Goal: Information Seeking & Learning: Learn about a topic

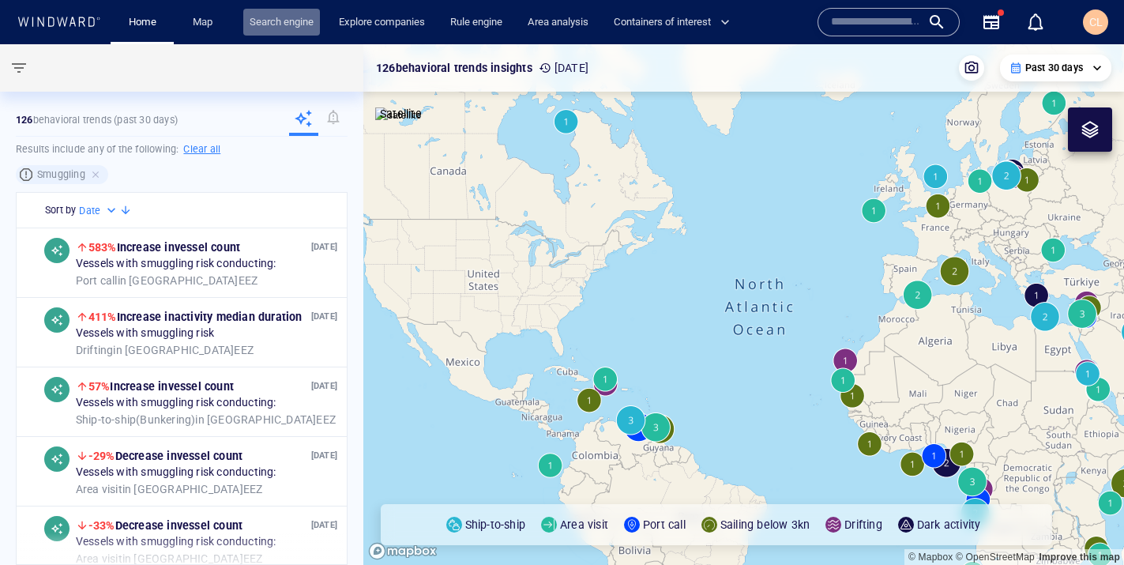
click at [295, 28] on link "Search engine" at bounding box center [281, 23] width 77 height 28
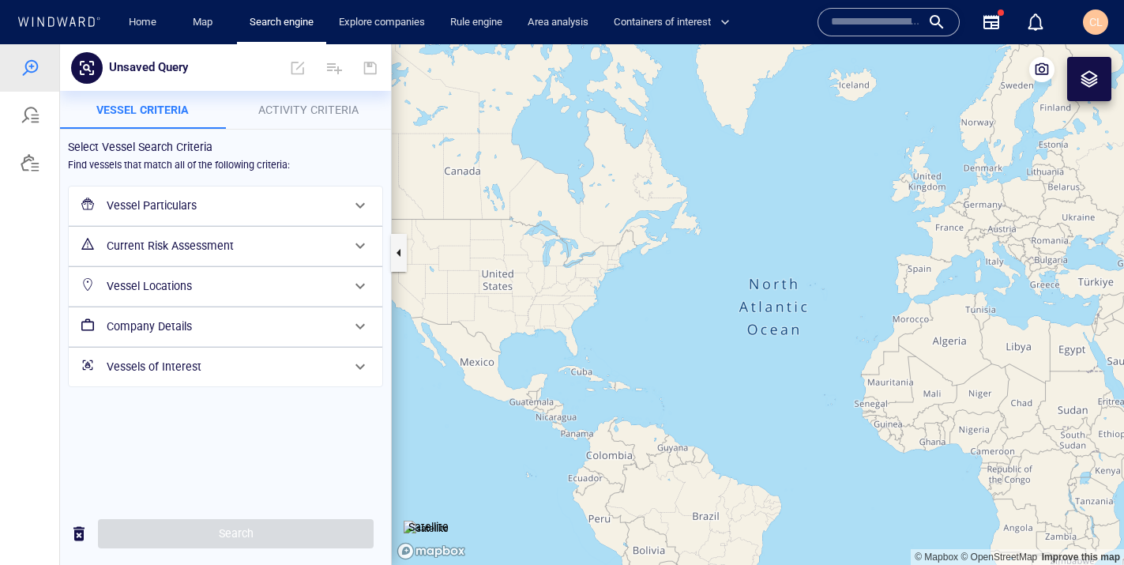
click at [227, 210] on h6 "Vessel Particulars" at bounding box center [224, 206] width 235 height 20
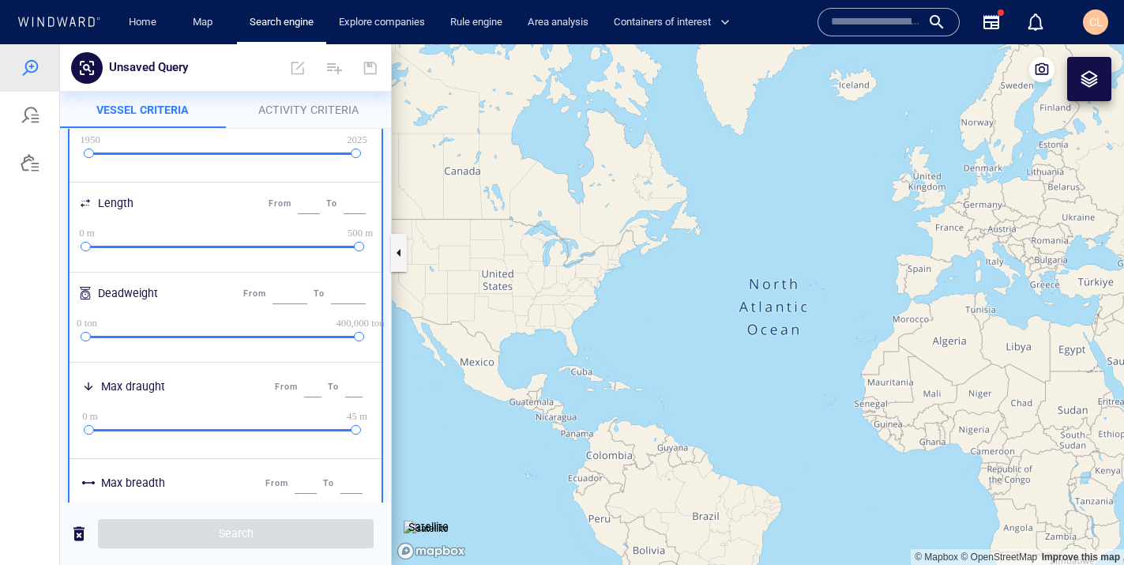
scroll to position [764, 0]
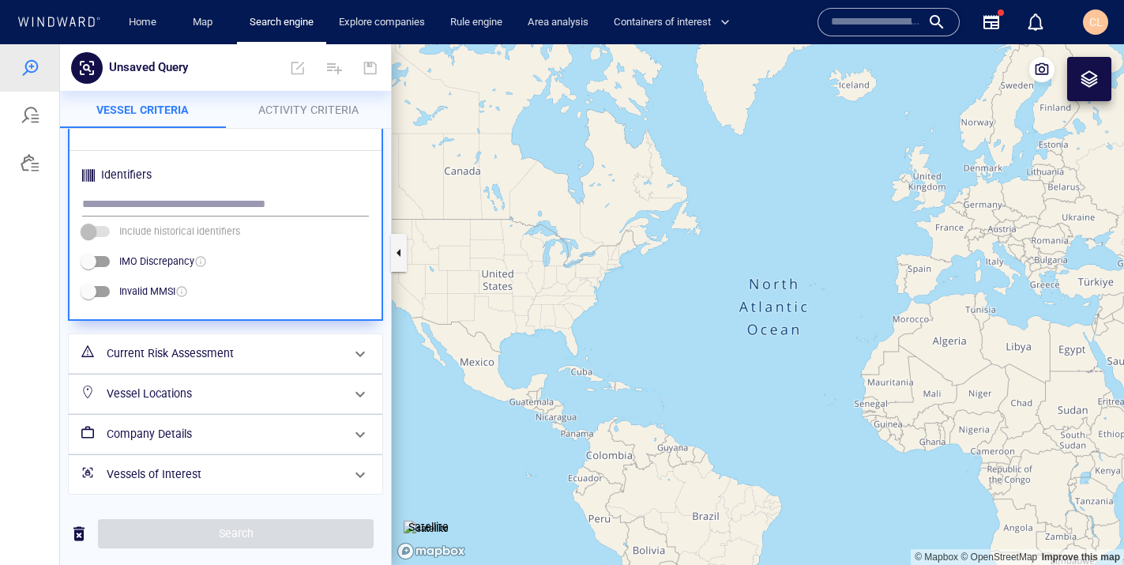
click at [156, 474] on h6 "Vessels of Interest" at bounding box center [224, 475] width 235 height 20
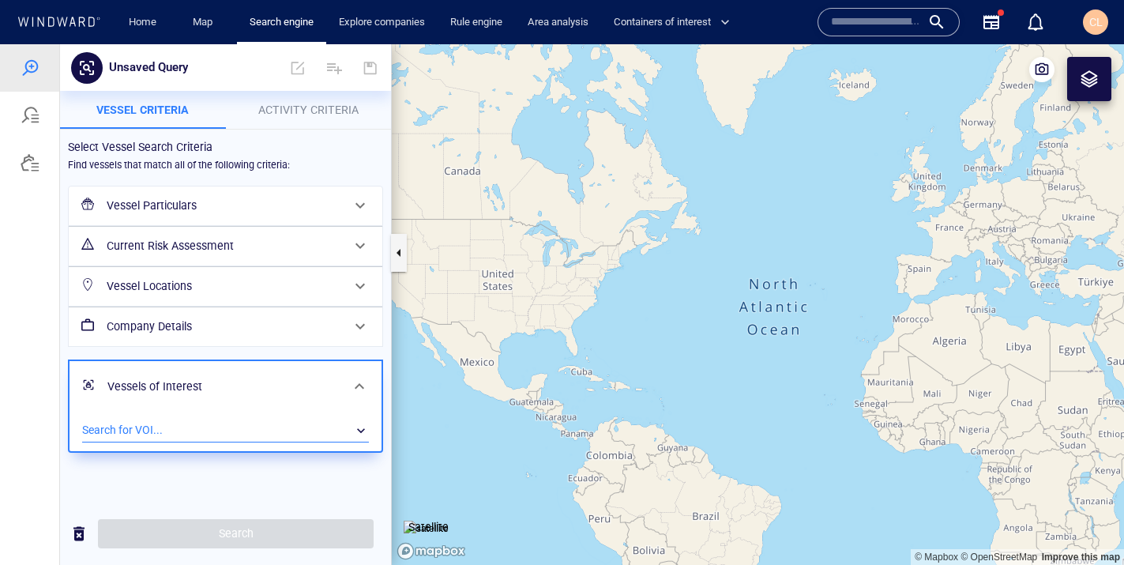
click at [144, 428] on div "​" at bounding box center [225, 431] width 287 height 24
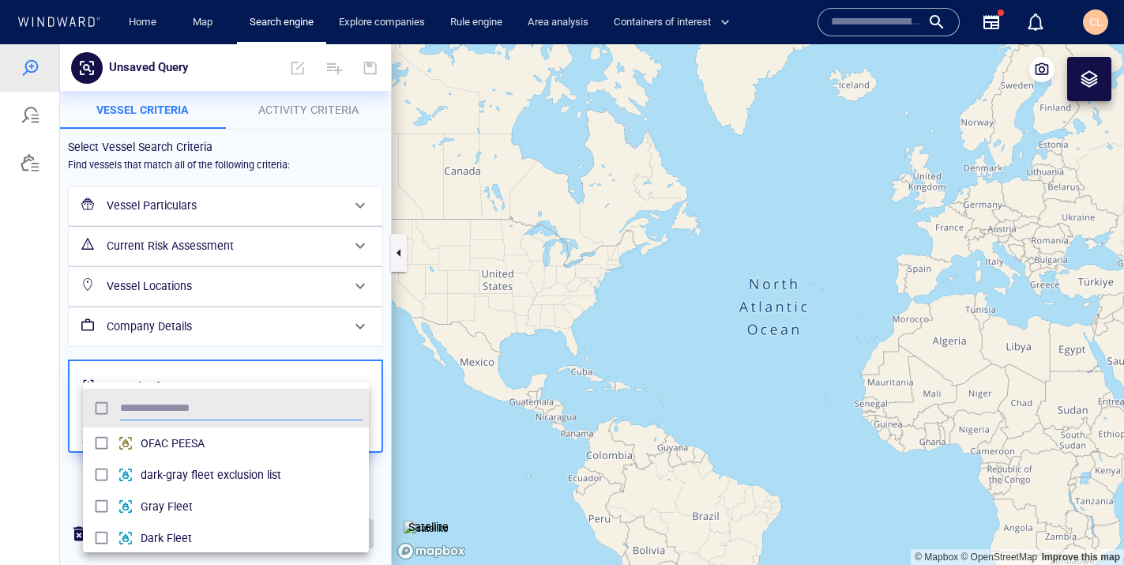
scroll to position [157, 286]
click at [162, 509] on span "Gray Fleet" at bounding box center [252, 506] width 222 height 19
click at [128, 531] on div "grid" at bounding box center [129, 538] width 23 height 16
click at [15, 501] on div at bounding box center [562, 304] width 1124 height 521
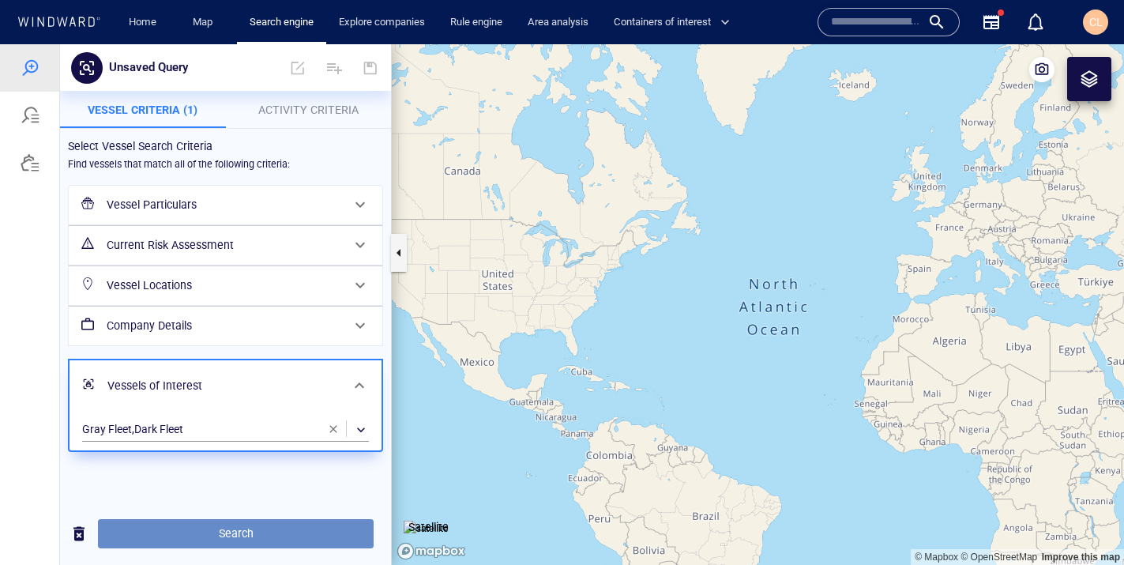
click at [235, 531] on span "Search" at bounding box center [236, 534] width 250 height 20
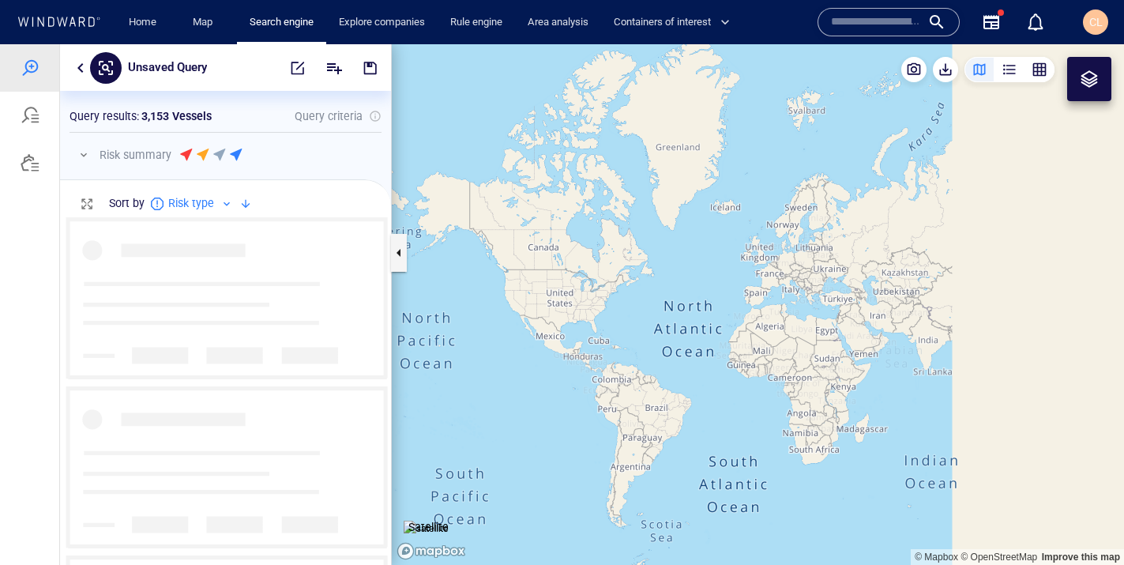
scroll to position [348, 331]
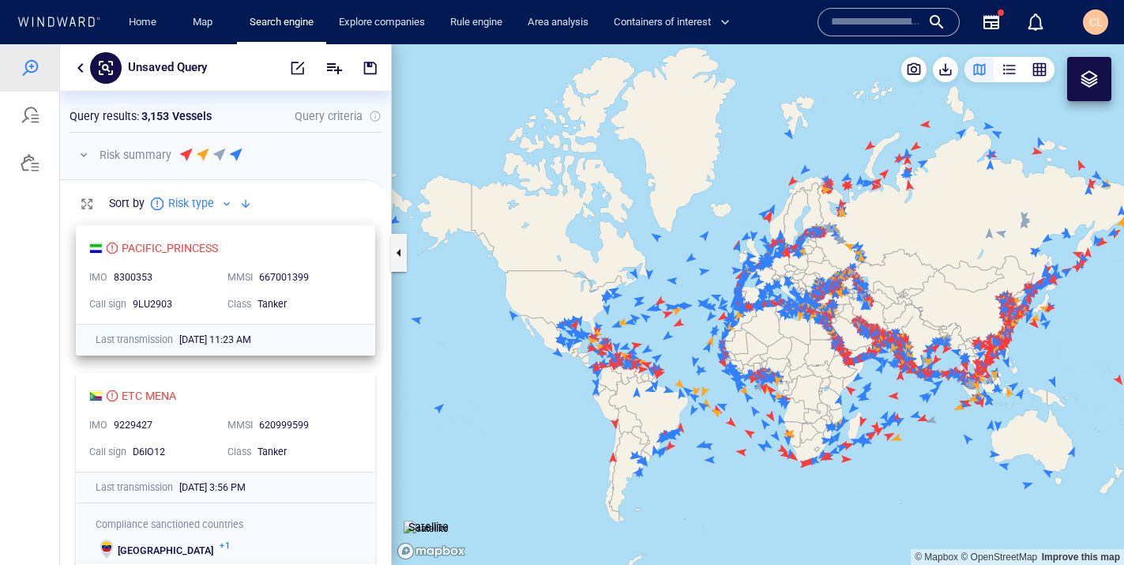
click at [325, 250] on div "PACIFIC_PRINCESS" at bounding box center [219, 248] width 260 height 19
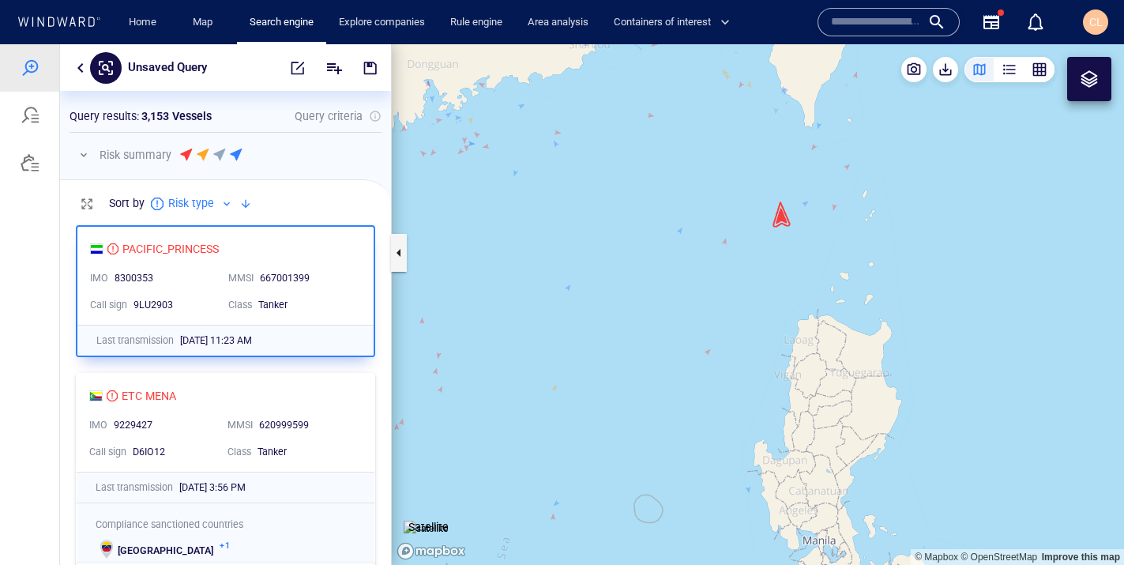
click at [328, 387] on div "ETC MENA" at bounding box center [219, 395] width 260 height 19
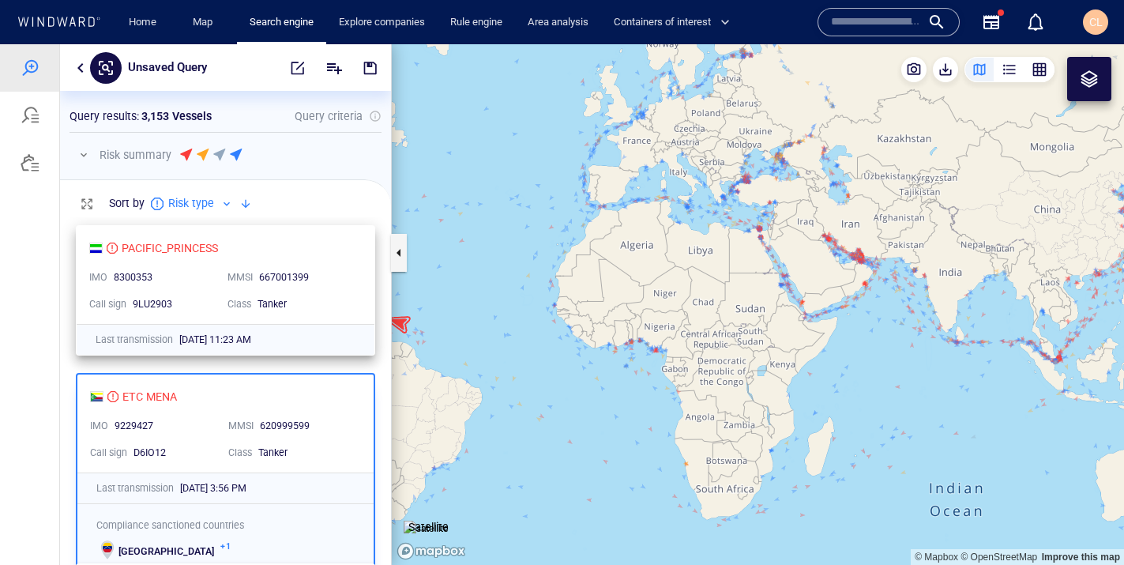
click at [304, 253] on div "PACIFIC_PRINCESS" at bounding box center [219, 248] width 260 height 19
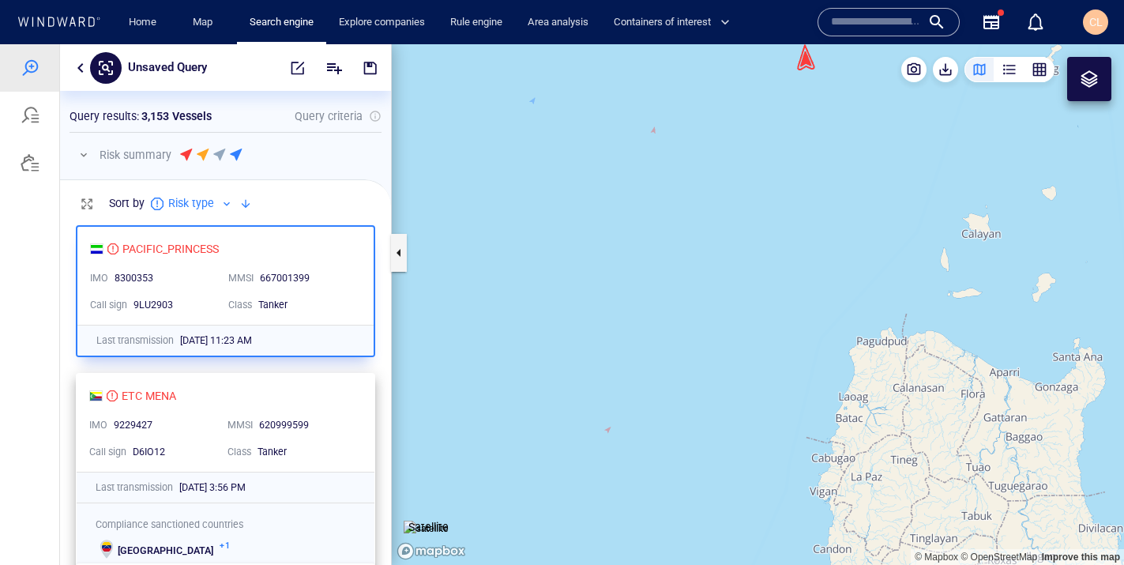
click at [201, 407] on div "ETC MENA IMO 9229427 MMSI 620999599 Call sign D6IO12 Class Tanker" at bounding box center [226, 423] width 298 height 98
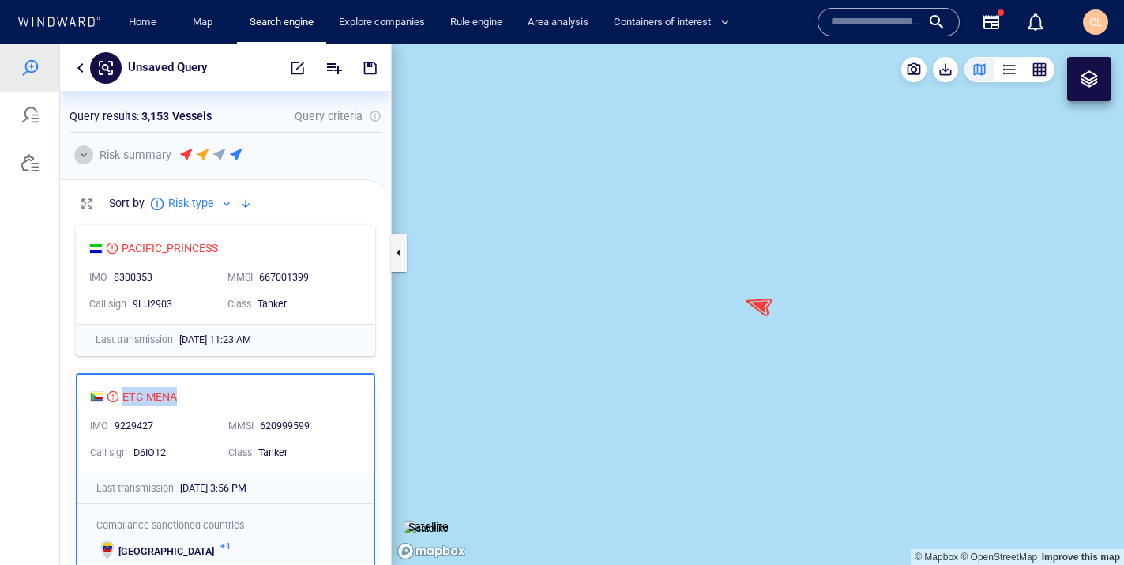
click at [78, 153] on button "button" at bounding box center [83, 154] width 19 height 19
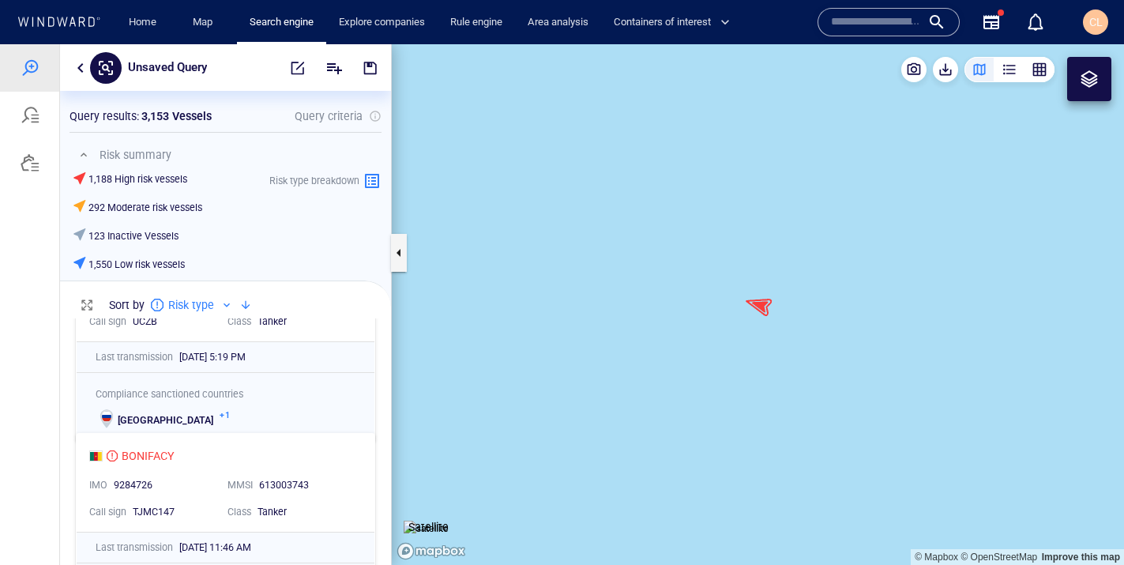
scroll to position [0, 0]
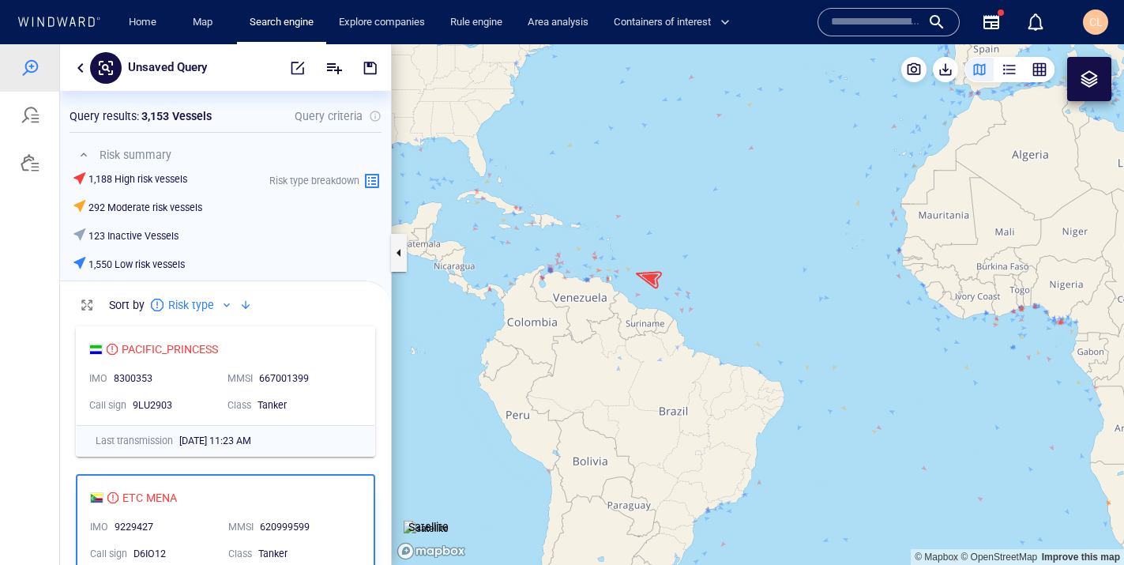
click at [73, 72] on button "button" at bounding box center [80, 67] width 19 height 19
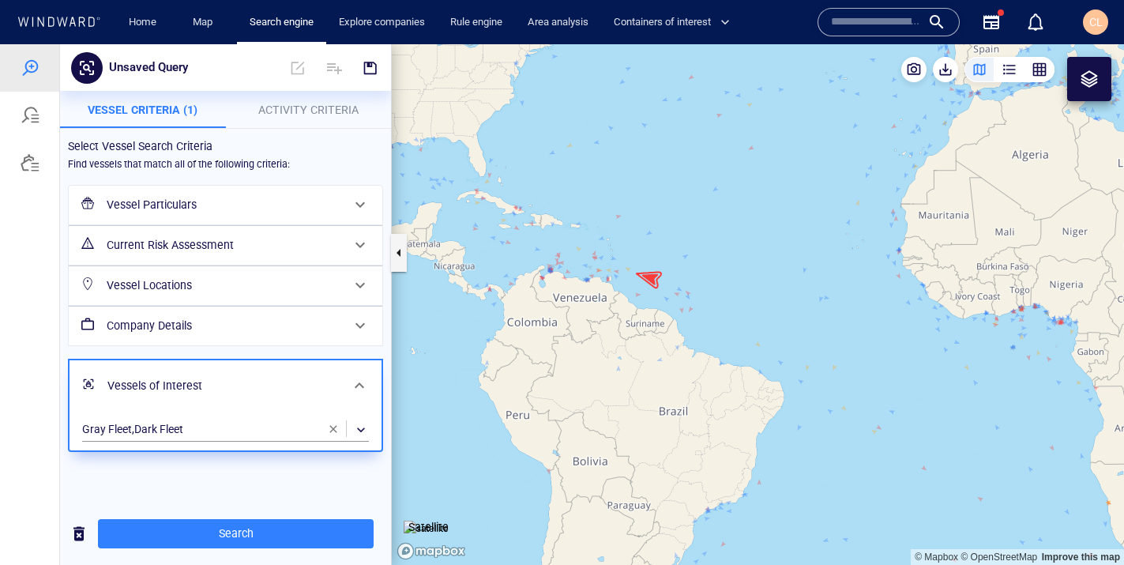
click at [333, 431] on span "button" at bounding box center [333, 429] width 13 height 13
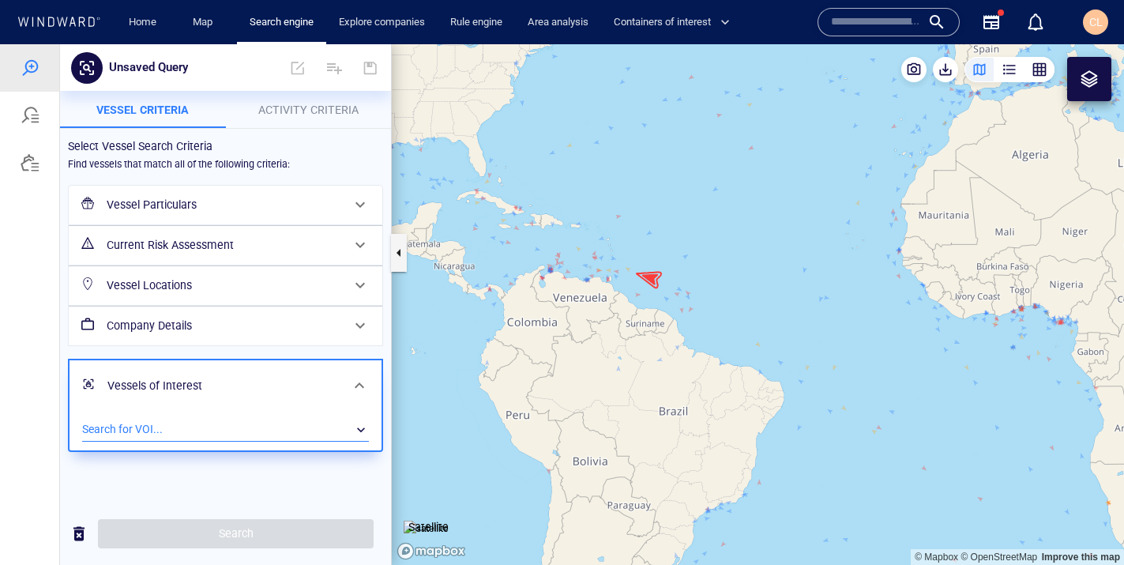
click at [166, 441] on div "​" at bounding box center [225, 430] width 287 height 24
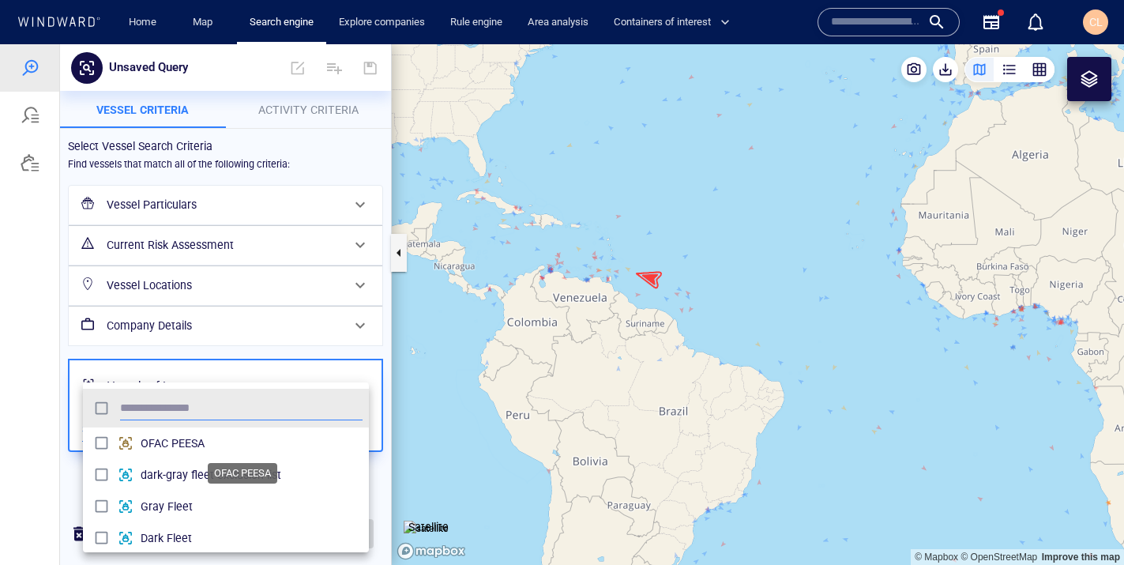
scroll to position [157, 286]
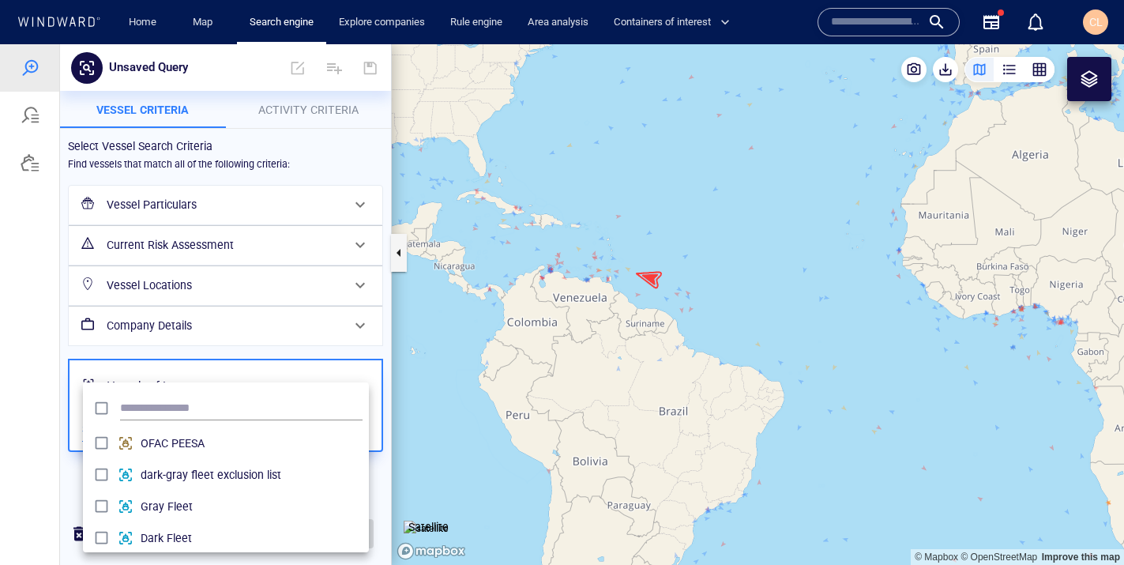
click at [25, 435] on div at bounding box center [562, 304] width 1124 height 521
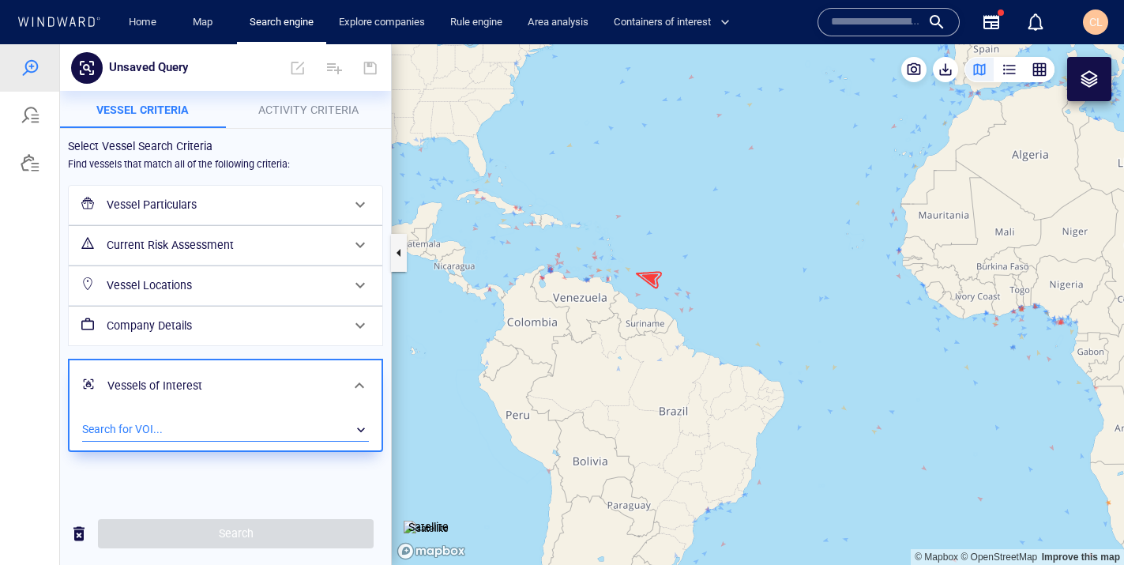
click at [69, 543] on button "button" at bounding box center [79, 533] width 38 height 39
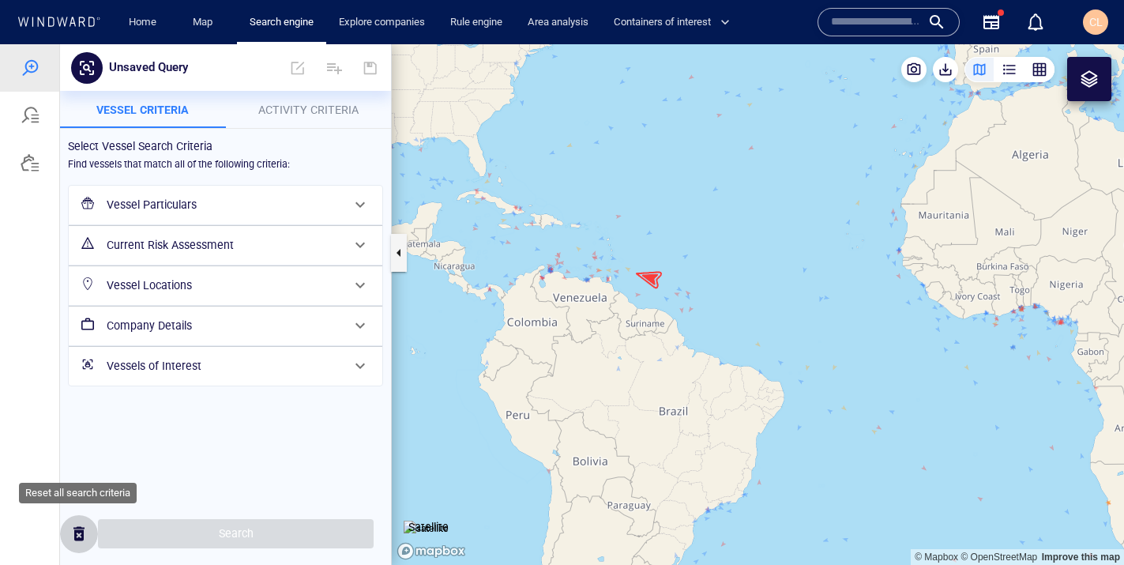
click at [75, 542] on span "button" at bounding box center [79, 534] width 19 height 20
click at [76, 540] on span "button" at bounding box center [79, 534] width 19 height 20
click at [208, 356] on h6 "Vessels of Interest" at bounding box center [224, 366] width 235 height 20
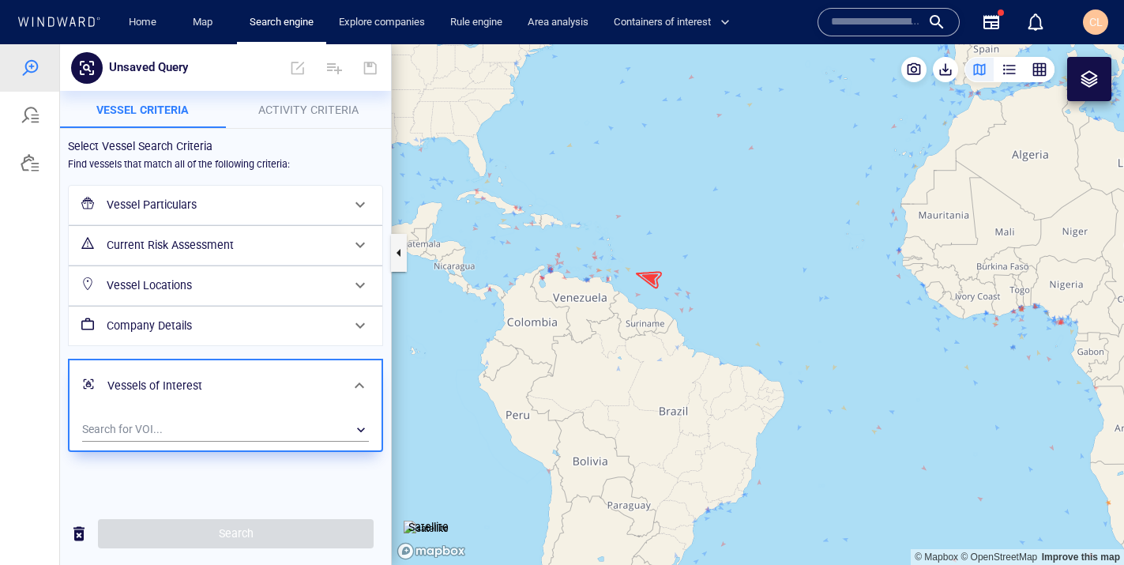
click at [161, 416] on div "Search for VOI... ​" at bounding box center [225, 428] width 293 height 26
click at [138, 428] on div "​" at bounding box center [225, 430] width 287 height 24
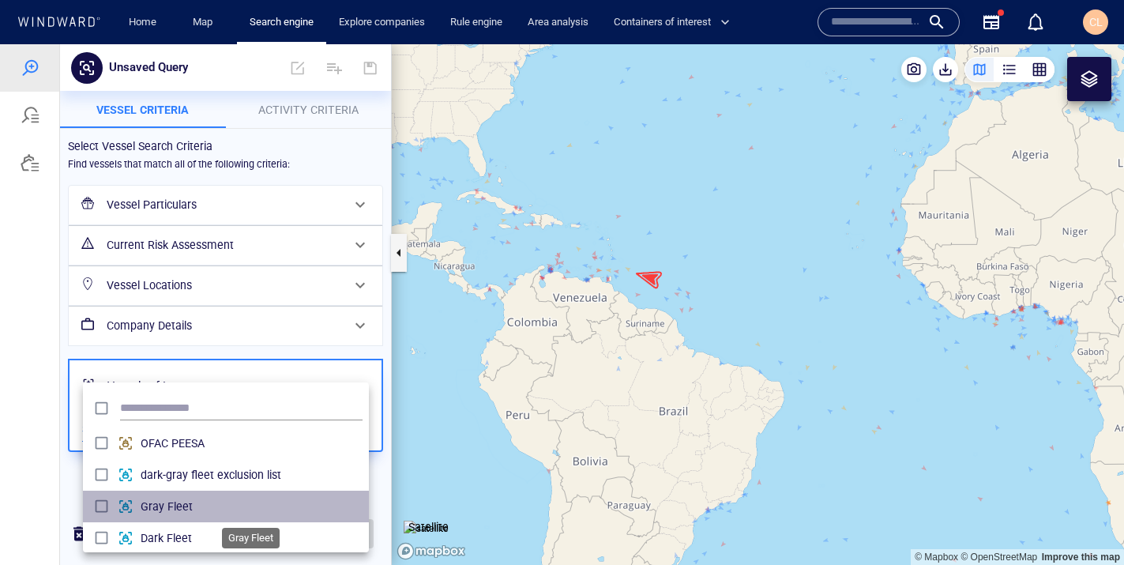
click at [162, 506] on span "Gray Fleet" at bounding box center [252, 506] width 222 height 19
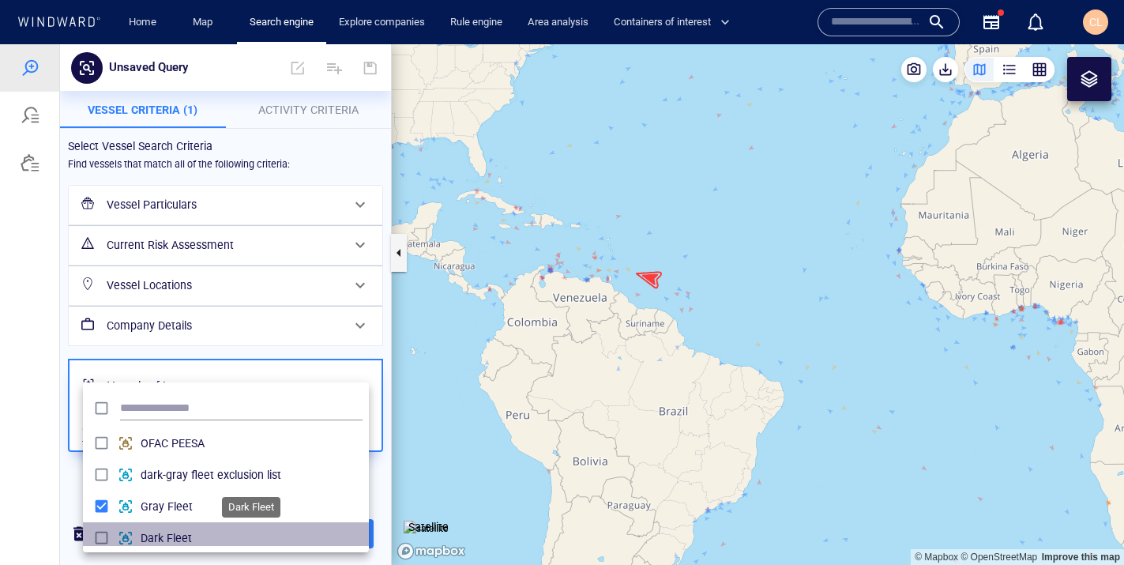
click at [162, 532] on span "Dark Fleet" at bounding box center [252, 538] width 222 height 19
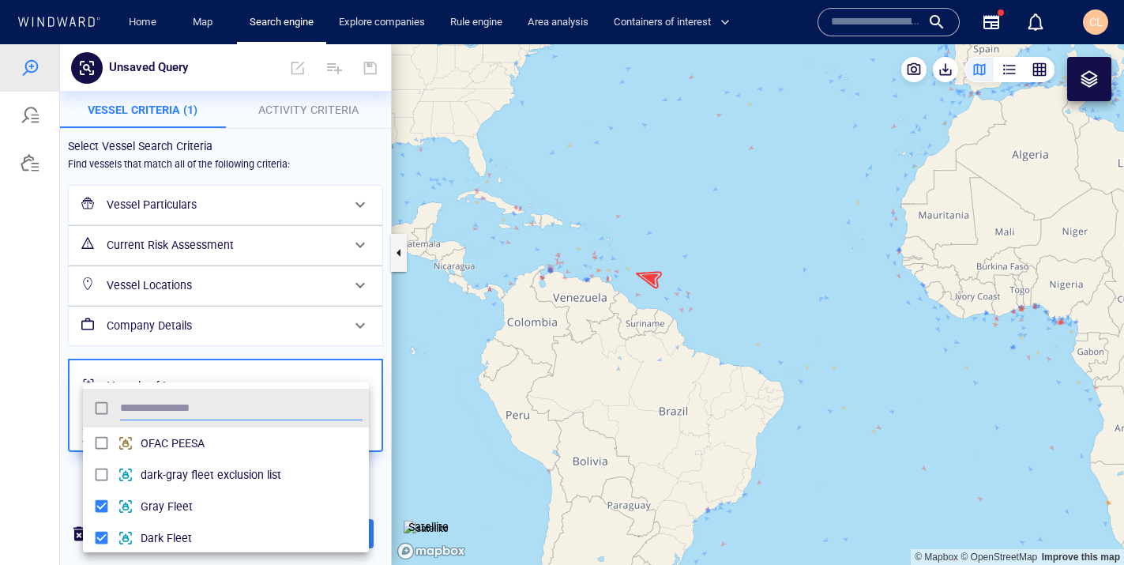
click at [47, 498] on div at bounding box center [562, 304] width 1124 height 521
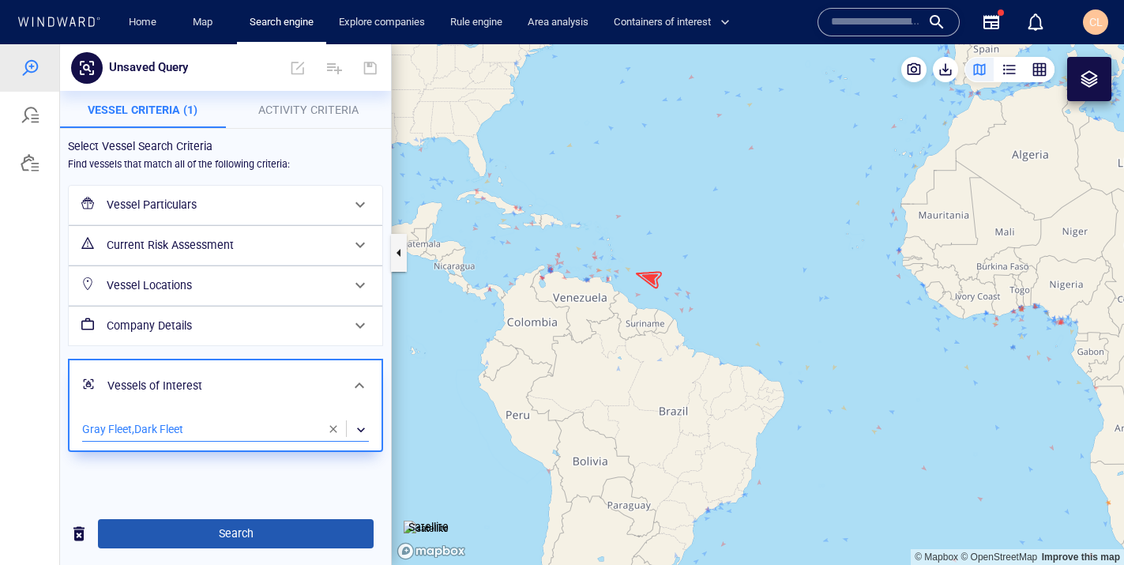
click at [232, 547] on button "Search" at bounding box center [236, 533] width 276 height 29
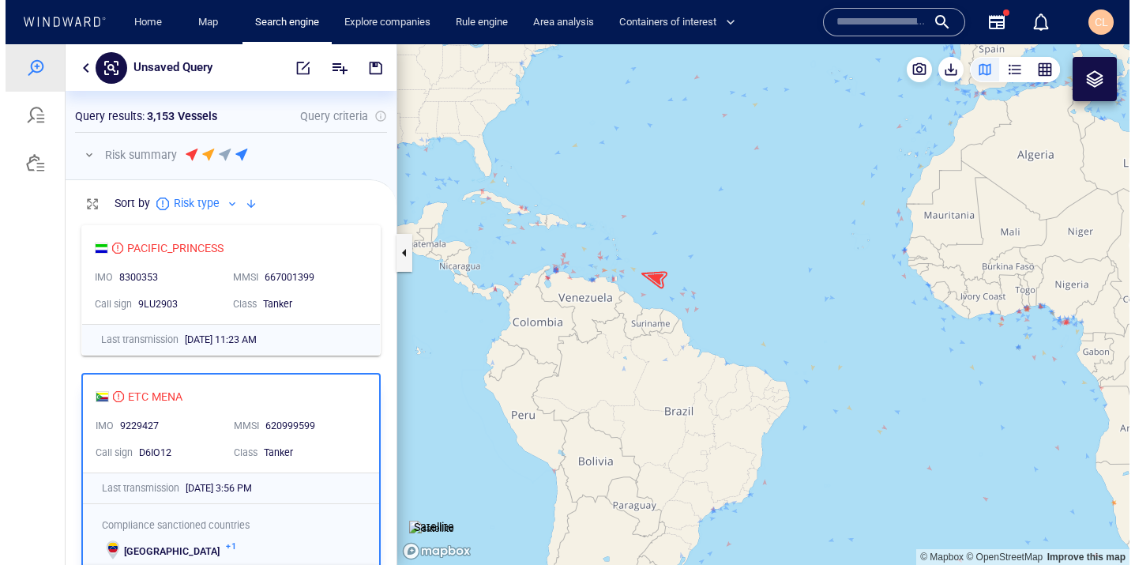
scroll to position [348, 331]
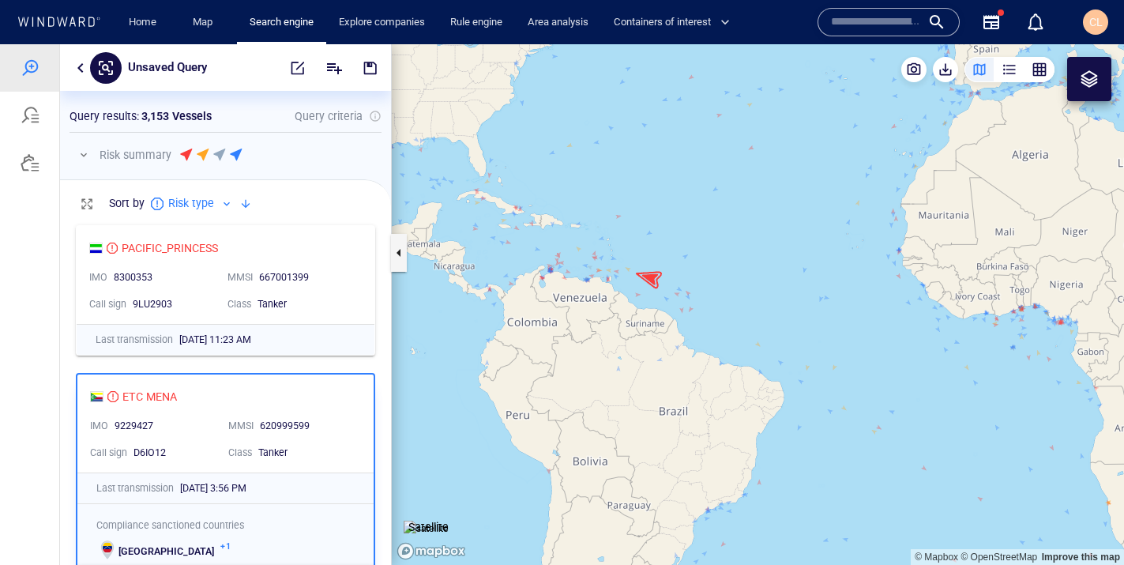
click at [674, 139] on canvas "Map" at bounding box center [758, 304] width 732 height 521
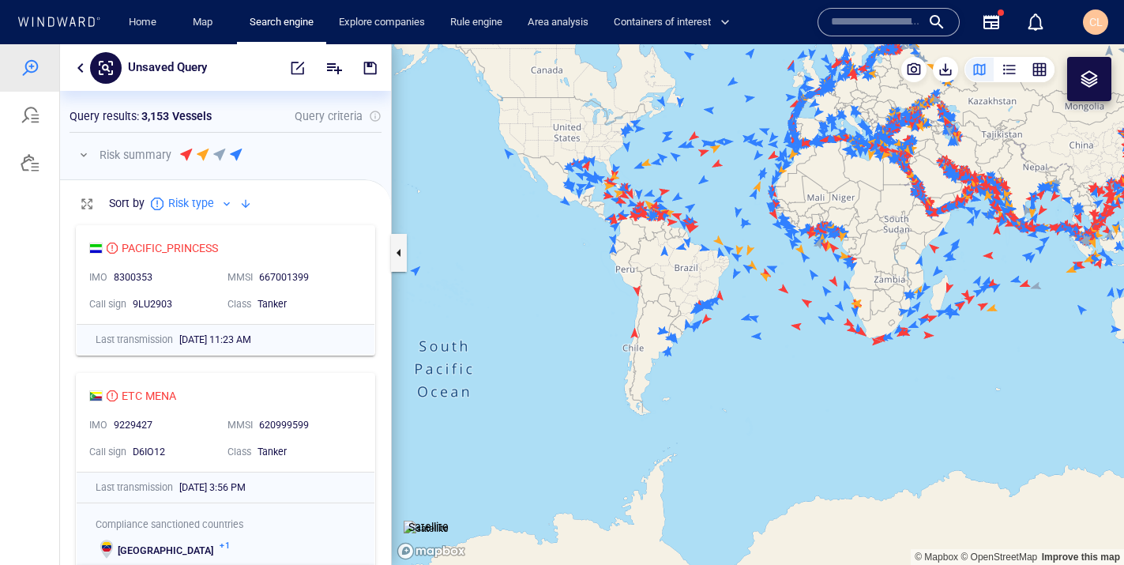
click at [77, 64] on button "button" at bounding box center [80, 67] width 19 height 19
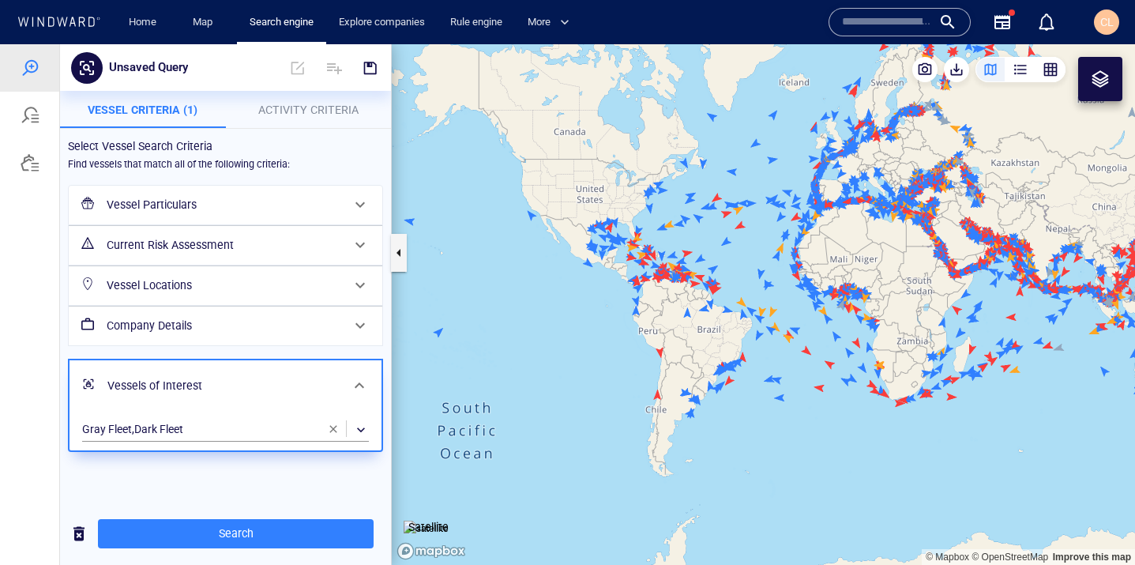
drag, startPoint x: 499, startPoint y: 208, endPoint x: 517, endPoint y: 269, distance: 64.0
click at [517, 269] on canvas "Map" at bounding box center [763, 304] width 743 height 521
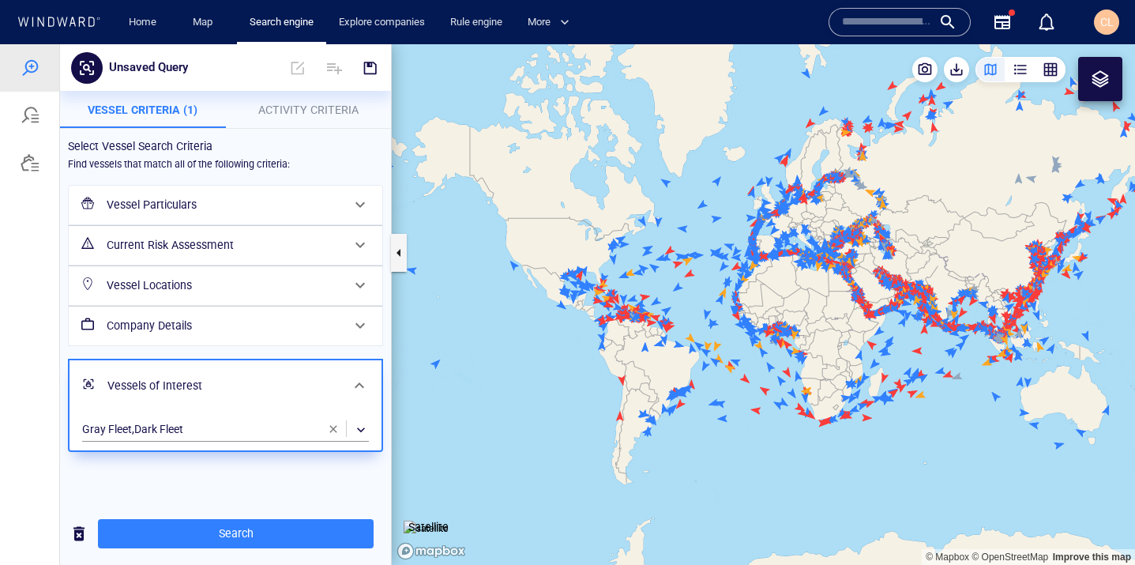
drag, startPoint x: 567, startPoint y: 255, endPoint x: 551, endPoint y: 301, distance: 48.5
click at [551, 301] on canvas "Map" at bounding box center [763, 304] width 743 height 521
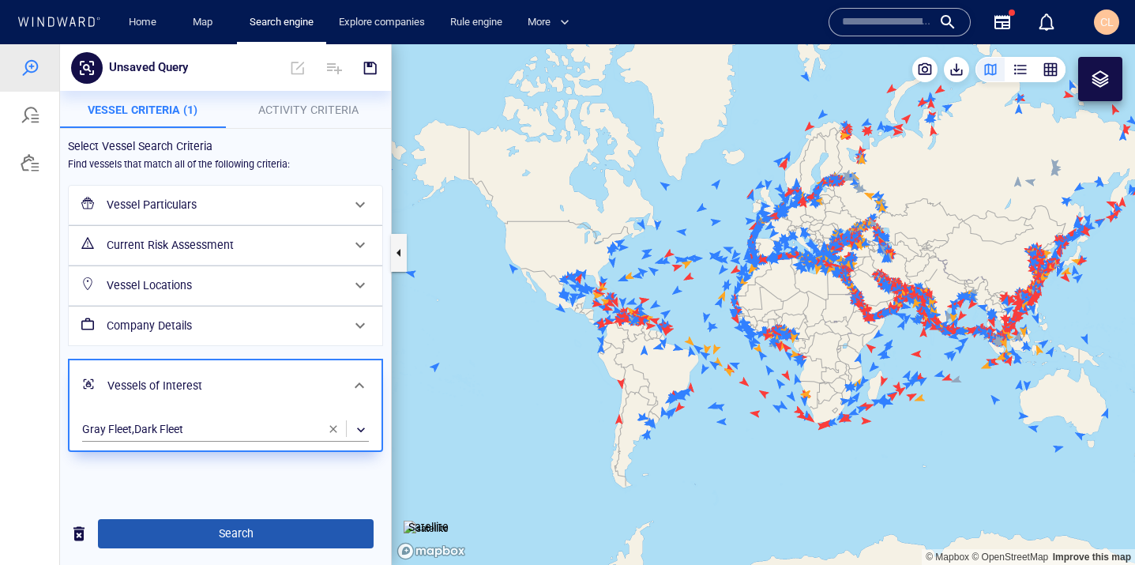
click at [199, 542] on span "Search" at bounding box center [236, 534] width 250 height 20
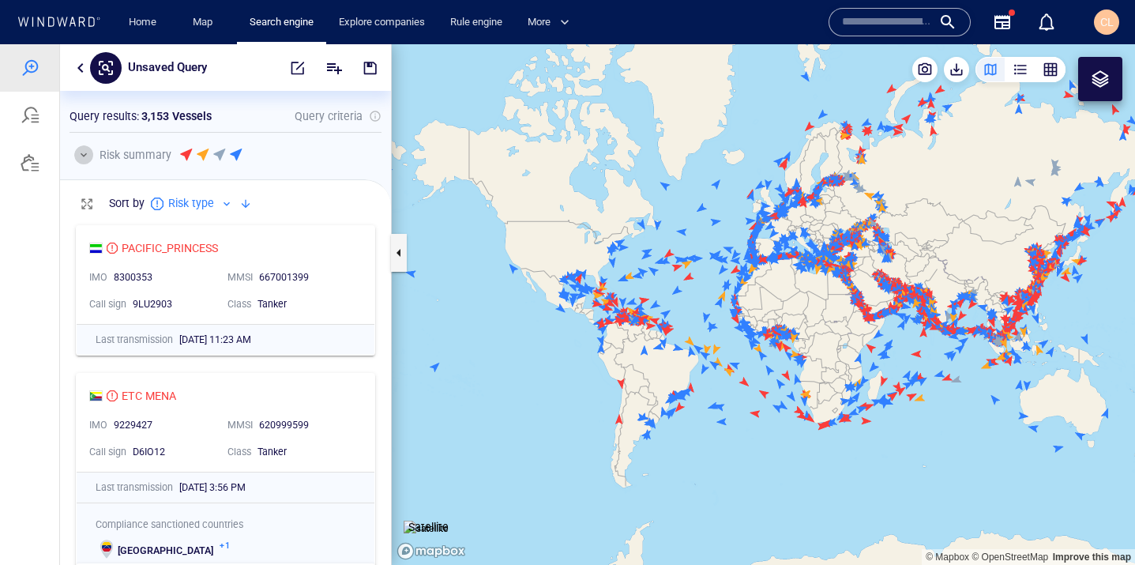
click at [88, 157] on button "button" at bounding box center [83, 154] width 19 height 19
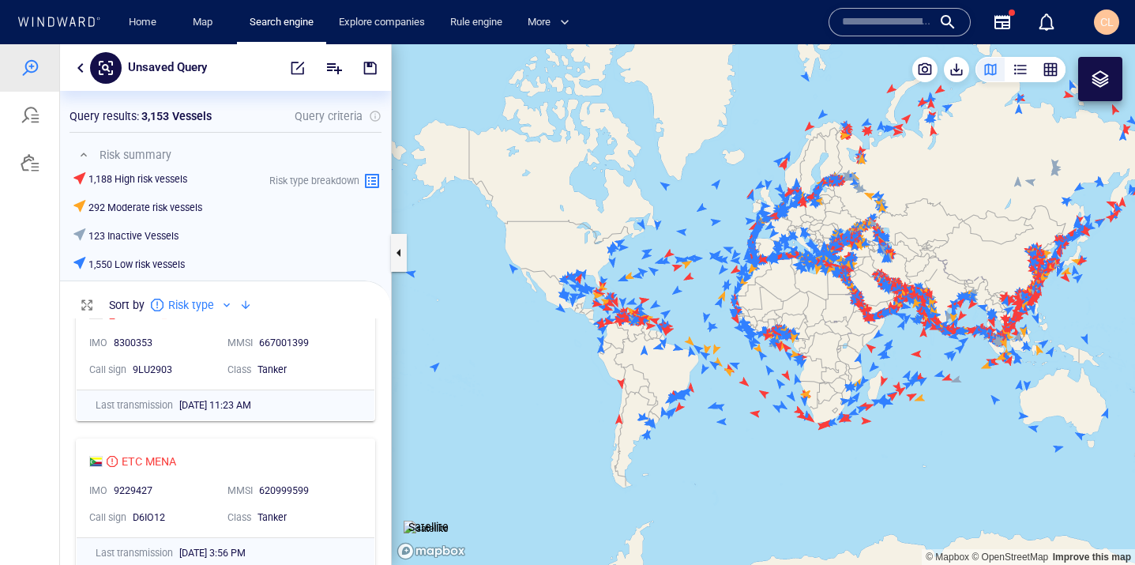
scroll to position [42, 0]
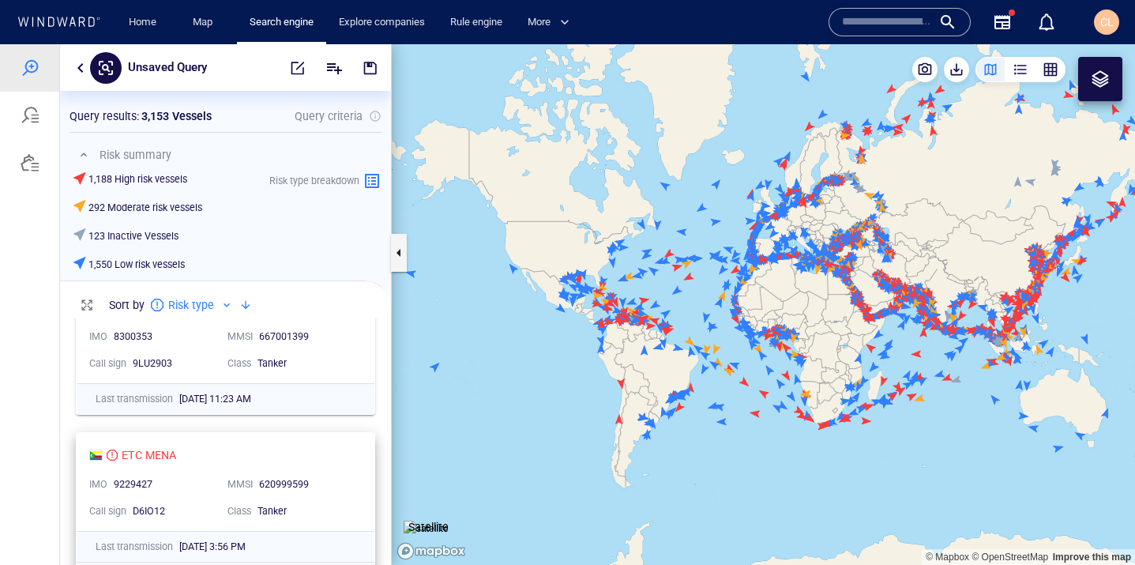
click at [195, 446] on div "ETC MENA" at bounding box center [219, 455] width 260 height 19
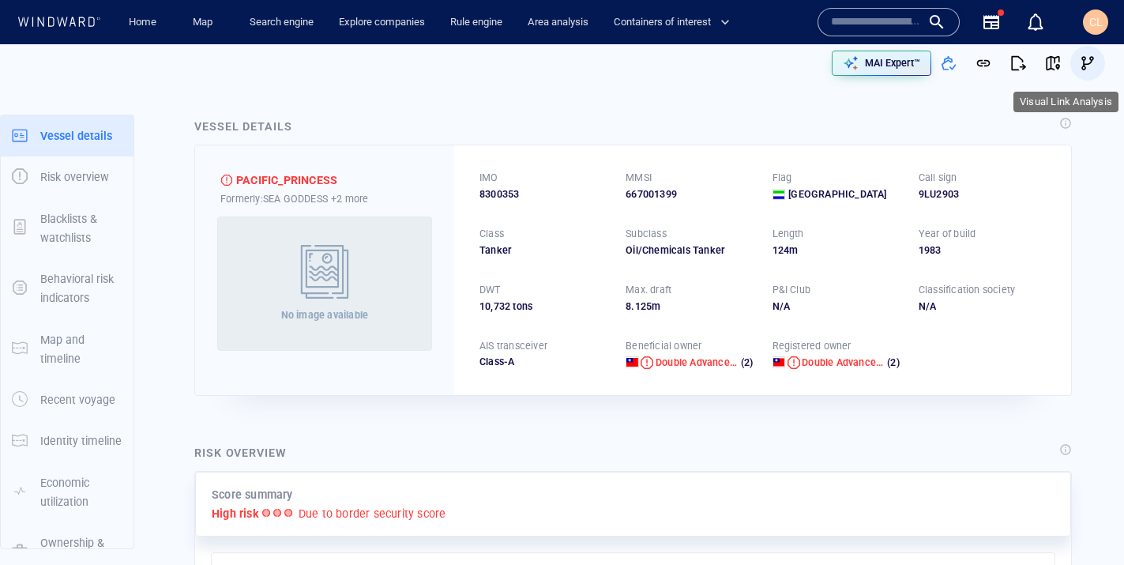
click at [1078, 70] on button "button" at bounding box center [1088, 63] width 35 height 35
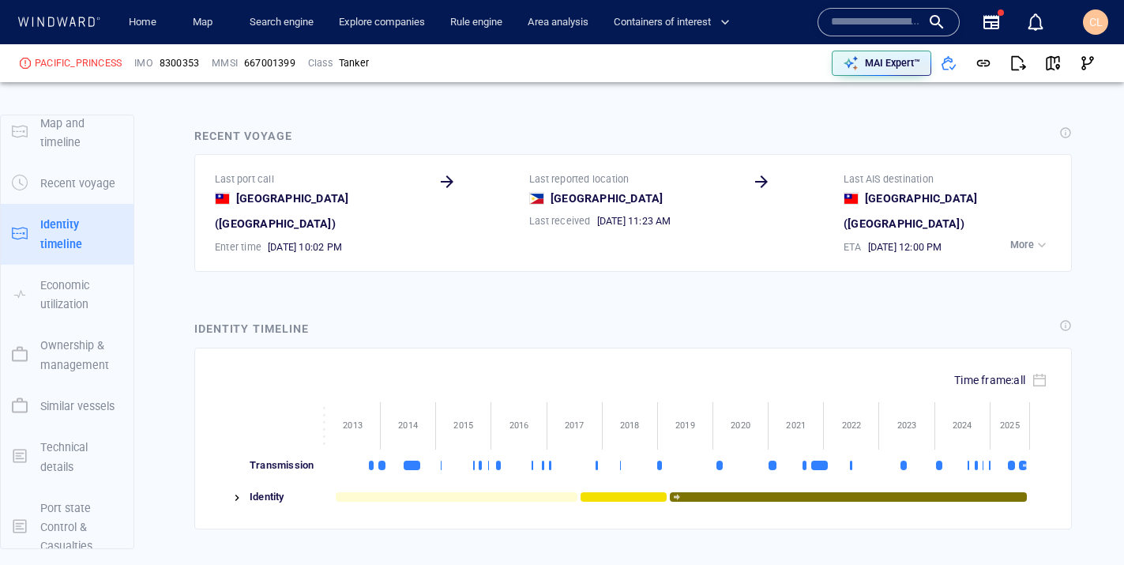
scroll to position [1786, 0]
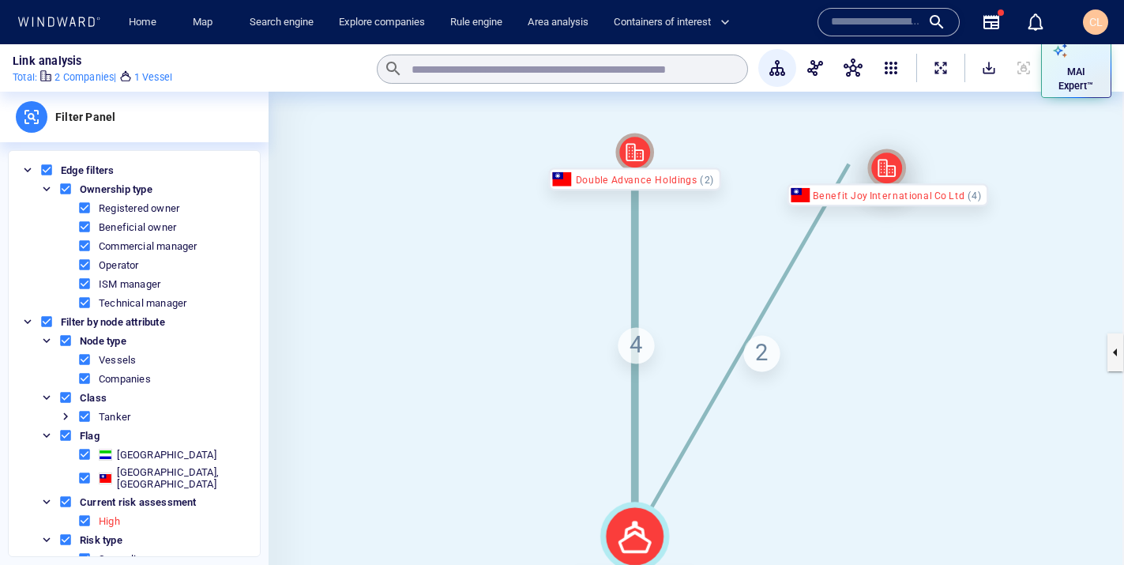
drag, startPoint x: 769, startPoint y: 137, endPoint x: 884, endPoint y: 155, distance: 116.6
click at [884, 155] on icon at bounding box center [886, 168] width 39 height 39
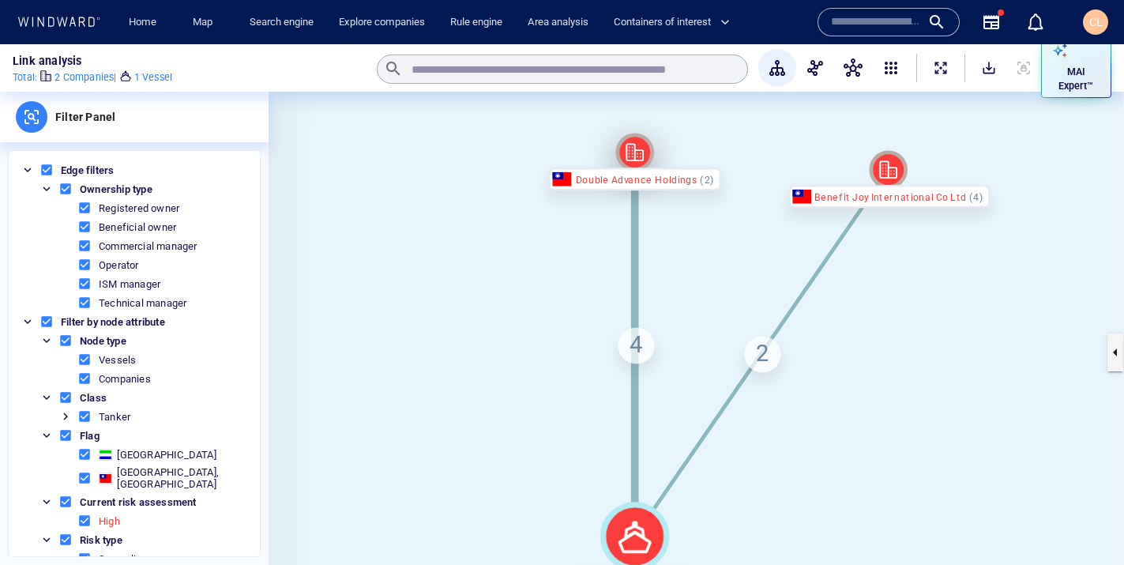
drag, startPoint x: 638, startPoint y: 149, endPoint x: 566, endPoint y: 167, distance: 73.4
click at [615, 167] on icon at bounding box center [634, 152] width 39 height 39
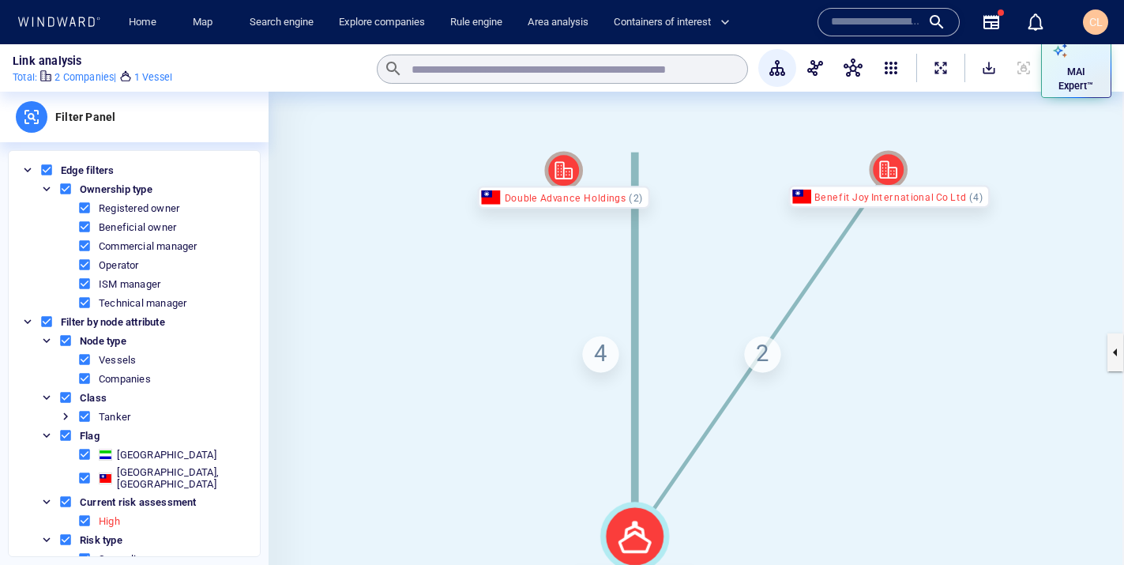
click at [578, 196] on div "Double Advance Holdings" at bounding box center [563, 197] width 171 height 23
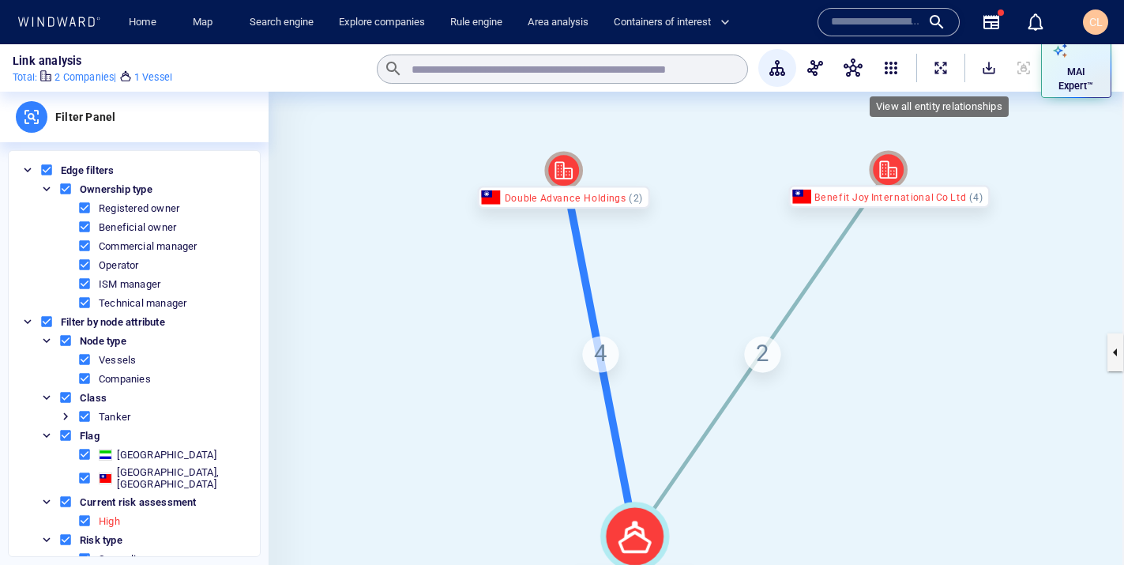
click at [944, 68] on span "ExpandAllNodes" at bounding box center [941, 68] width 16 height 16
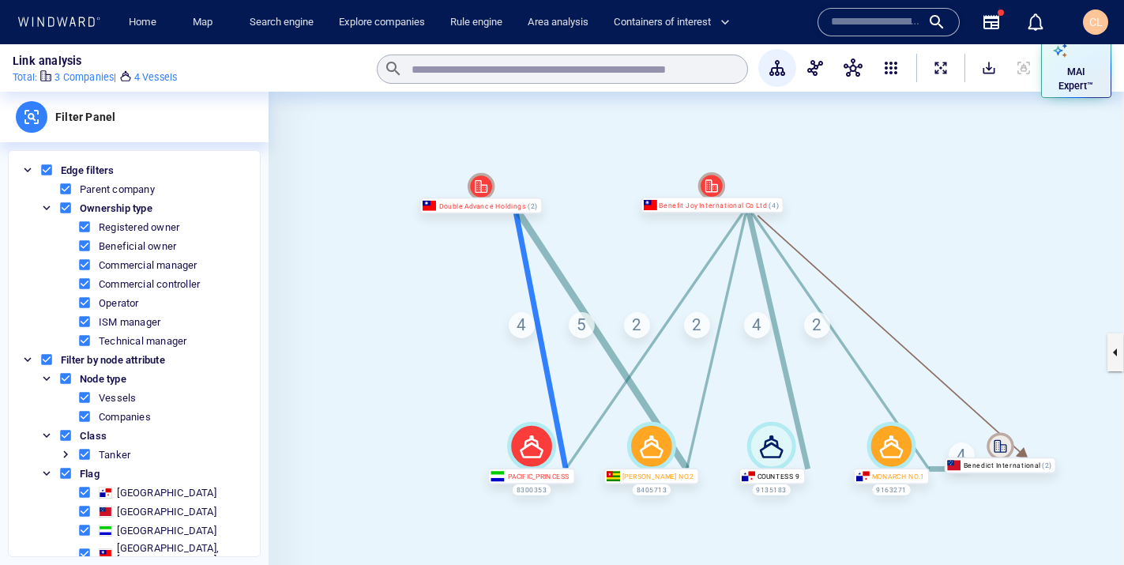
drag, startPoint x: 978, startPoint y: 321, endPoint x: 908, endPoint y: 284, distance: 79.5
click at [908, 283] on canvas at bounding box center [697, 352] width 856 height 521
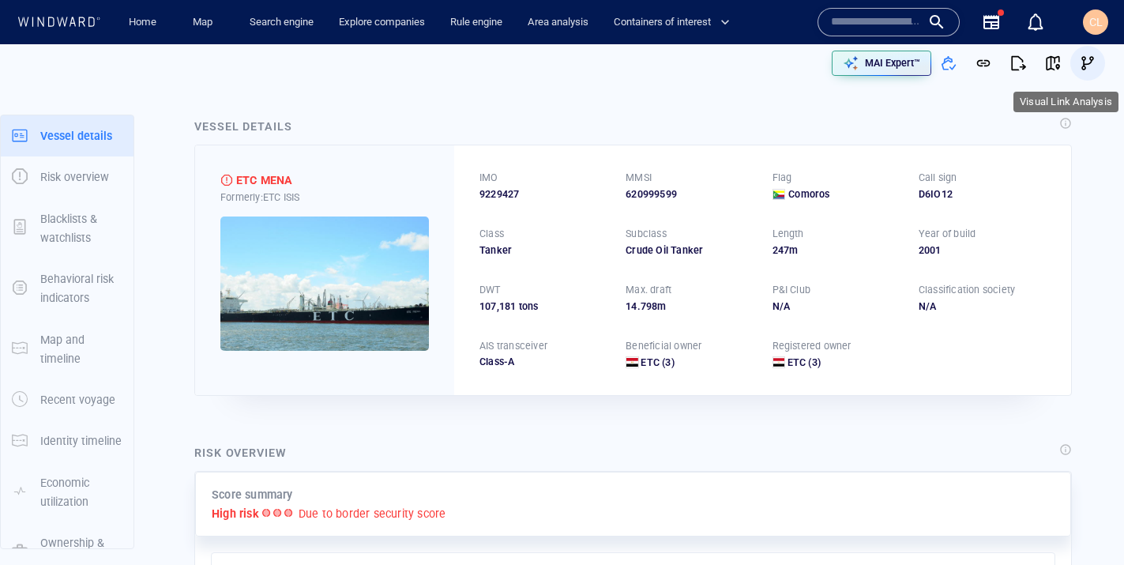
click at [1082, 62] on span "button" at bounding box center [1088, 63] width 16 height 16
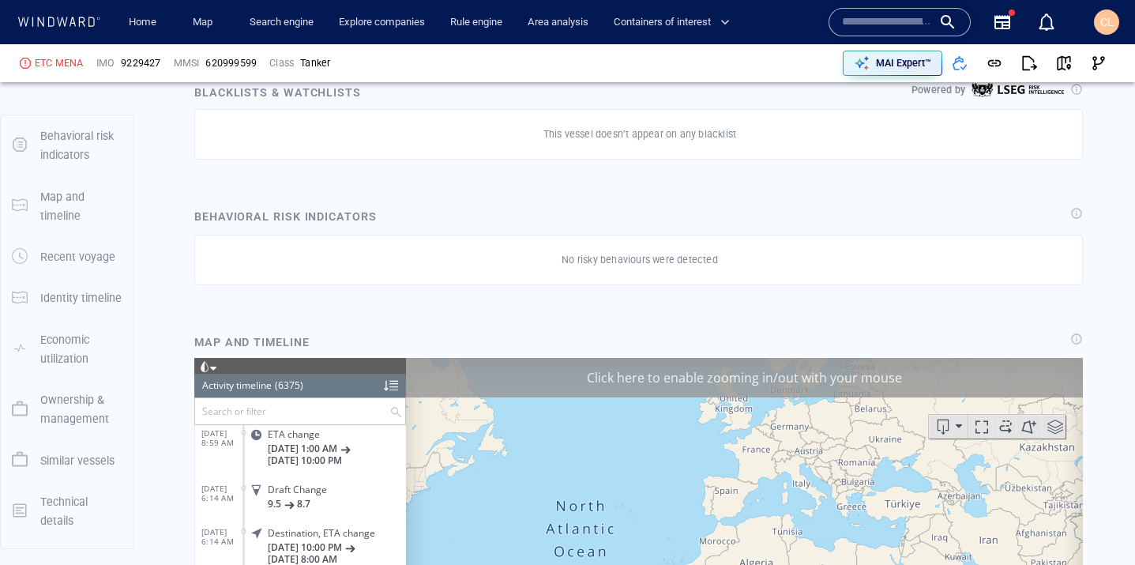
scroll to position [203, 0]
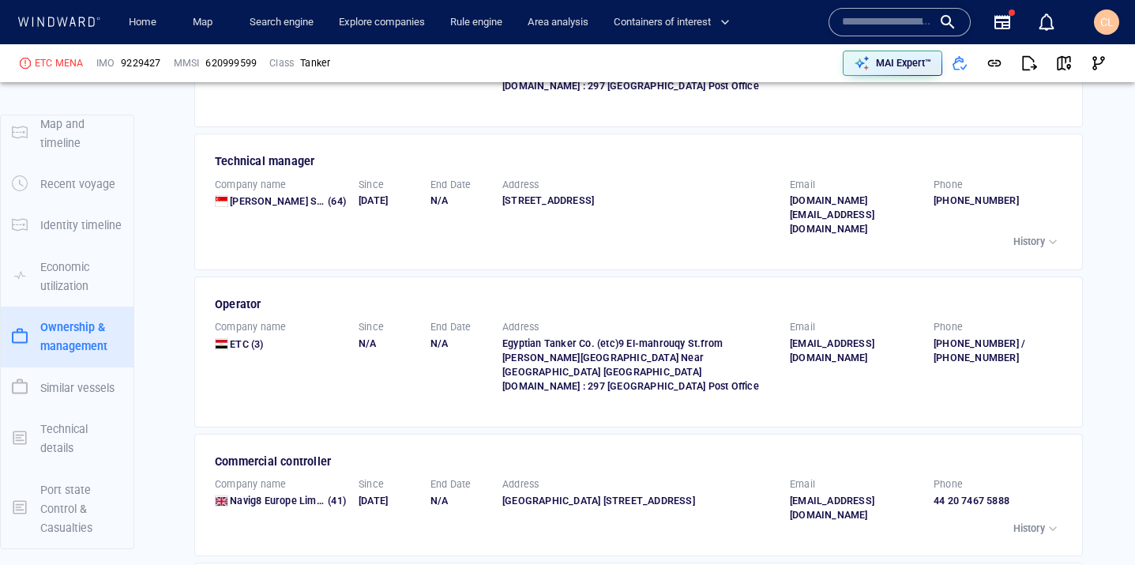
scroll to position [3035, 0]
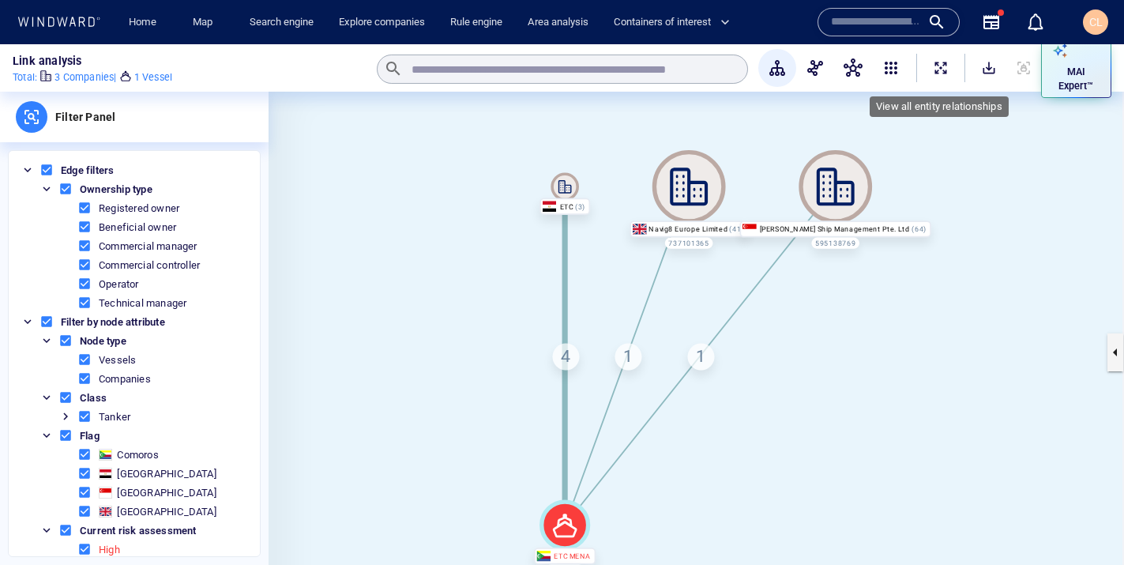
click at [942, 64] on span "ExpandAllNodes" at bounding box center [941, 68] width 16 height 16
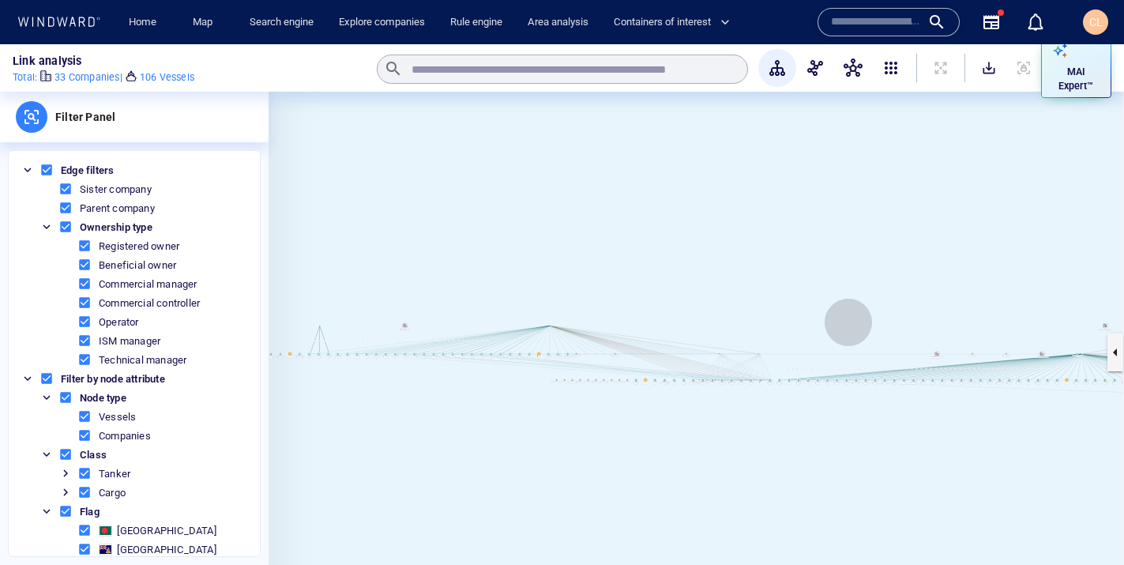
drag, startPoint x: 849, startPoint y: 322, endPoint x: 645, endPoint y: 309, distance: 204.3
click at [645, 309] on canvas at bounding box center [697, 352] width 856 height 521
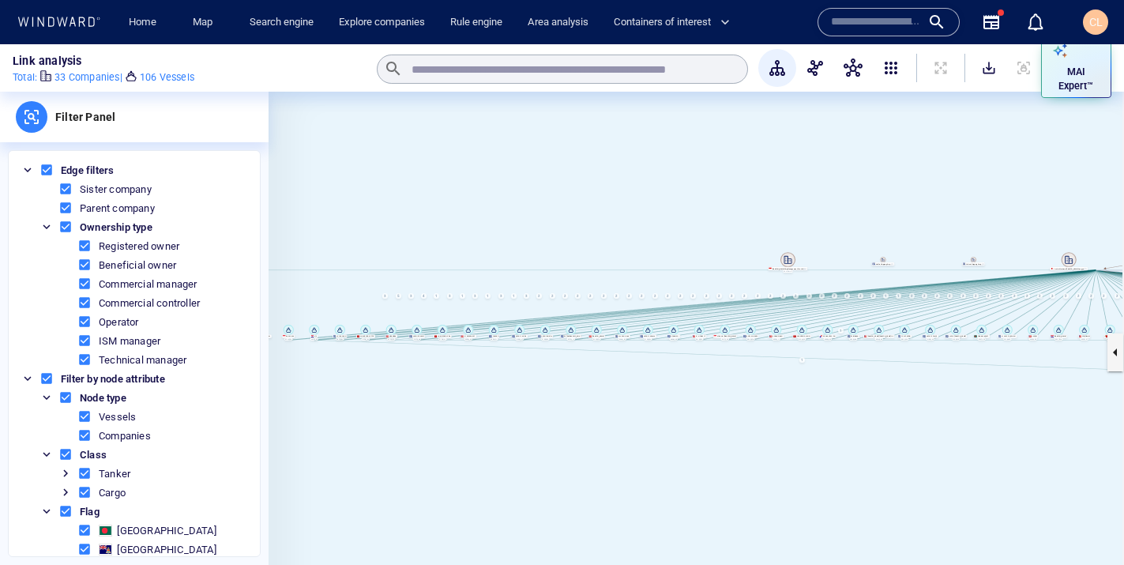
drag, startPoint x: 813, startPoint y: 432, endPoint x: 503, endPoint y: 422, distance: 309.9
click at [503, 422] on canvas at bounding box center [697, 352] width 856 height 521
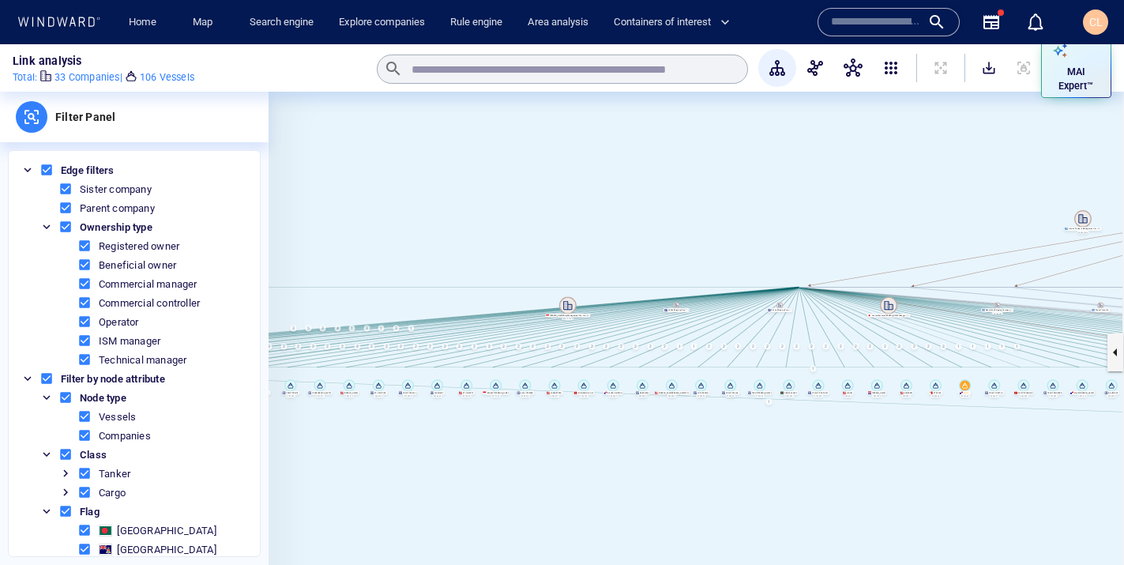
drag, startPoint x: 886, startPoint y: 205, endPoint x: 352, endPoint y: 296, distance: 541.7
click at [352, 296] on canvas at bounding box center [697, 352] width 856 height 521
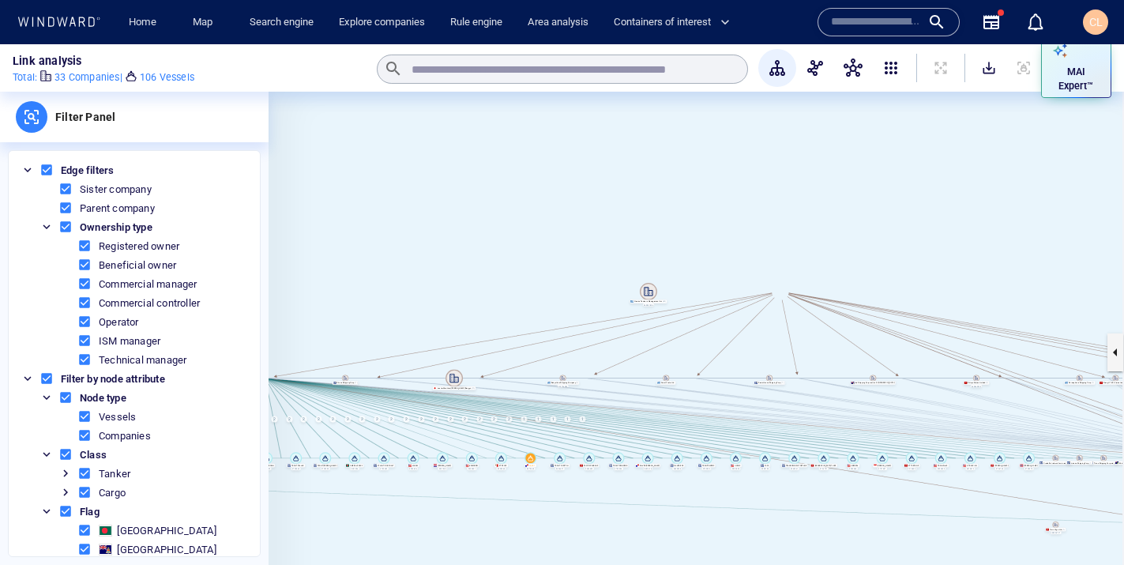
drag, startPoint x: 721, startPoint y: 250, endPoint x: 441, endPoint y: 242, distance: 280.6
click at [441, 242] on canvas at bounding box center [697, 352] width 856 height 521
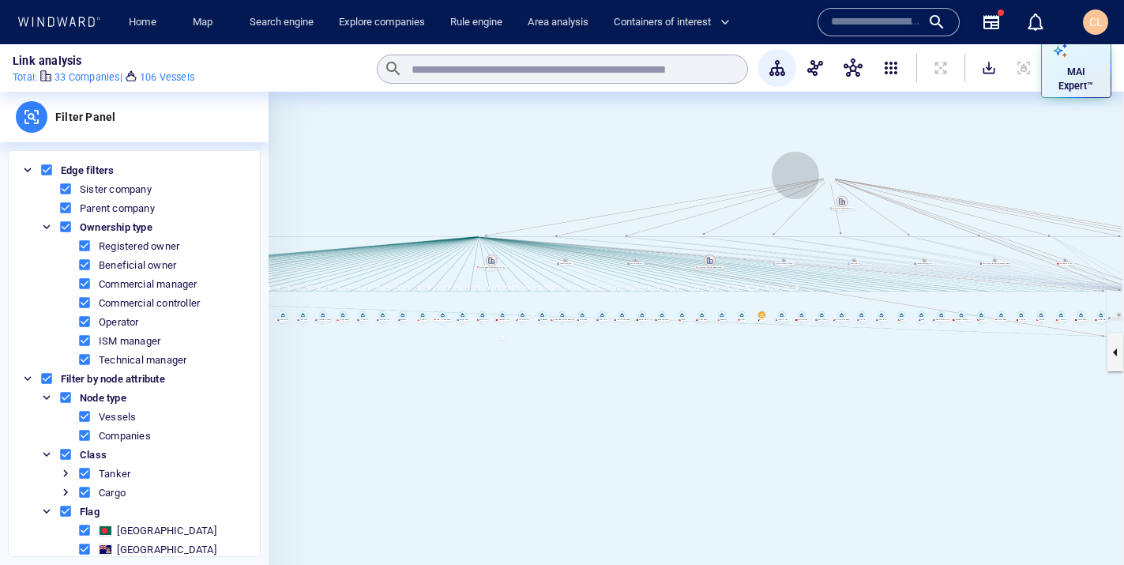
drag, startPoint x: 472, startPoint y: 273, endPoint x: 831, endPoint y: 202, distance: 365.7
click at [831, 202] on canvas at bounding box center [697, 352] width 856 height 521
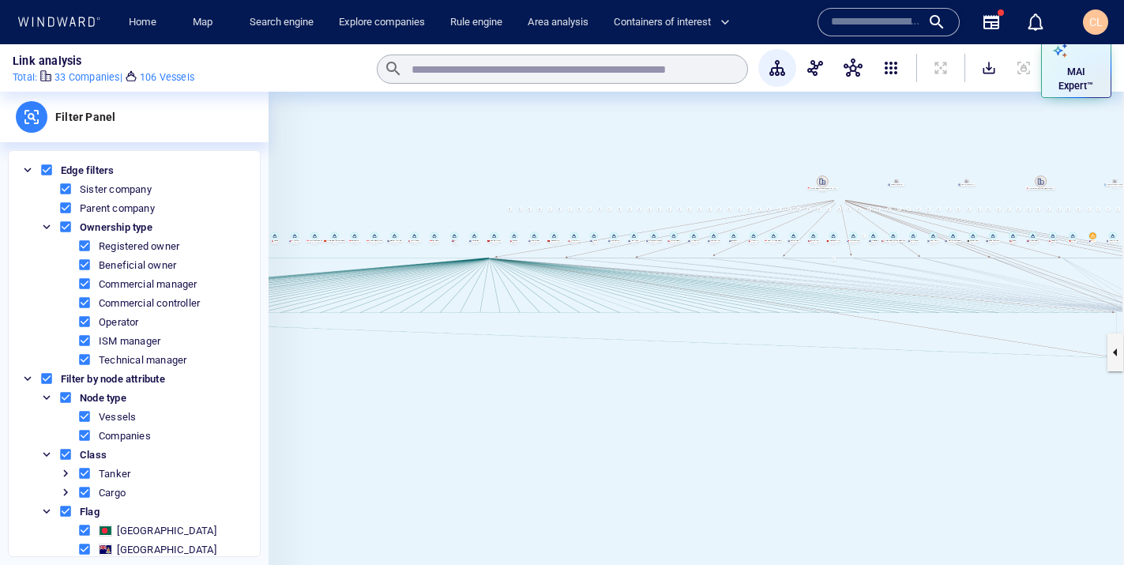
drag, startPoint x: 623, startPoint y: 200, endPoint x: 954, endPoint y: 124, distance: 339.6
click at [954, 124] on canvas at bounding box center [697, 352] width 856 height 521
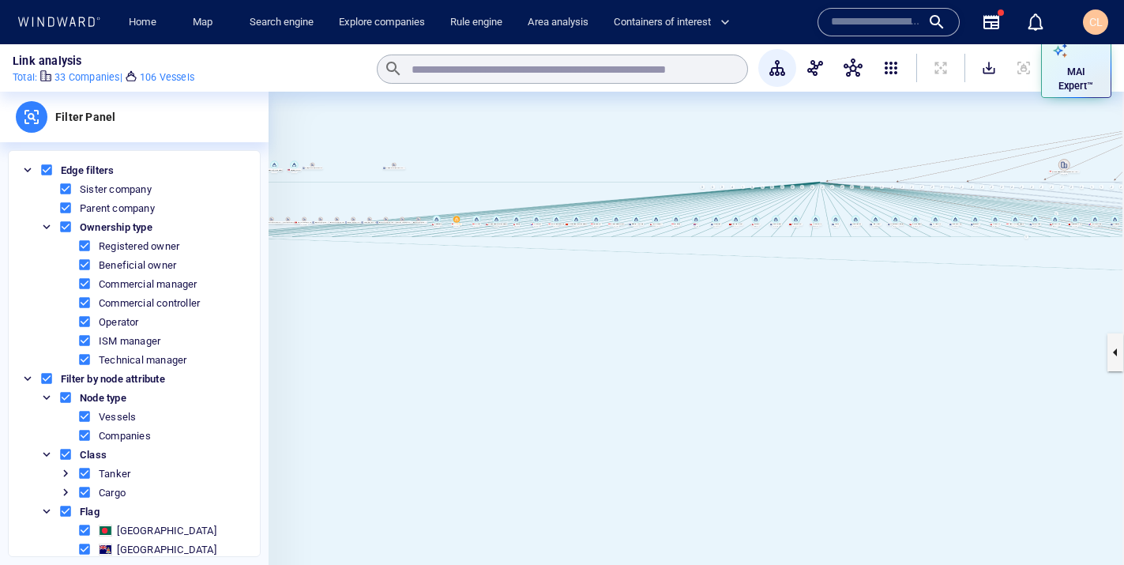
drag, startPoint x: 632, startPoint y: 360, endPoint x: 905, endPoint y: 361, distance: 273.4
click at [905, 361] on canvas at bounding box center [697, 352] width 856 height 521
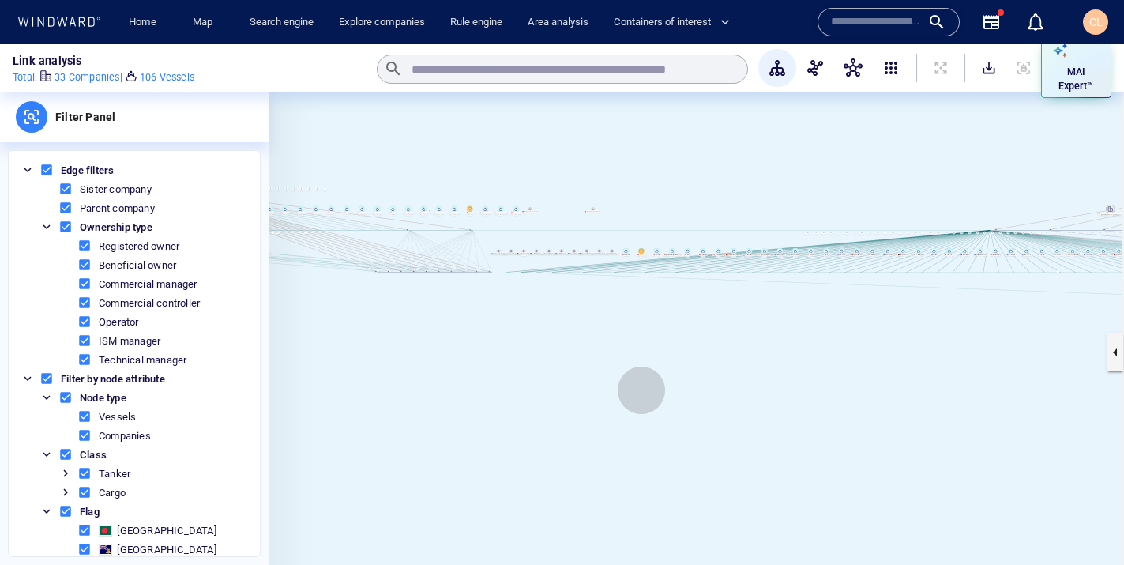
drag, startPoint x: 642, startPoint y: 390, endPoint x: 891, endPoint y: 378, distance: 250.0
click at [891, 378] on canvas at bounding box center [697, 352] width 856 height 521
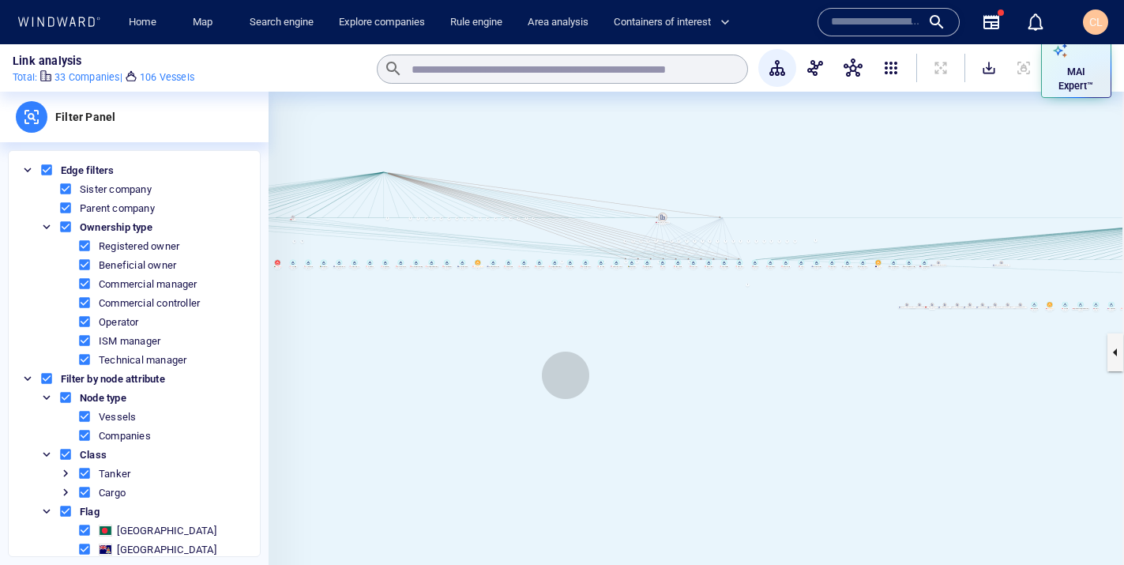
drag, startPoint x: 566, startPoint y: 375, endPoint x: 932, endPoint y: 460, distance: 376.2
click at [932, 460] on canvas at bounding box center [697, 352] width 856 height 521
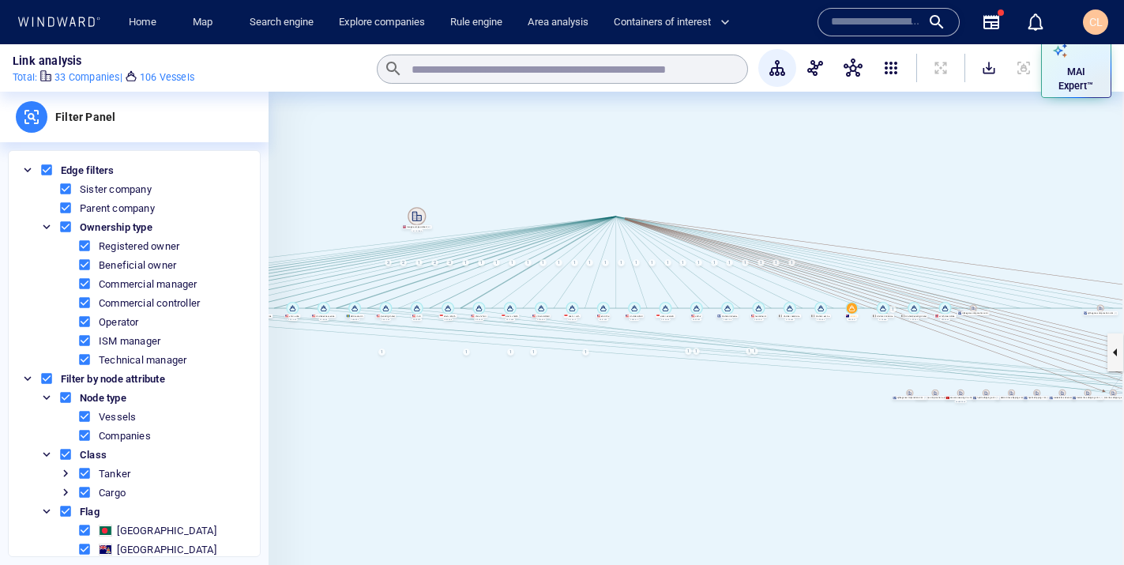
drag, startPoint x: 1073, startPoint y: 217, endPoint x: 774, endPoint y: 238, distance: 299.3
click at [774, 238] on canvas at bounding box center [697, 352] width 856 height 521
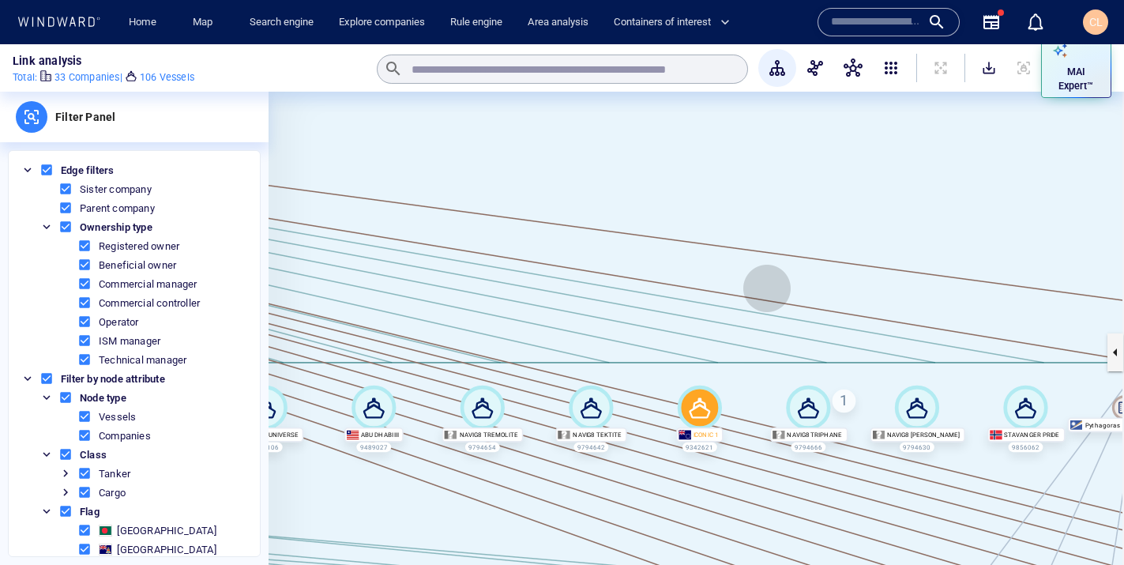
drag, startPoint x: 751, startPoint y: 357, endPoint x: 748, endPoint y: 335, distance: 22.3
click at [748, 335] on canvas at bounding box center [697, 352] width 856 height 521
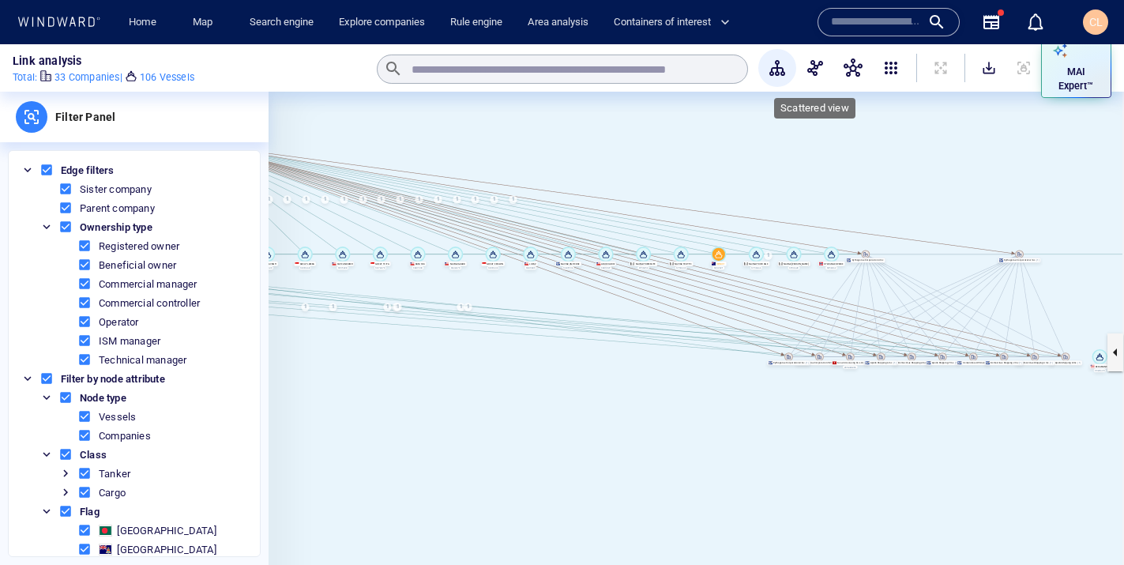
click at [808, 68] on span "button" at bounding box center [815, 67] width 19 height 19
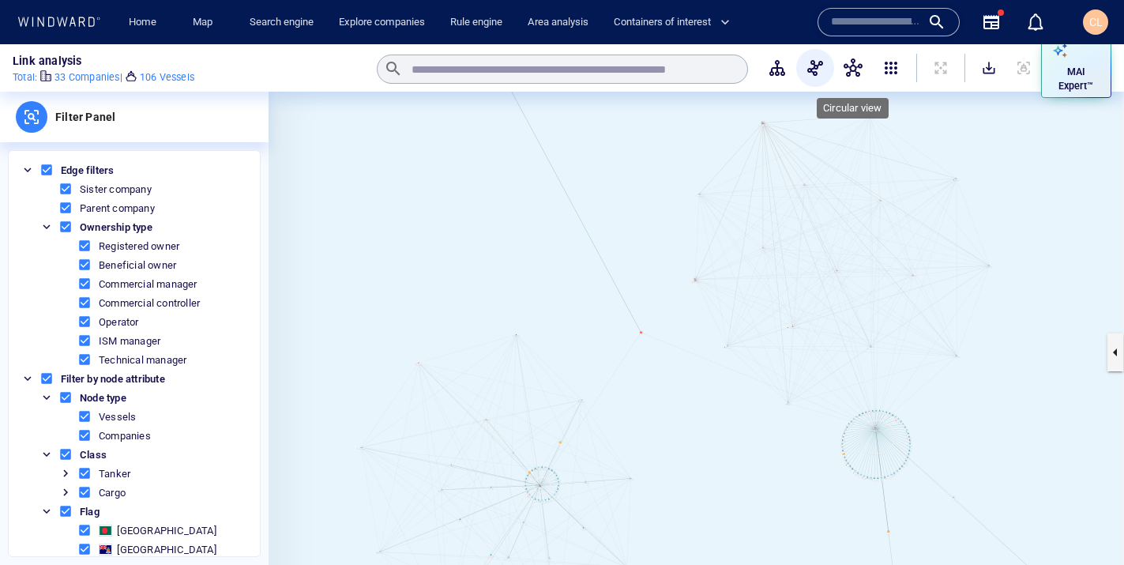
click at [856, 76] on span "button" at bounding box center [853, 67] width 19 height 19
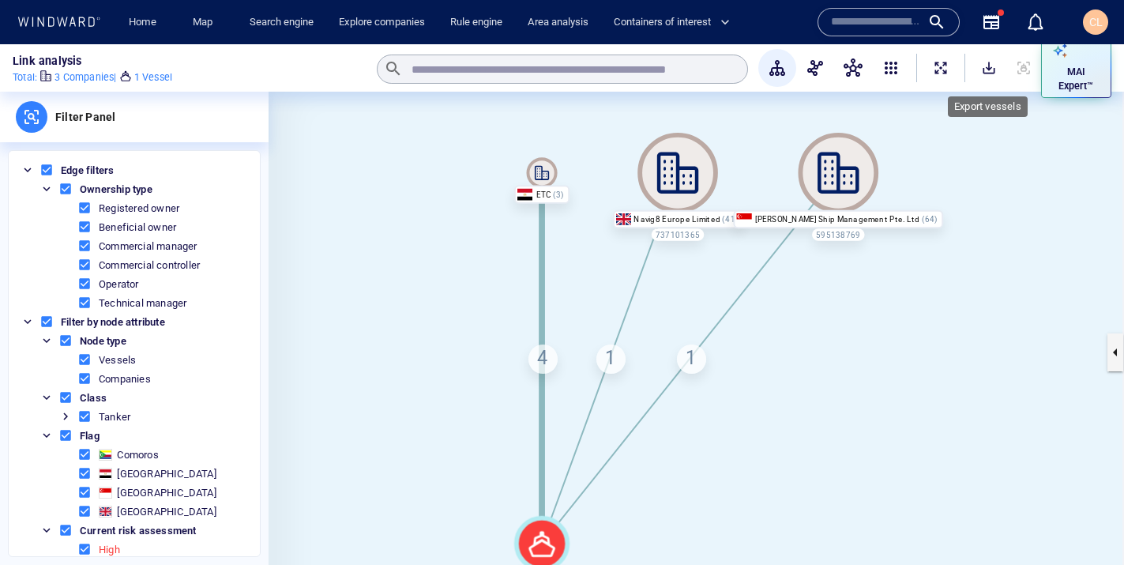
click at [995, 62] on span "SaveAlt" at bounding box center [989, 68] width 16 height 16
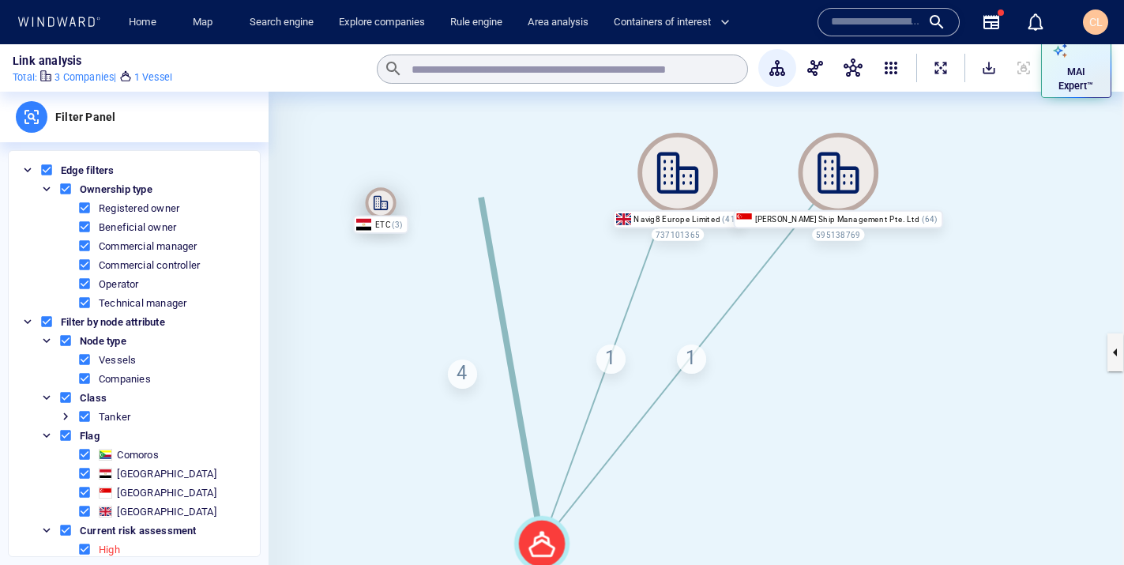
drag, startPoint x: 536, startPoint y: 175, endPoint x: 366, endPoint y: 198, distance: 171.5
click at [366, 198] on icon at bounding box center [381, 202] width 31 height 31
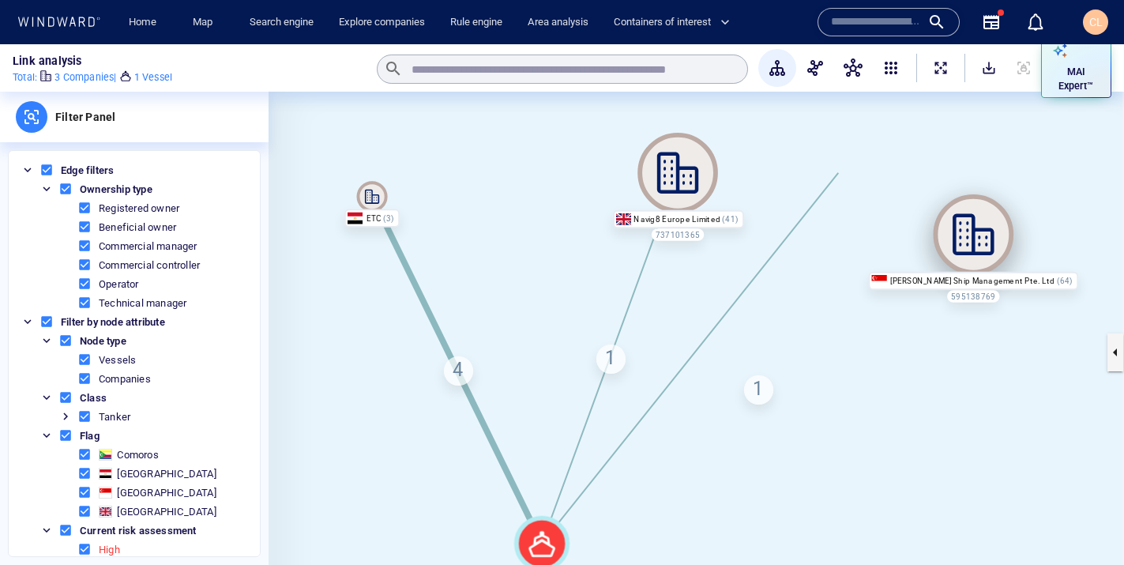
drag, startPoint x: 842, startPoint y: 156, endPoint x: 980, endPoint y: 223, distance: 153.7
click at [980, 220] on icon at bounding box center [974, 234] width 81 height 81
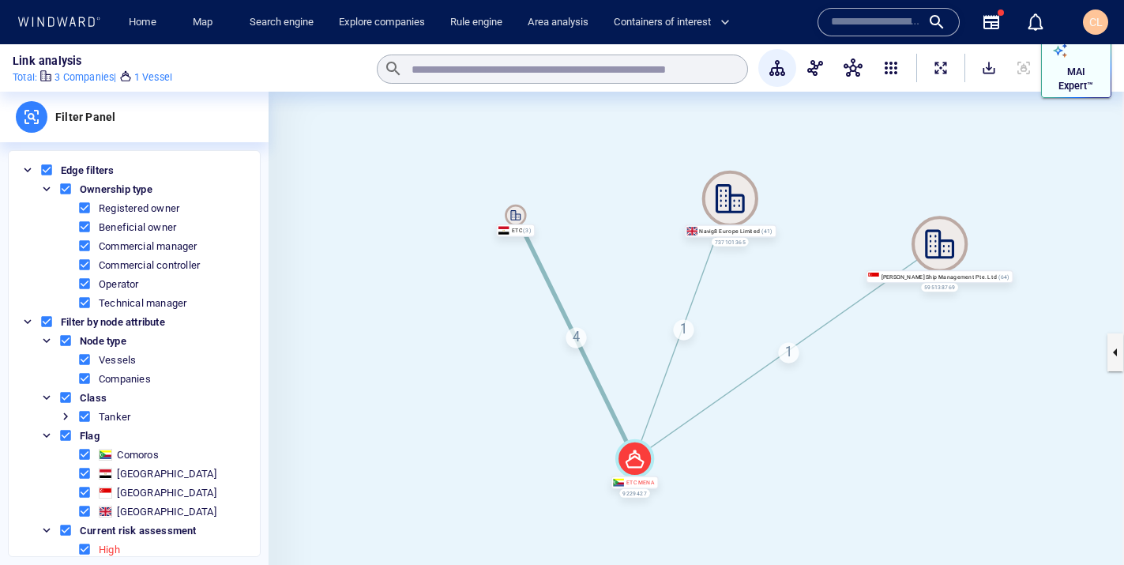
click at [1062, 60] on div "button" at bounding box center [1060, 51] width 22 height 22
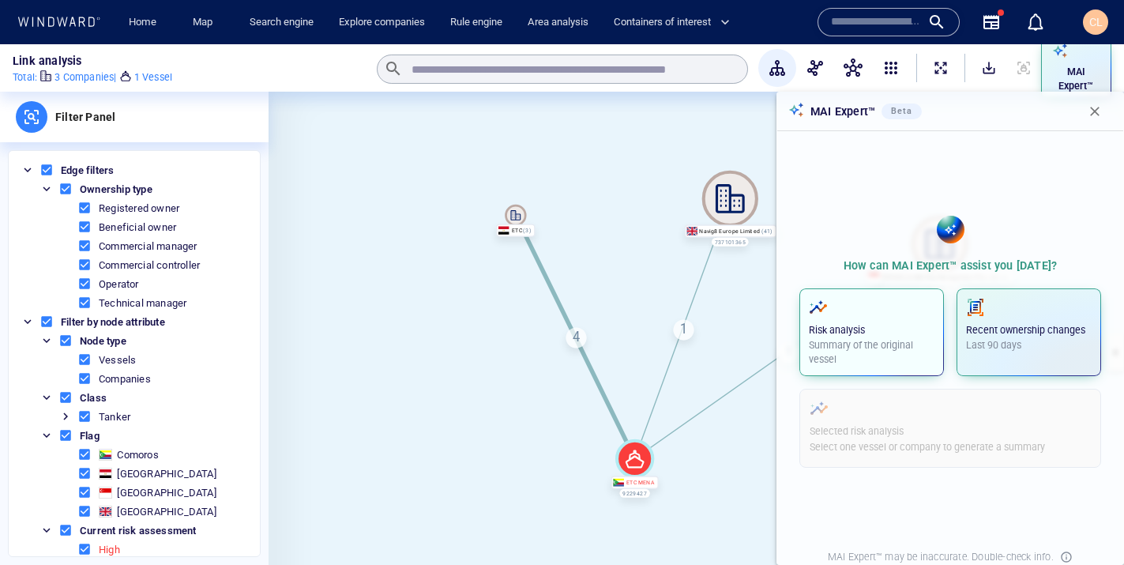
click at [855, 335] on p "Risk analysis" at bounding box center [872, 330] width 126 height 14
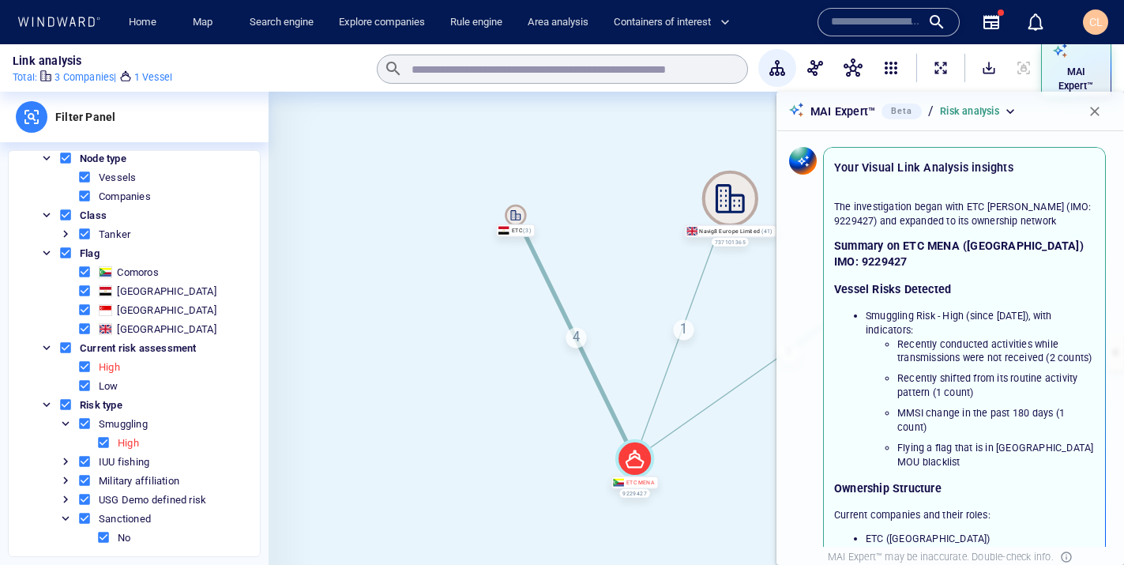
click at [1091, 116] on span "button" at bounding box center [1095, 111] width 16 height 16
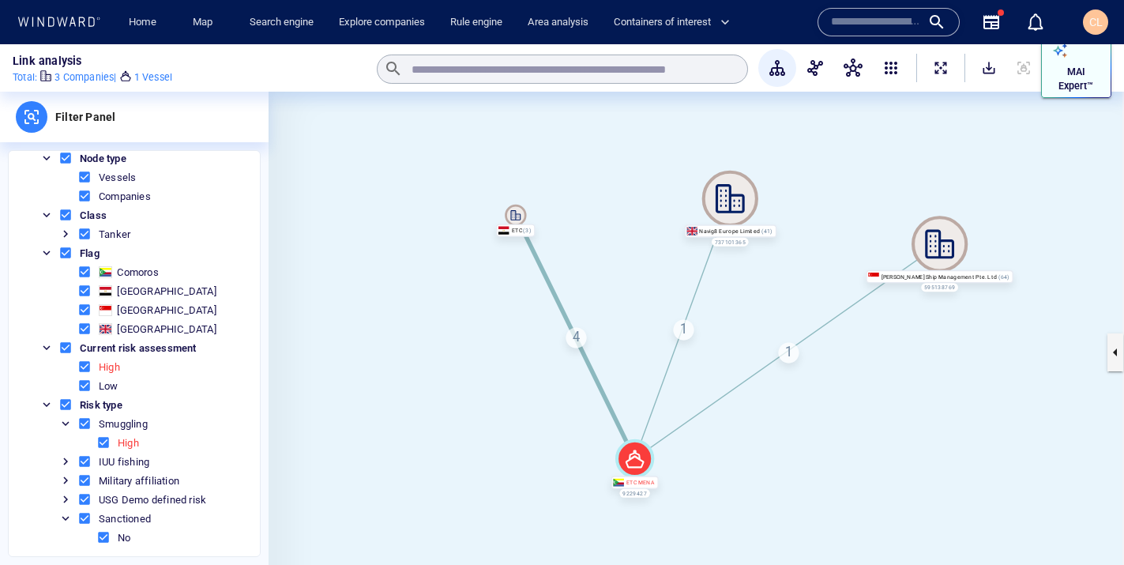
click at [1083, 58] on div "MAI Expert™" at bounding box center [1076, 68] width 55 height 57
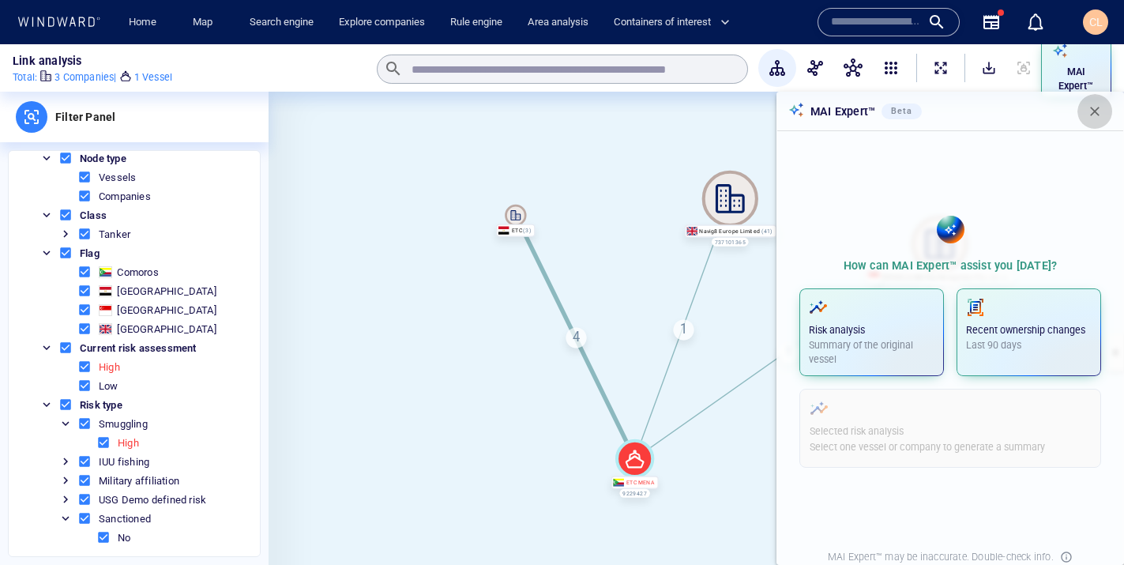
click at [1086, 117] on button "button" at bounding box center [1095, 111] width 35 height 35
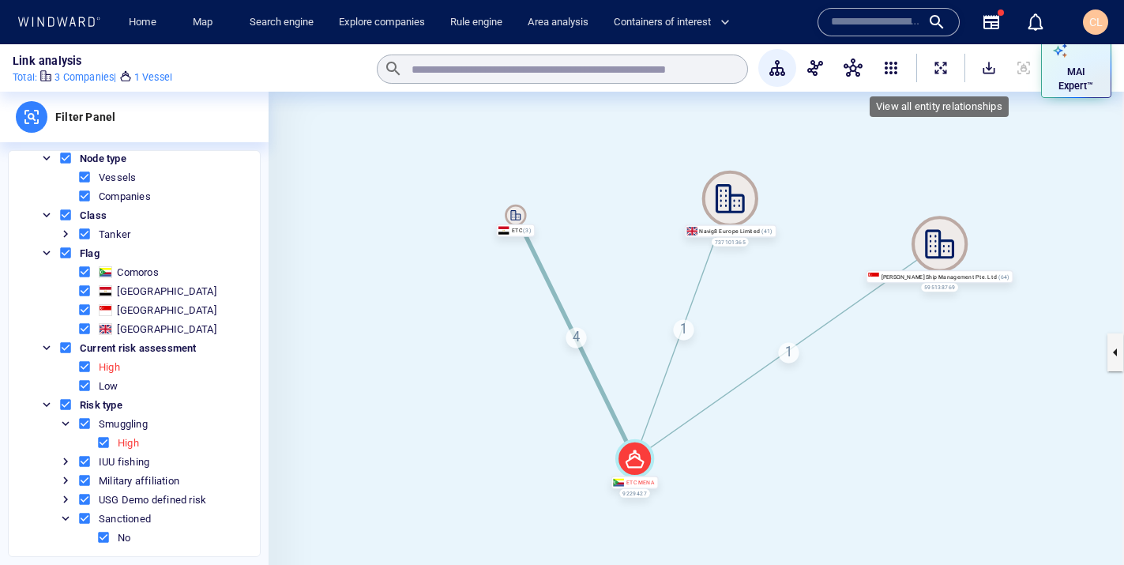
click at [945, 66] on span "ExpandAllNodes" at bounding box center [941, 68] width 16 height 16
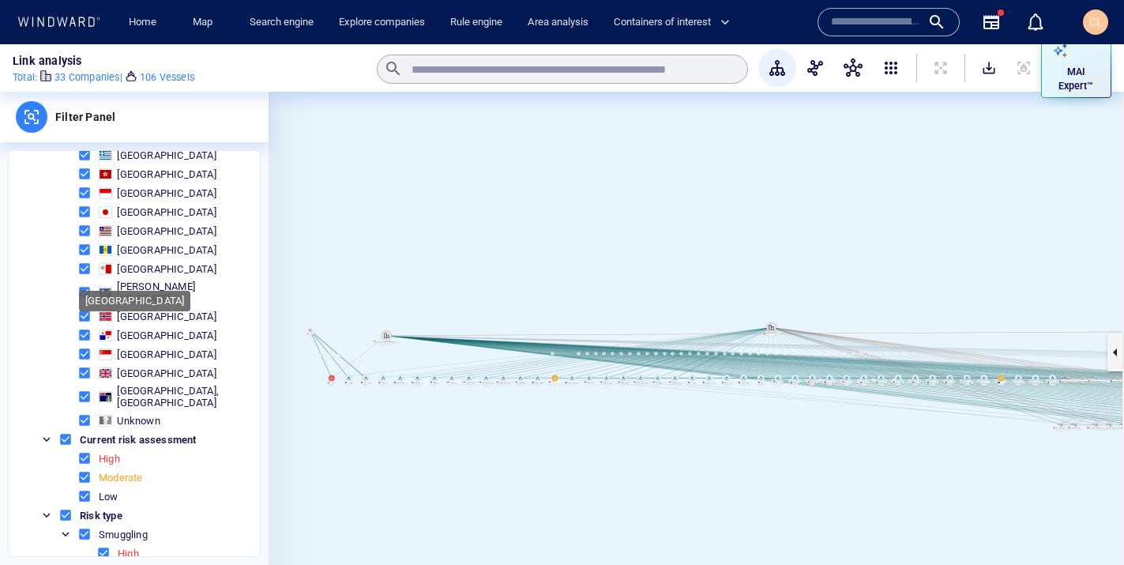
scroll to position [509, 0]
click at [1066, 73] on p "MAI Expert™" at bounding box center [1076, 79] width 49 height 28
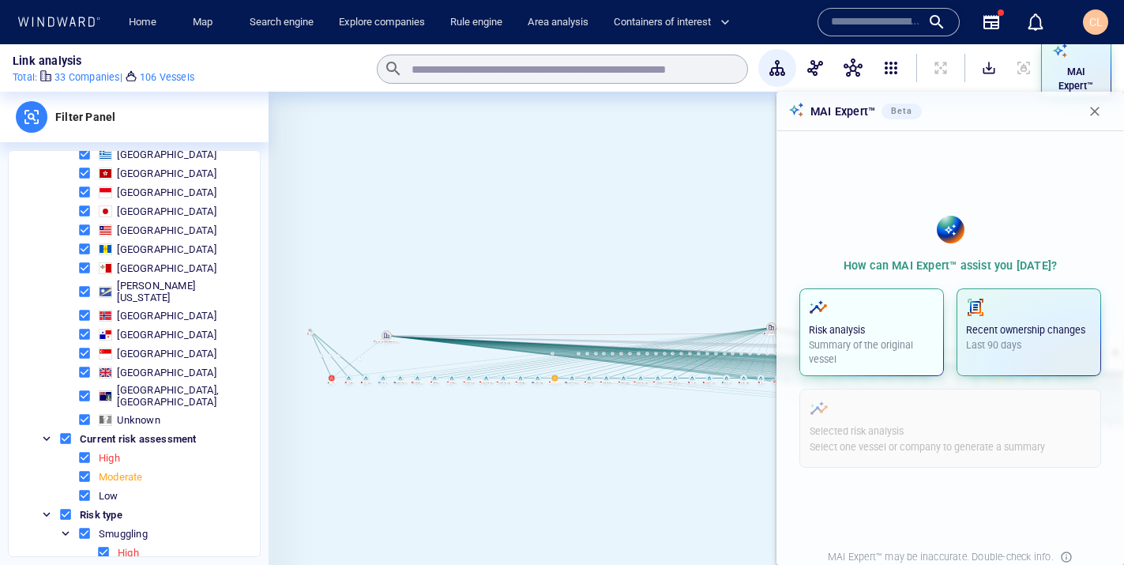
click at [875, 324] on p "Risk analysis" at bounding box center [872, 330] width 126 height 14
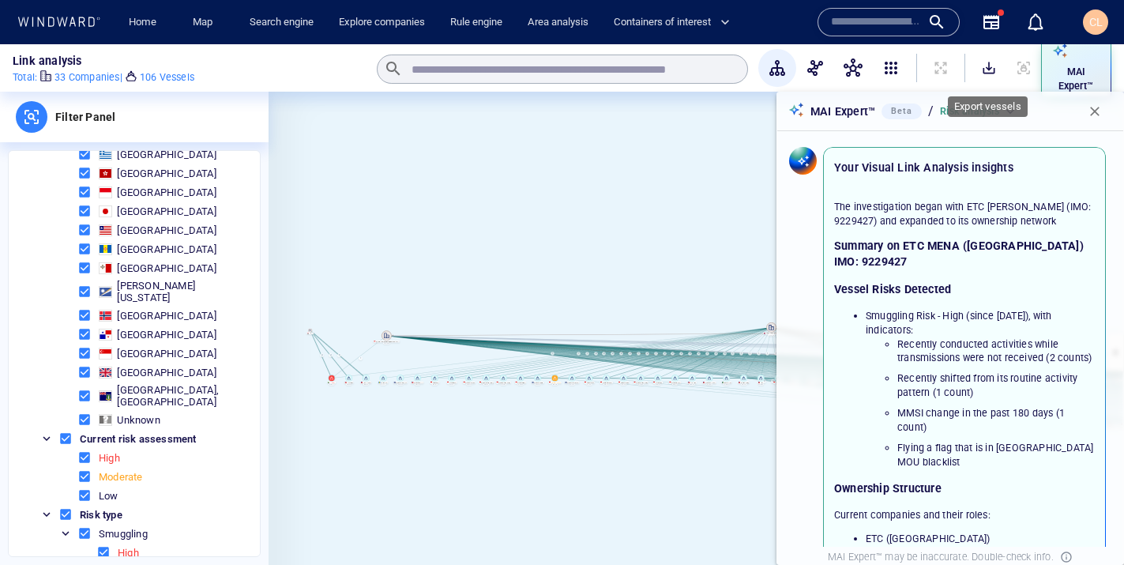
click at [996, 66] on button "SaveAlt" at bounding box center [989, 68] width 35 height 35
click at [85, 488] on span at bounding box center [84, 495] width 14 height 14
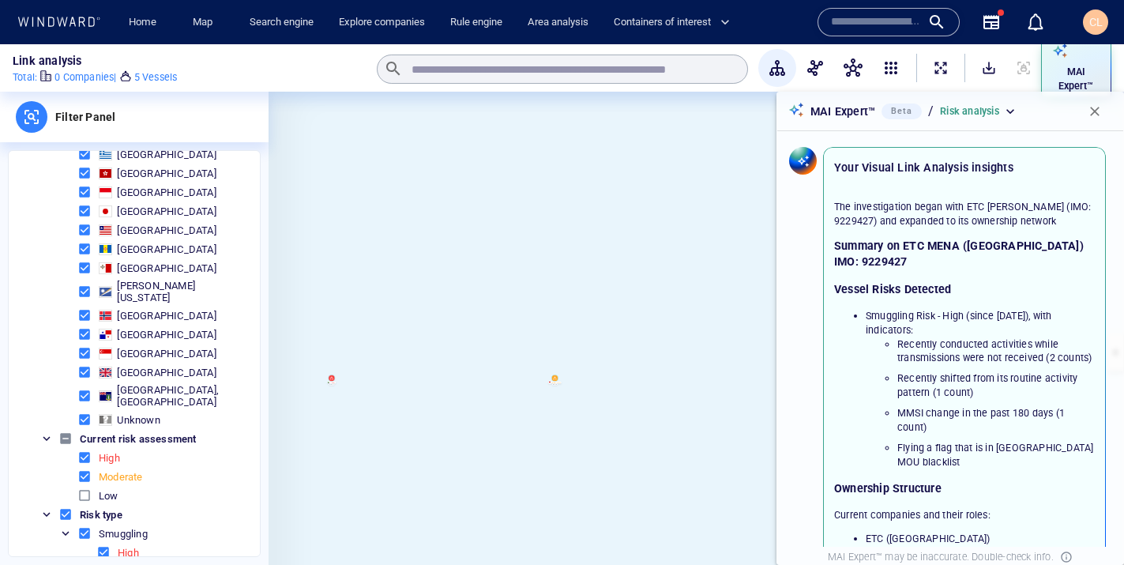
click at [1099, 115] on span "button" at bounding box center [1095, 111] width 16 height 16
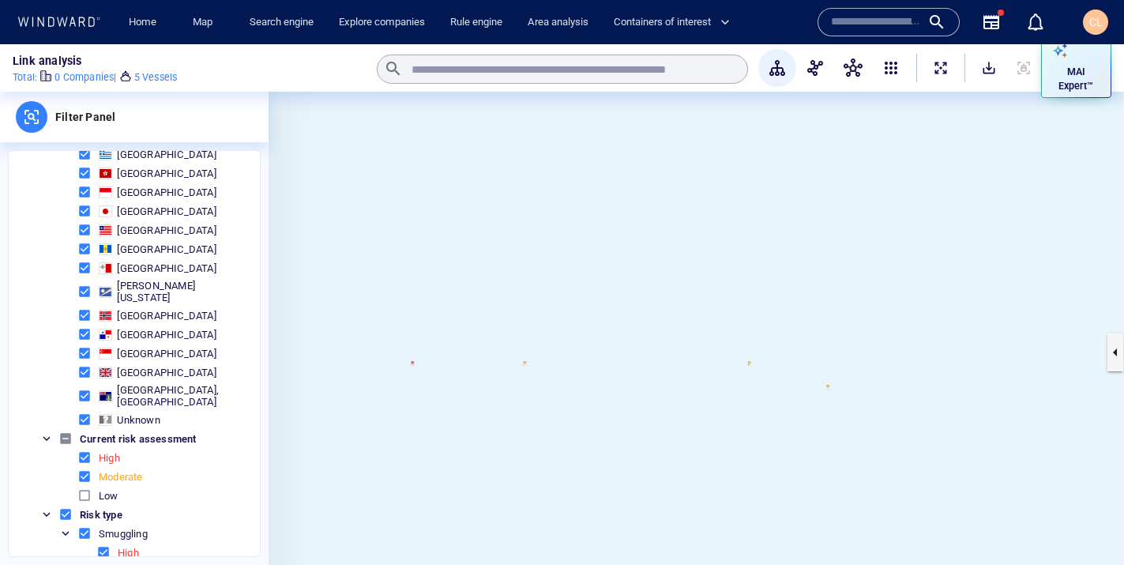
click at [831, 77] on div "MAI Expert™" at bounding box center [935, 68] width 354 height 28
click at [858, 62] on span "button" at bounding box center [853, 67] width 19 height 19
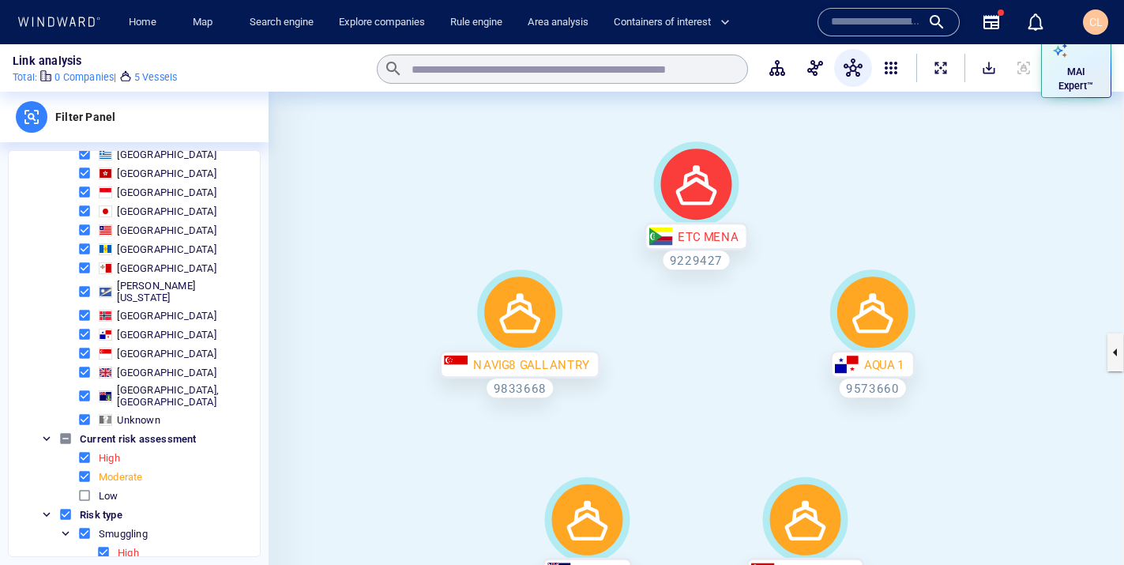
click at [82, 488] on span at bounding box center [84, 495] width 14 height 14
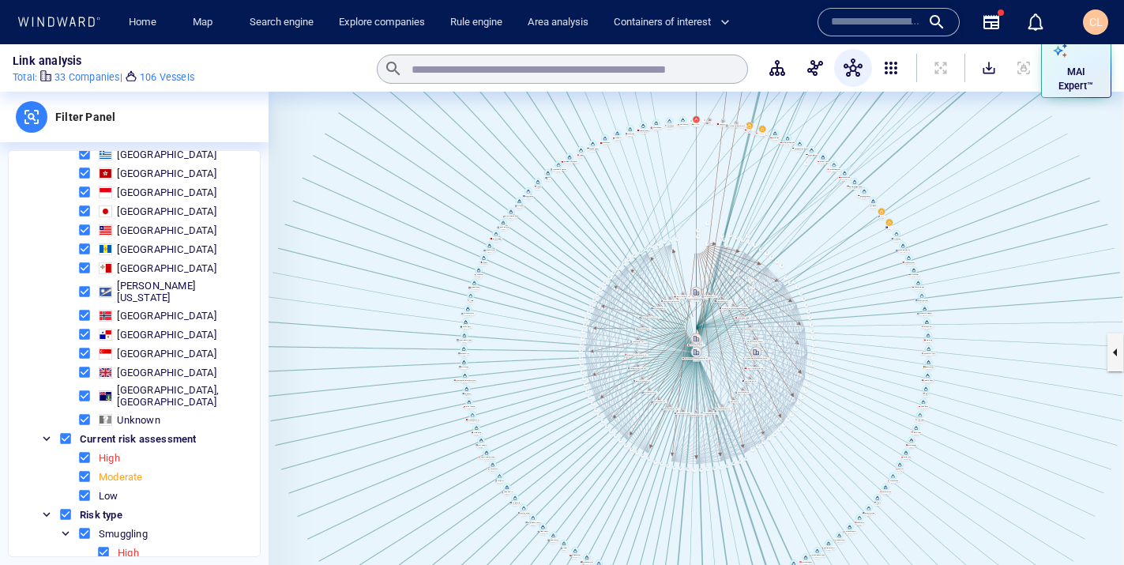
click at [82, 488] on span at bounding box center [84, 495] width 14 height 14
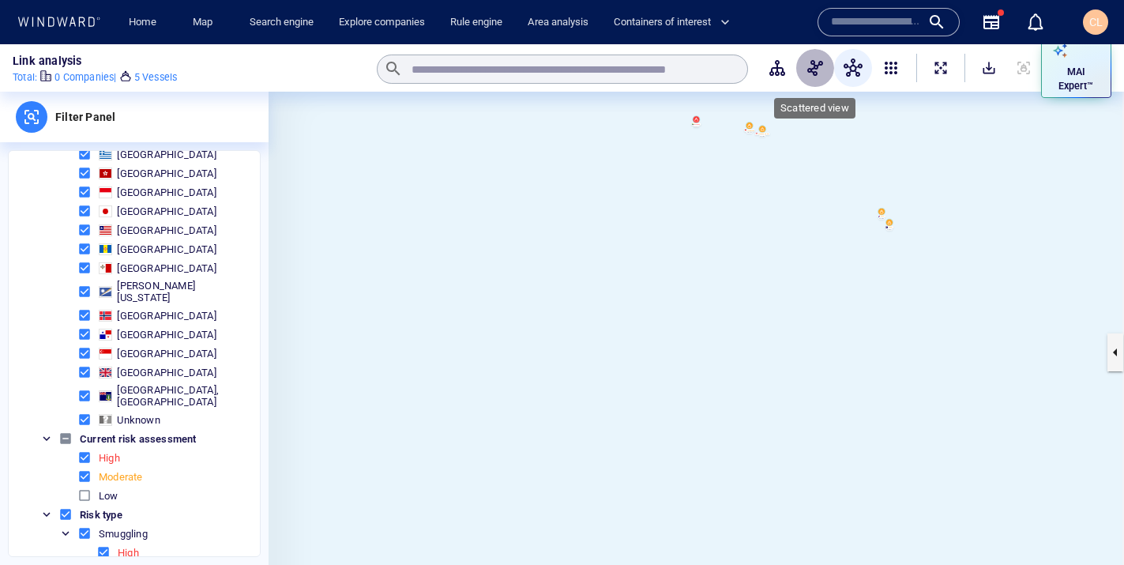
click at [823, 70] on span "button" at bounding box center [815, 67] width 19 height 19
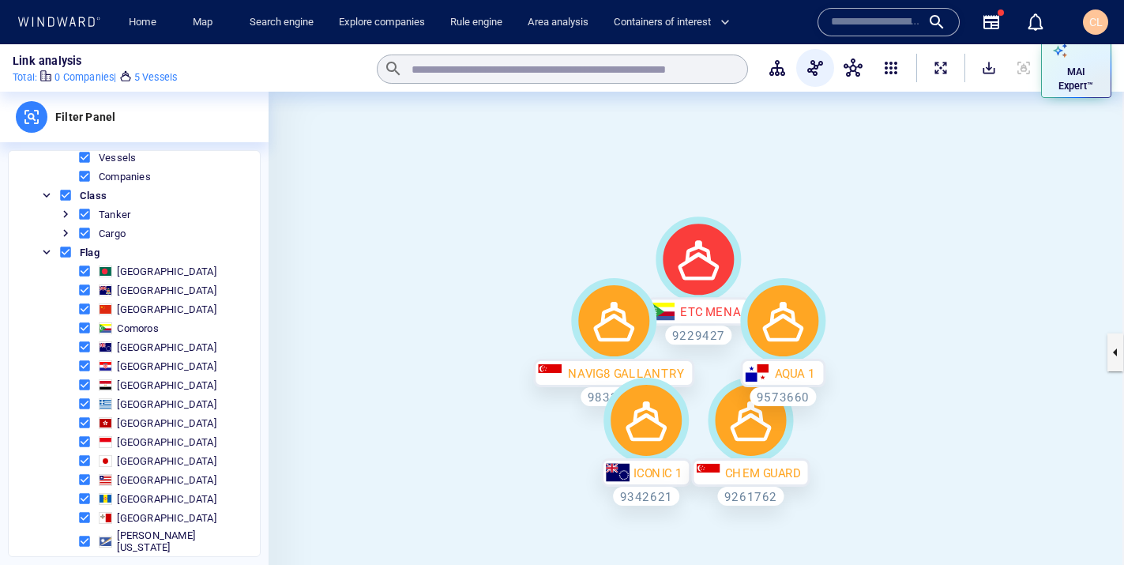
scroll to position [638, 0]
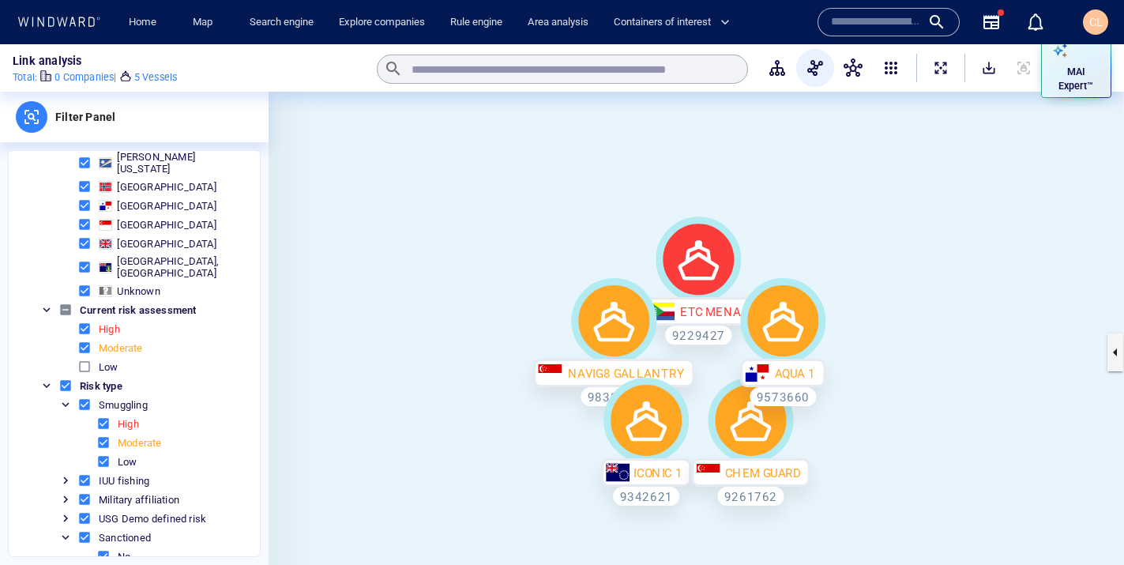
click at [84, 359] on span at bounding box center [84, 366] width 14 height 14
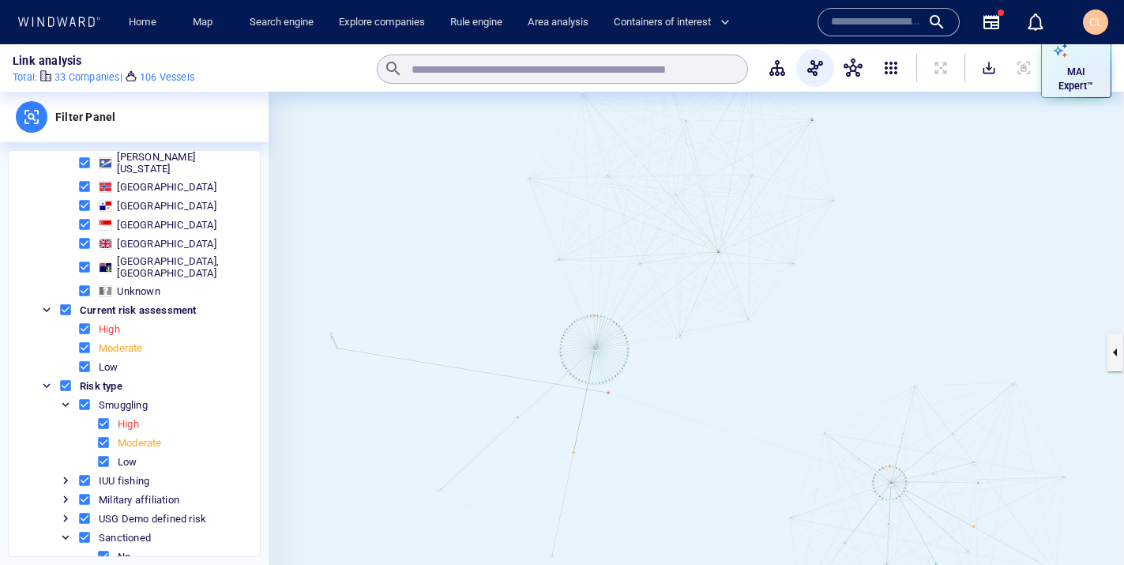
click at [69, 492] on button "Toggle" at bounding box center [65, 499] width 14 height 14
click at [70, 530] on button "Toggle" at bounding box center [65, 537] width 14 height 14
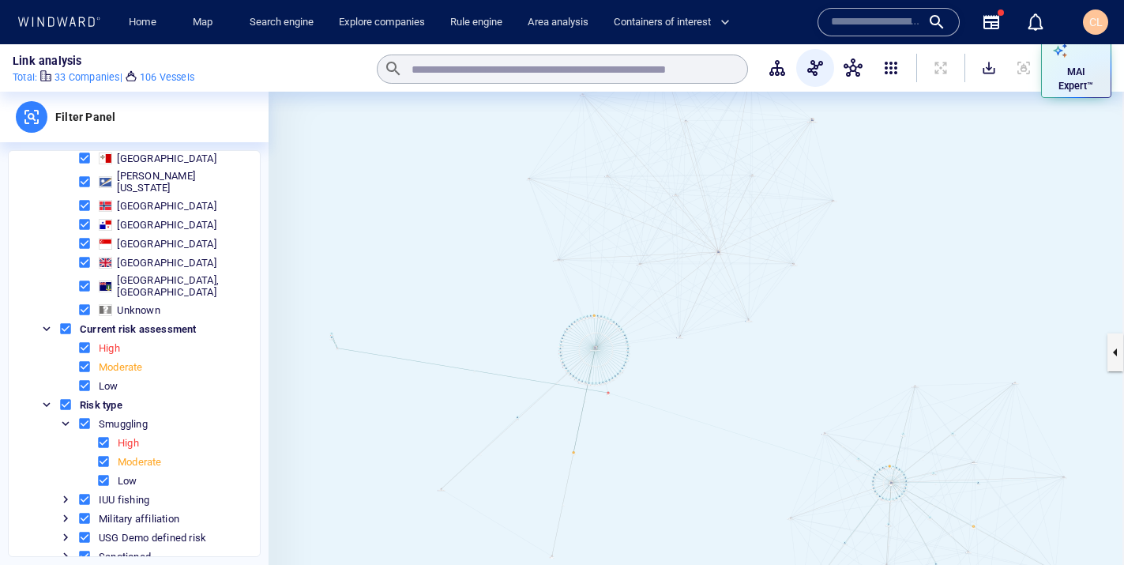
click at [82, 549] on span at bounding box center [84, 556] width 14 height 14
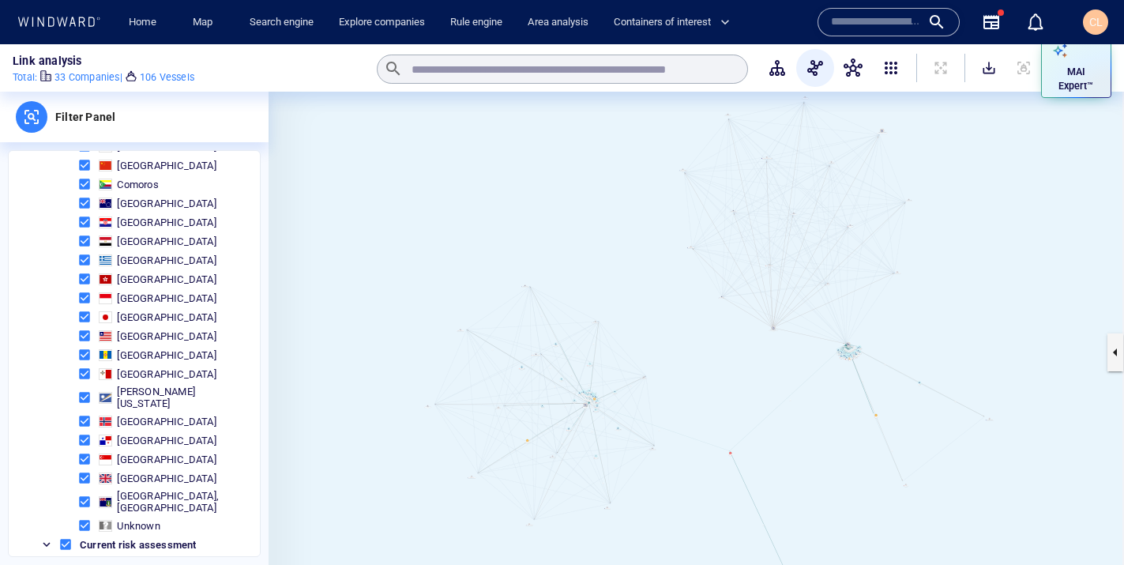
scroll to position [0, 0]
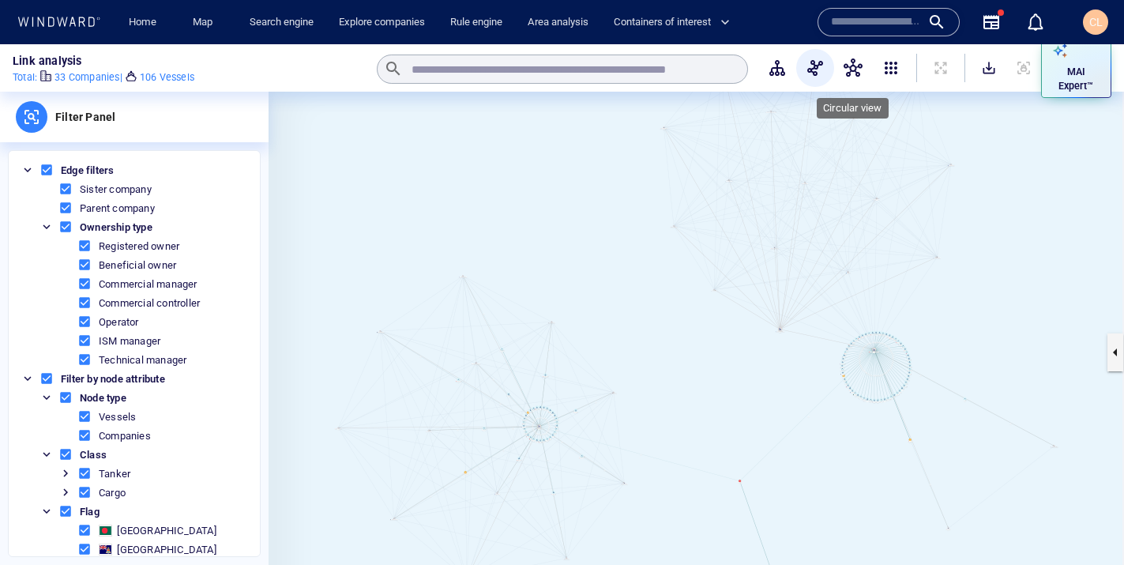
click at [841, 74] on button "button" at bounding box center [853, 68] width 38 height 38
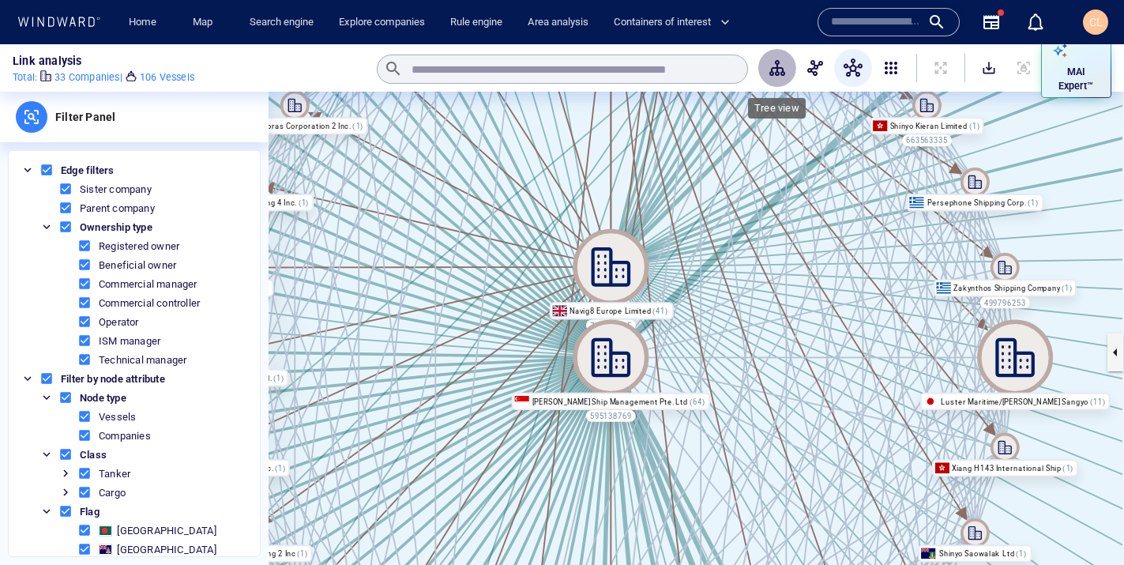
click at [779, 72] on span "button" at bounding box center [777, 67] width 19 height 19
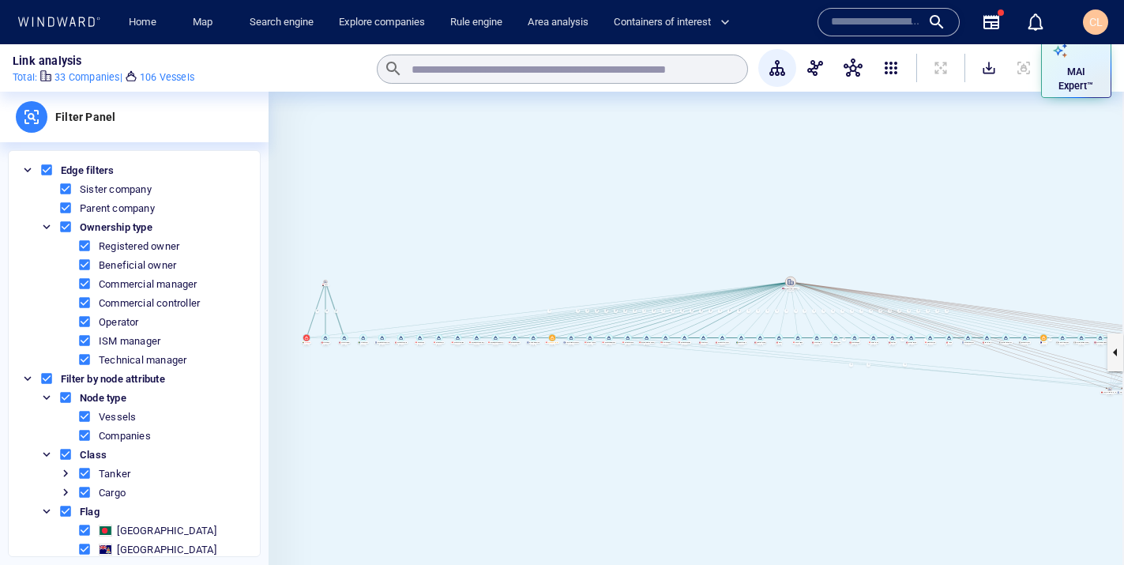
click at [815, 70] on span "button" at bounding box center [815, 67] width 19 height 19
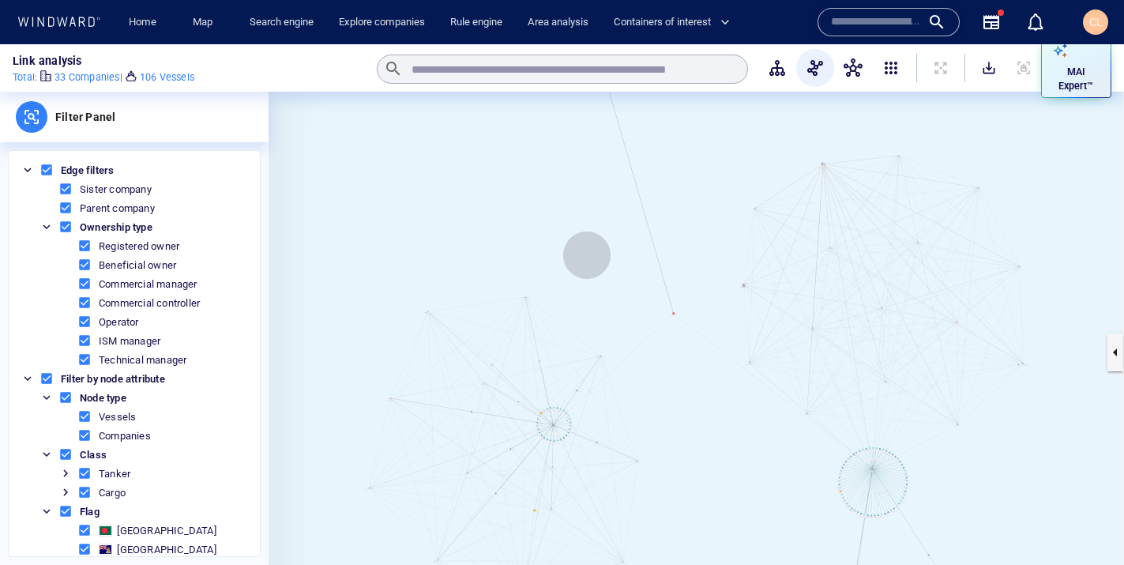
click at [587, 255] on canvas at bounding box center [697, 352] width 856 height 521
drag, startPoint x: 702, startPoint y: 415, endPoint x: 691, endPoint y: 392, distance: 25.8
click at [691, 392] on canvas at bounding box center [697, 352] width 856 height 521
click at [845, 69] on span "button" at bounding box center [853, 67] width 19 height 19
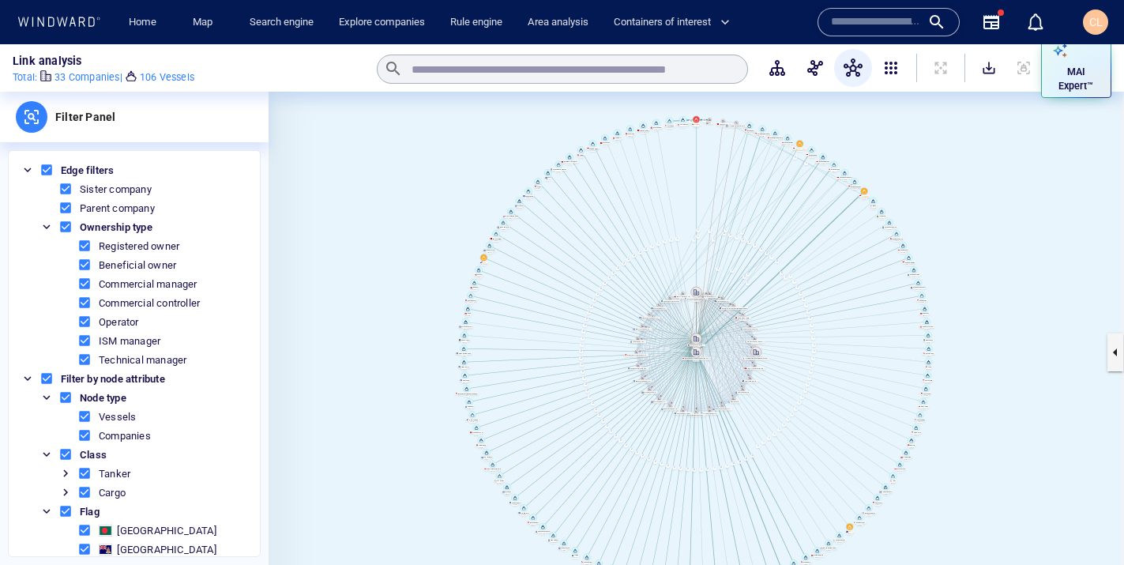
click at [63, 192] on span at bounding box center [65, 189] width 14 height 14
click at [61, 207] on span at bounding box center [65, 208] width 14 height 14
click at [64, 186] on span at bounding box center [65, 189] width 14 height 14
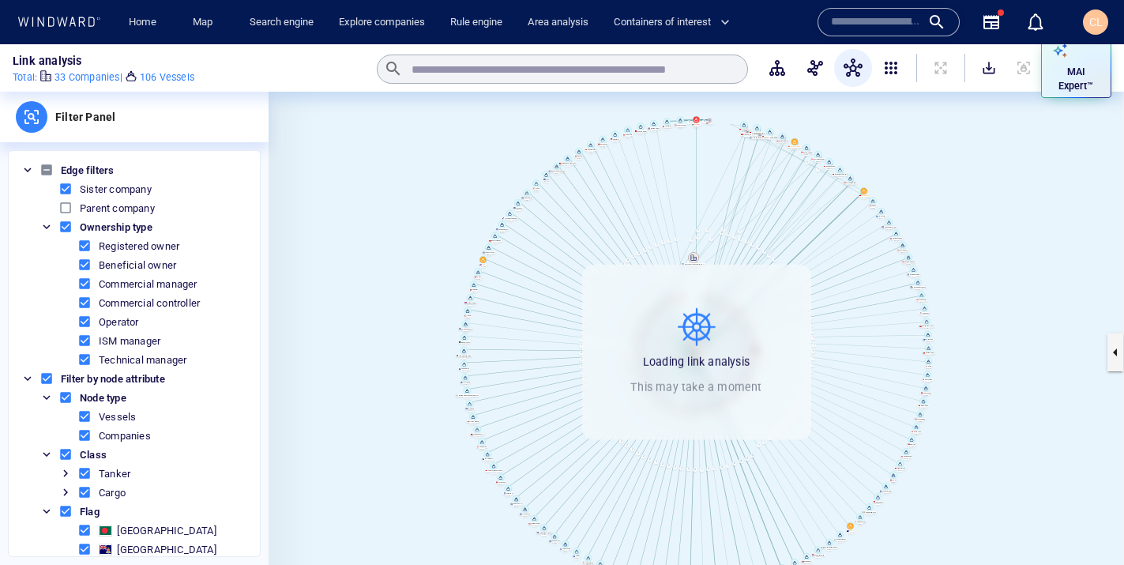
click at [64, 205] on span at bounding box center [65, 208] width 14 height 14
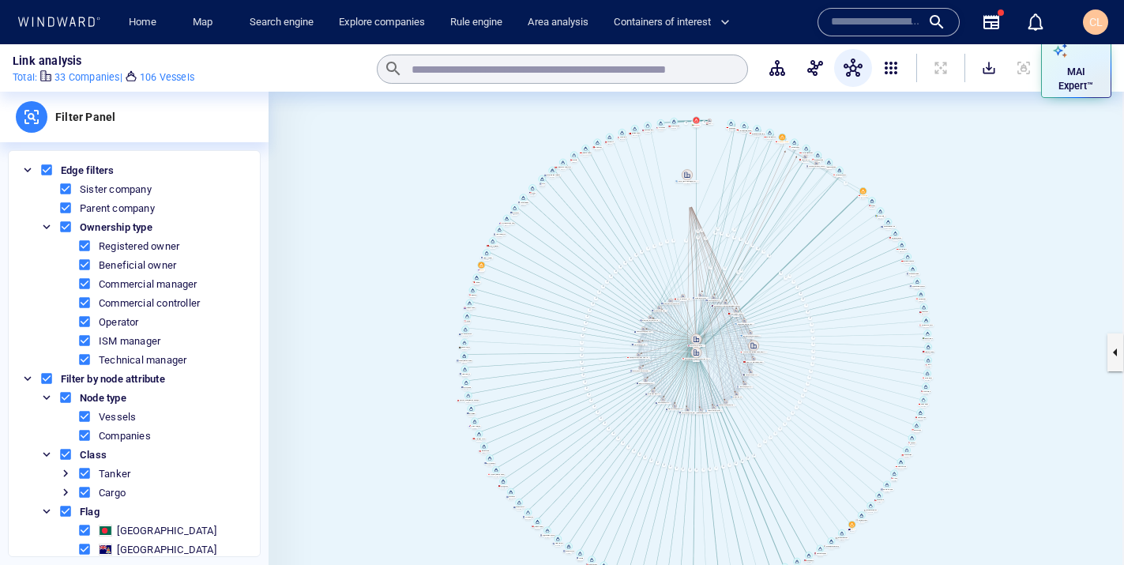
click at [84, 268] on span at bounding box center [84, 265] width 14 height 14
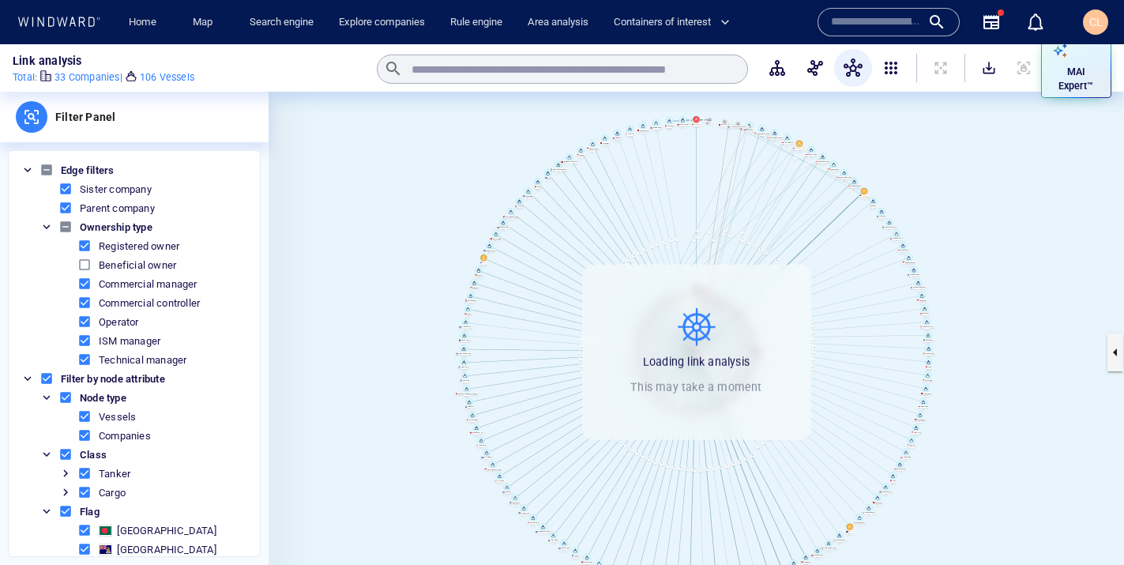
click at [86, 291] on span "Commercial manager" at bounding box center [162, 283] width 176 height 19
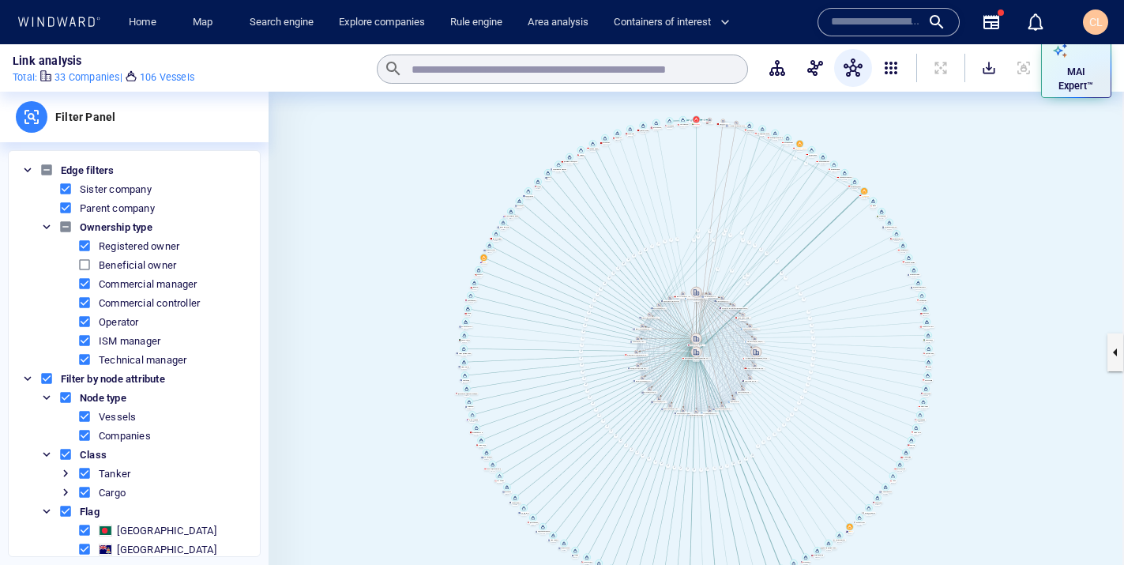
click at [82, 343] on span at bounding box center [84, 340] width 14 height 14
click at [84, 288] on span at bounding box center [84, 284] width 14 height 14
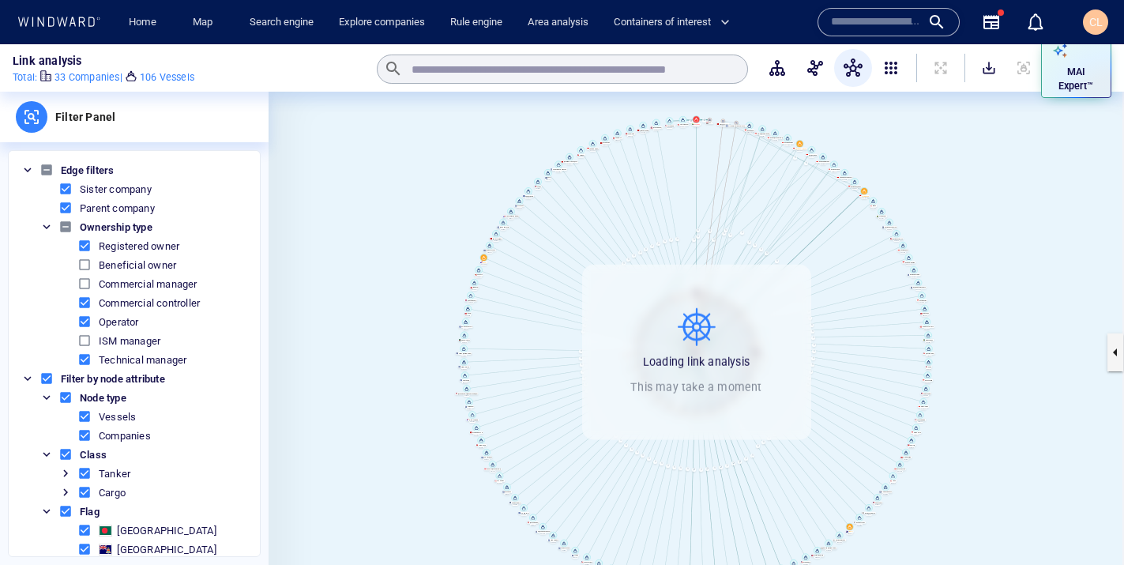
click at [84, 299] on span at bounding box center [84, 302] width 14 height 14
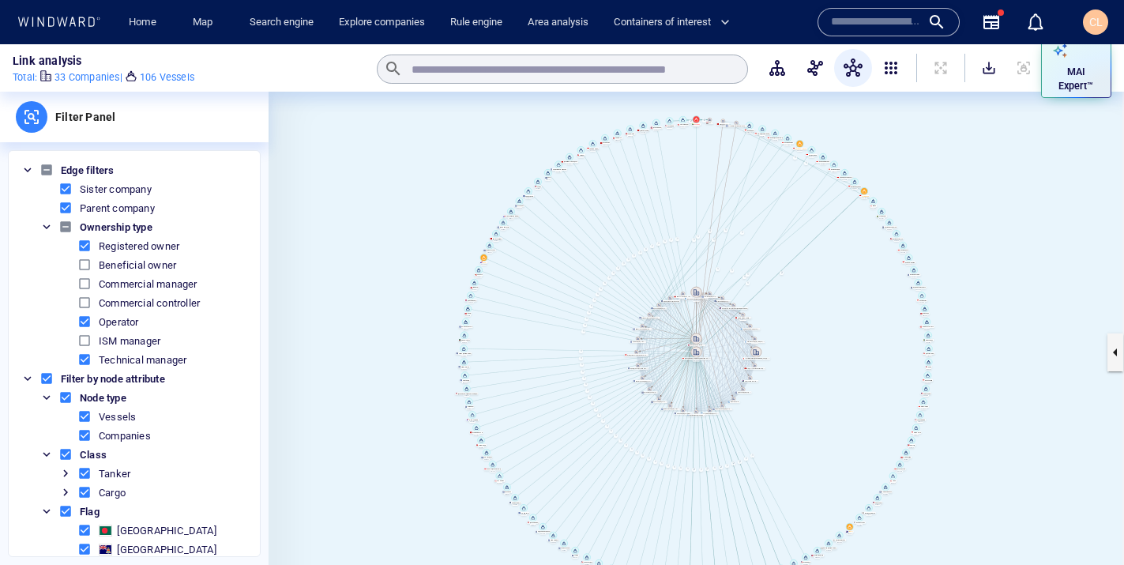
click at [81, 361] on span at bounding box center [84, 359] width 14 height 14
click at [772, 76] on span "button" at bounding box center [777, 67] width 19 height 19
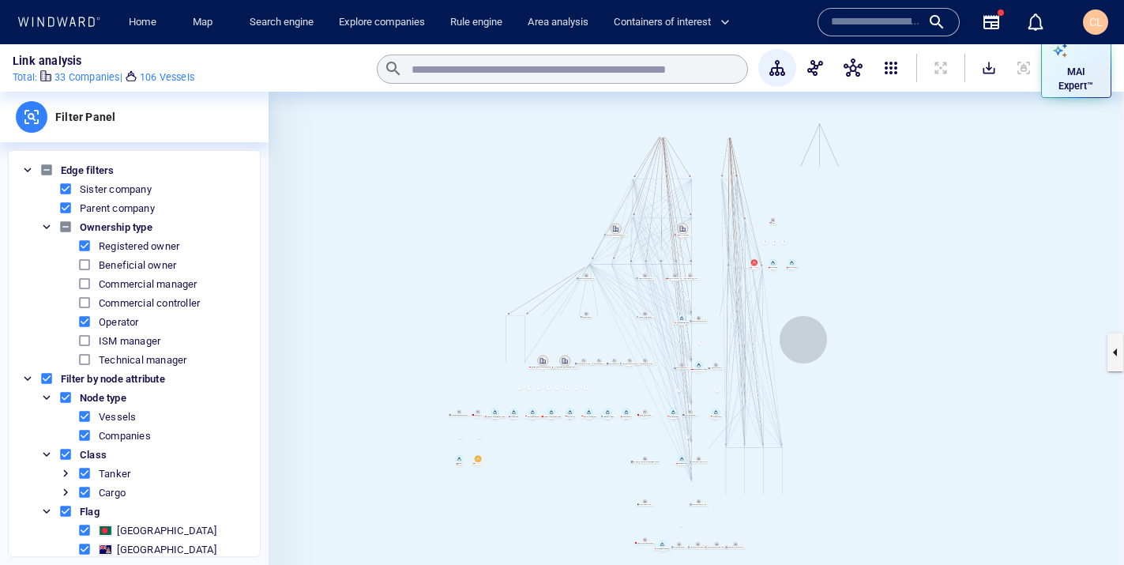
drag, startPoint x: 865, startPoint y: 213, endPoint x: 799, endPoint y: 345, distance: 148.4
click at [799, 345] on canvas at bounding box center [697, 352] width 856 height 521
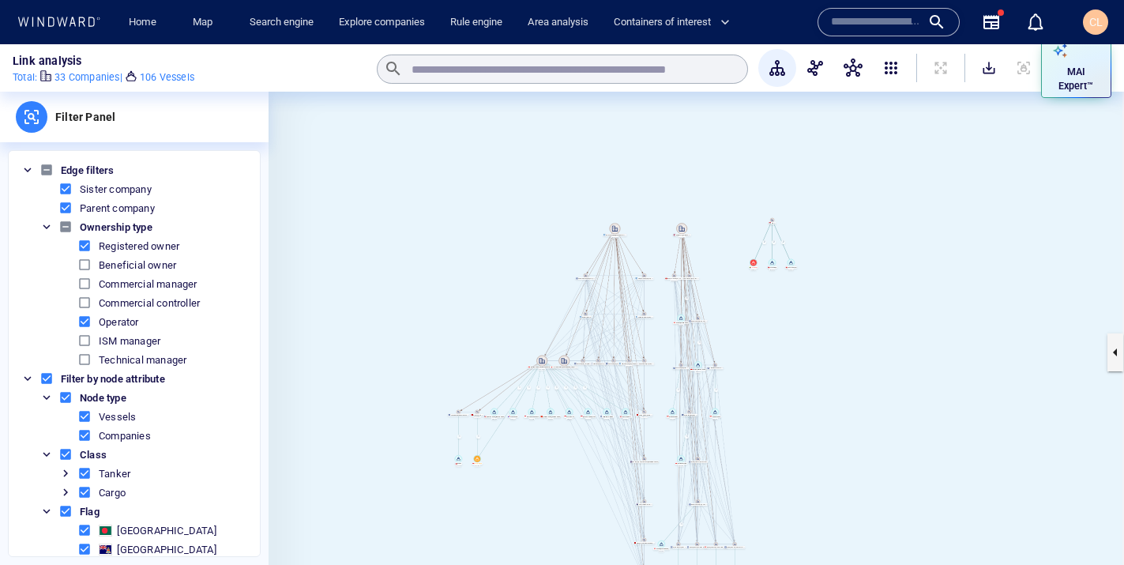
click at [86, 250] on span at bounding box center [84, 246] width 14 height 14
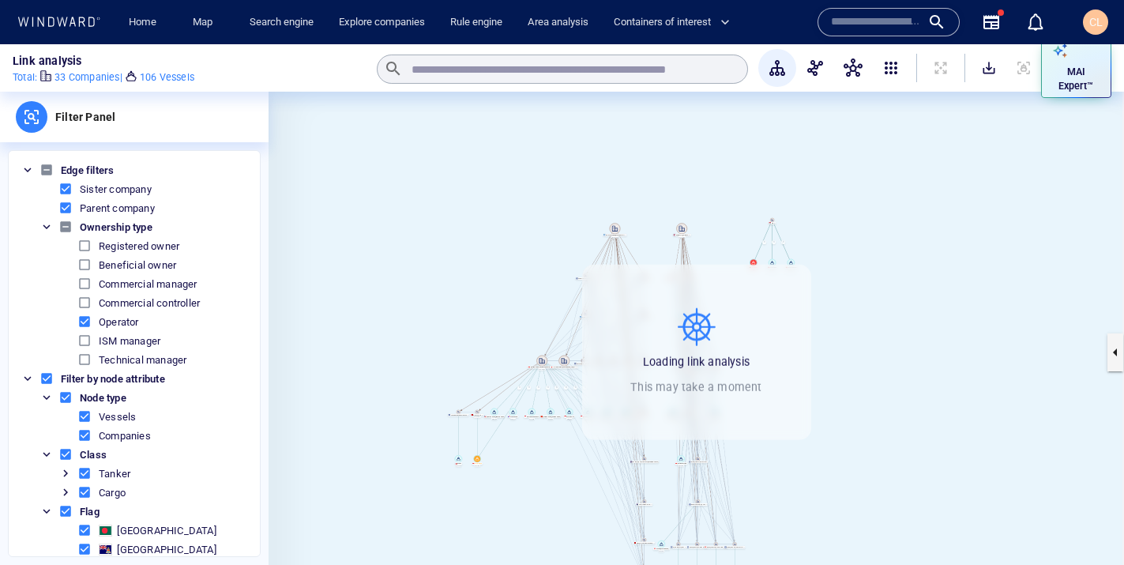
click at [87, 273] on ol "Registered owner Beneficial owner Commercial manager Commercial controller Oper…" at bounding box center [145, 302] width 211 height 133
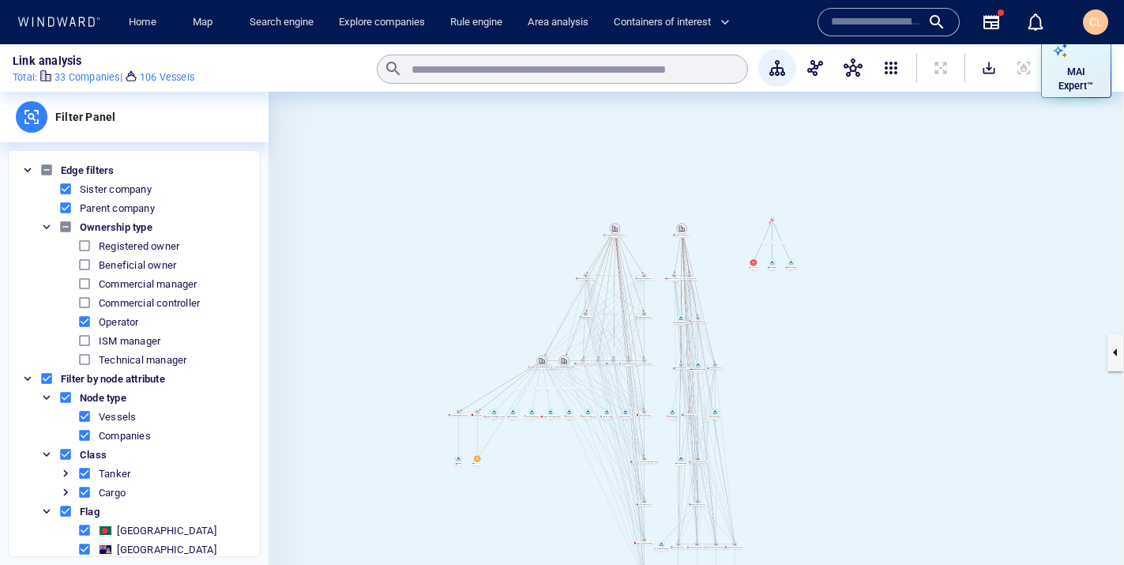
click at [84, 269] on span at bounding box center [84, 265] width 14 height 14
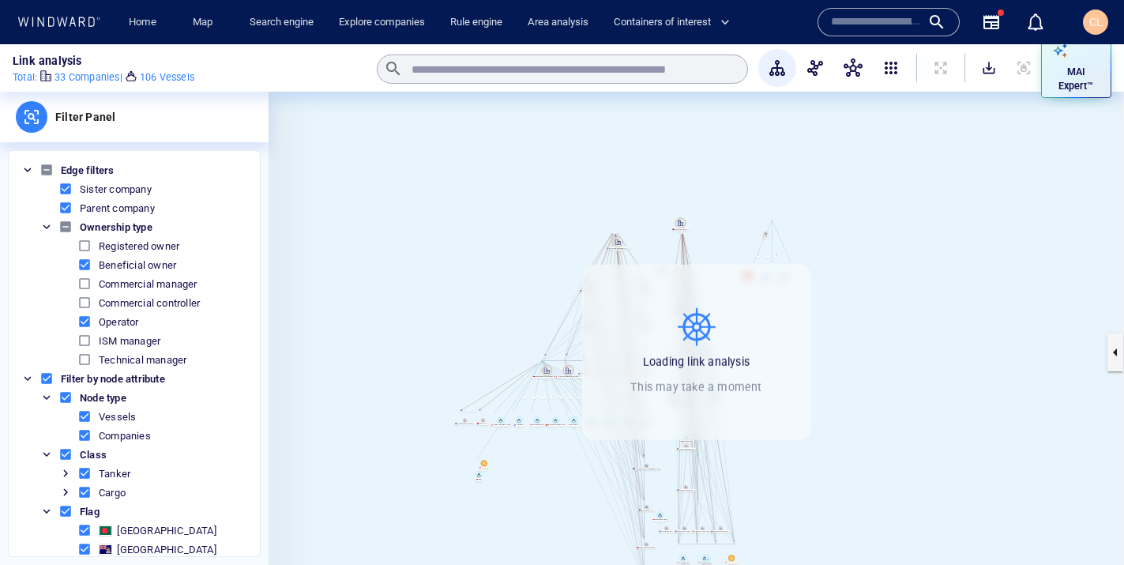
click at [85, 287] on span at bounding box center [84, 284] width 14 height 14
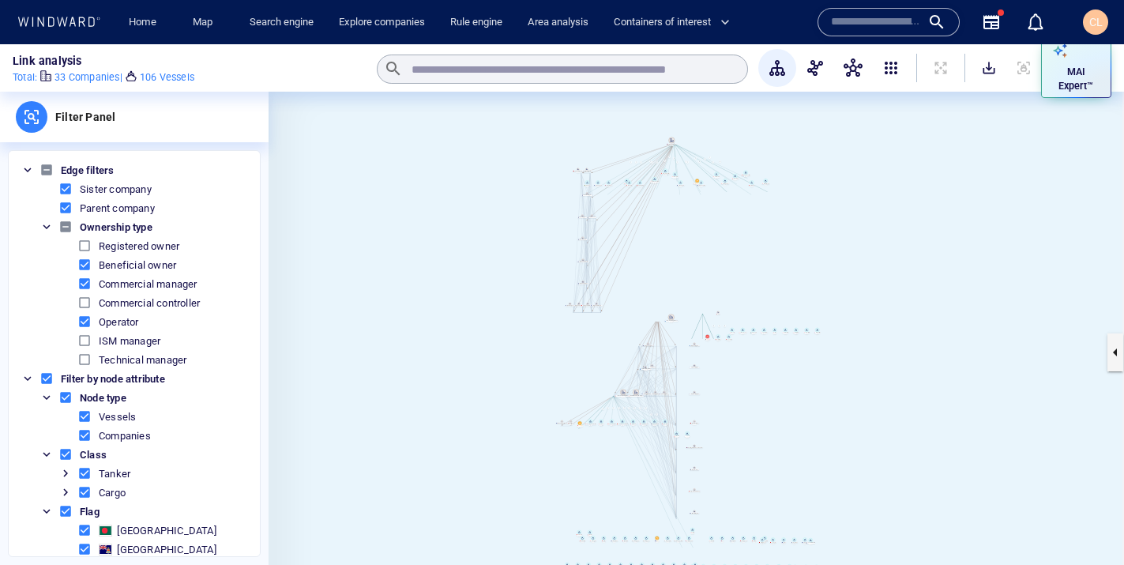
click at [83, 304] on span at bounding box center [84, 302] width 14 height 14
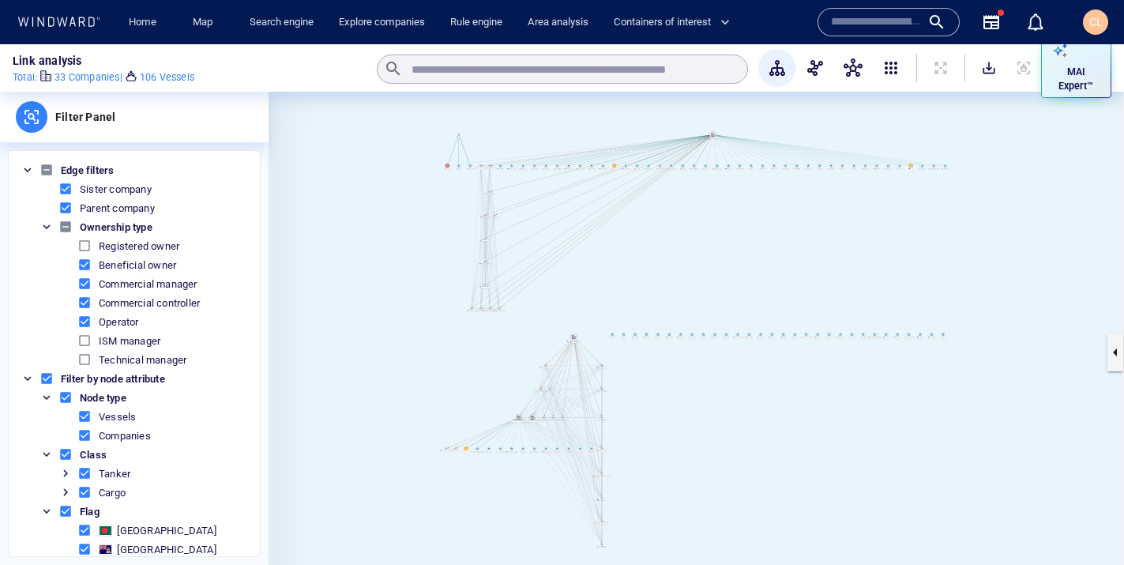
click at [85, 242] on span at bounding box center [84, 246] width 14 height 14
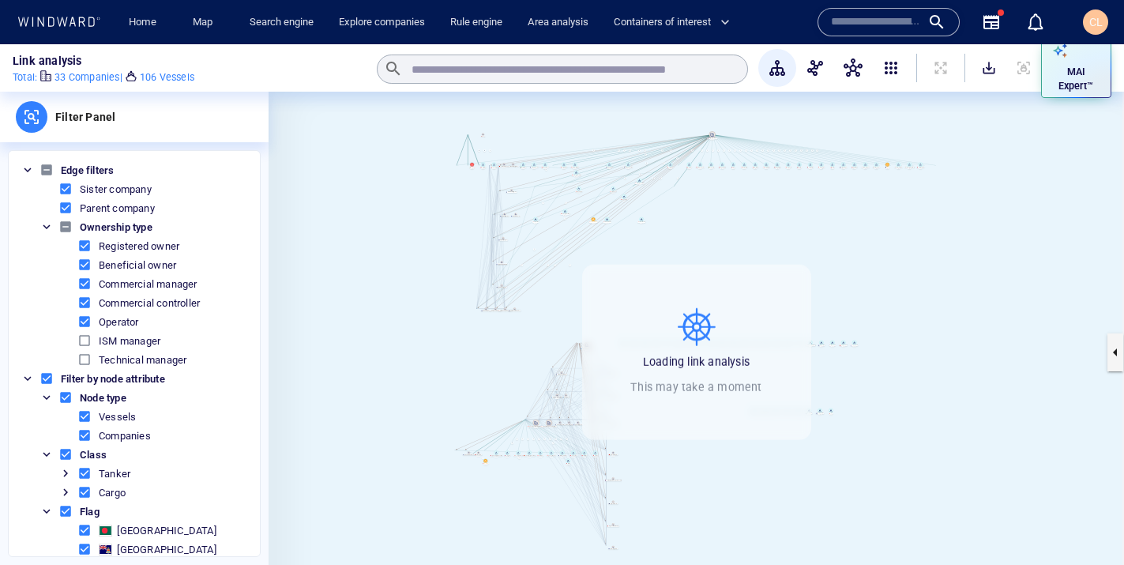
click at [85, 336] on span at bounding box center [84, 340] width 14 height 14
click at [82, 369] on span "Filter by node attribute" at bounding box center [136, 378] width 230 height 19
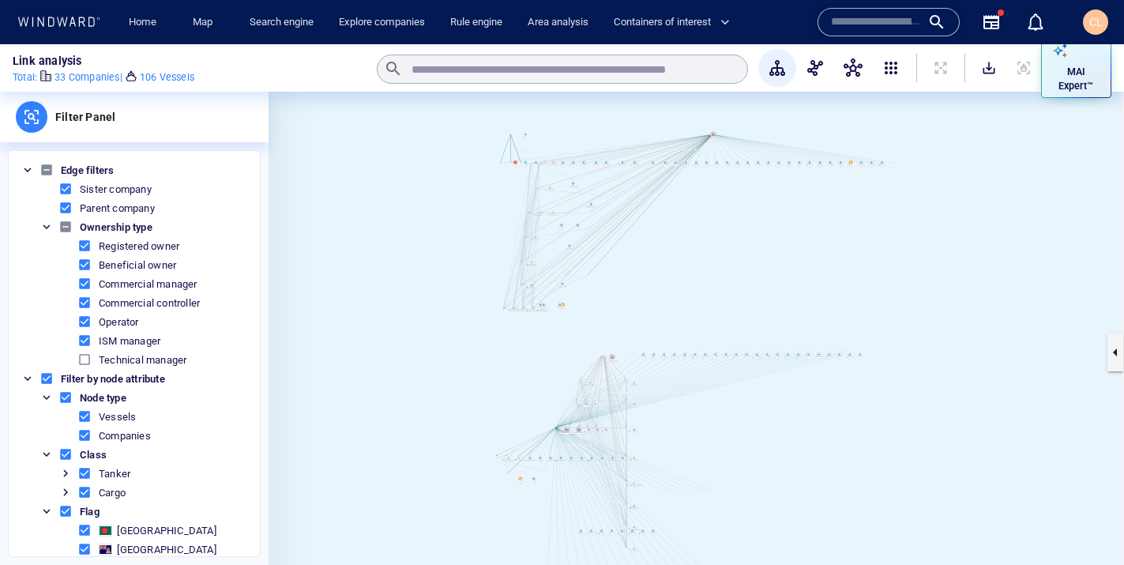
click at [84, 366] on span at bounding box center [84, 359] width 14 height 14
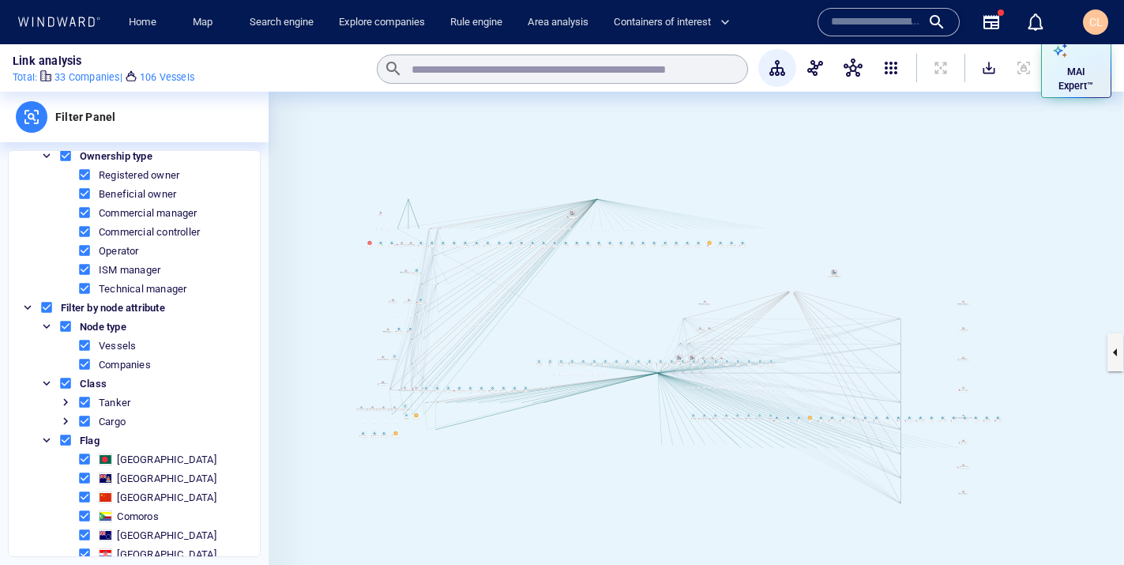
scroll to position [130, 0]
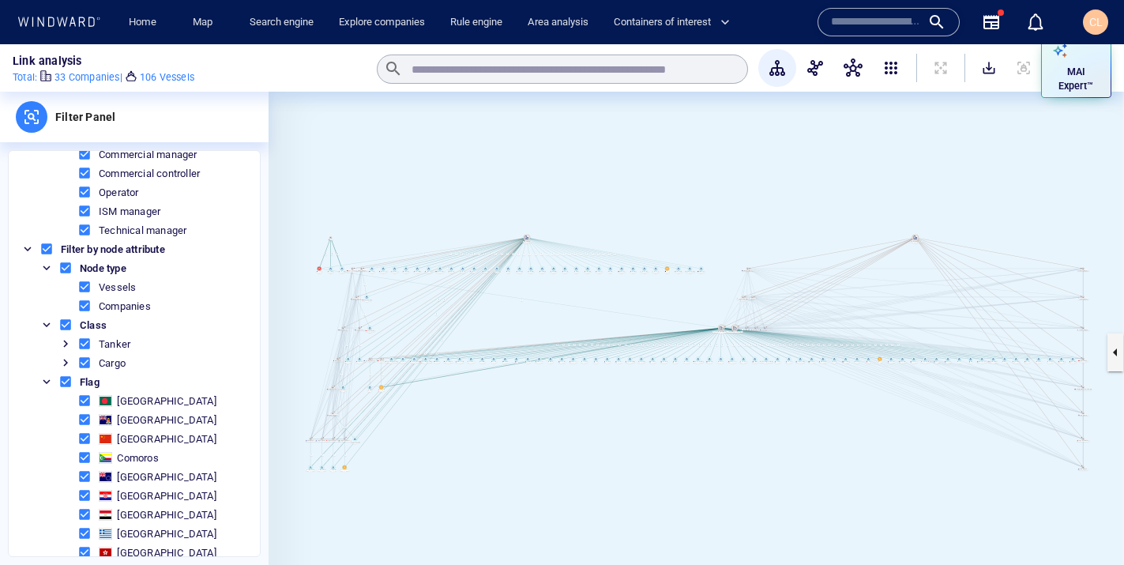
click at [86, 343] on span at bounding box center [84, 344] width 14 height 14
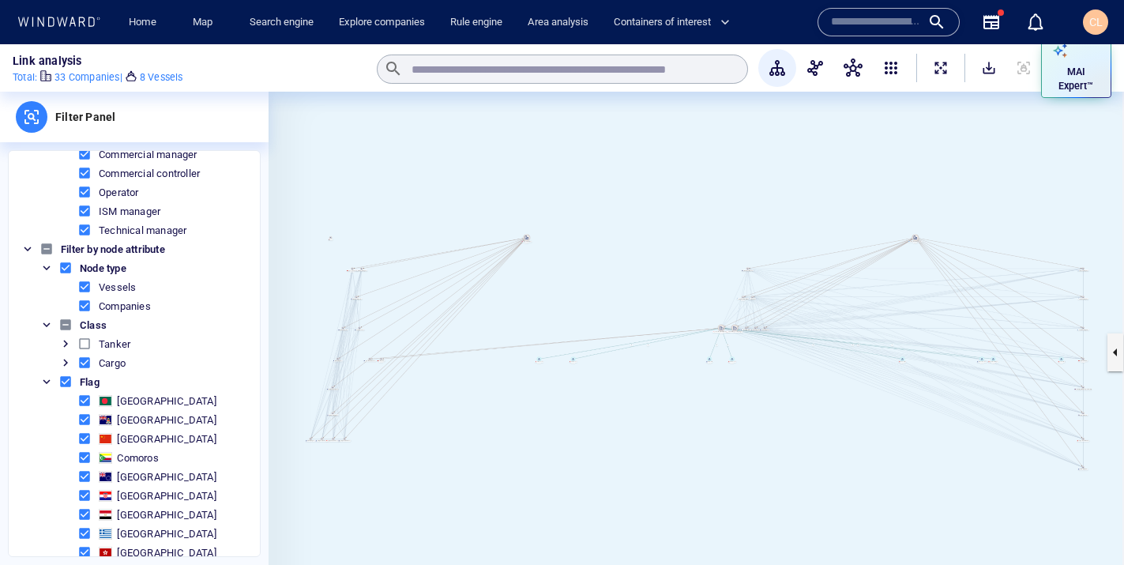
click at [85, 404] on span at bounding box center [84, 400] width 14 height 14
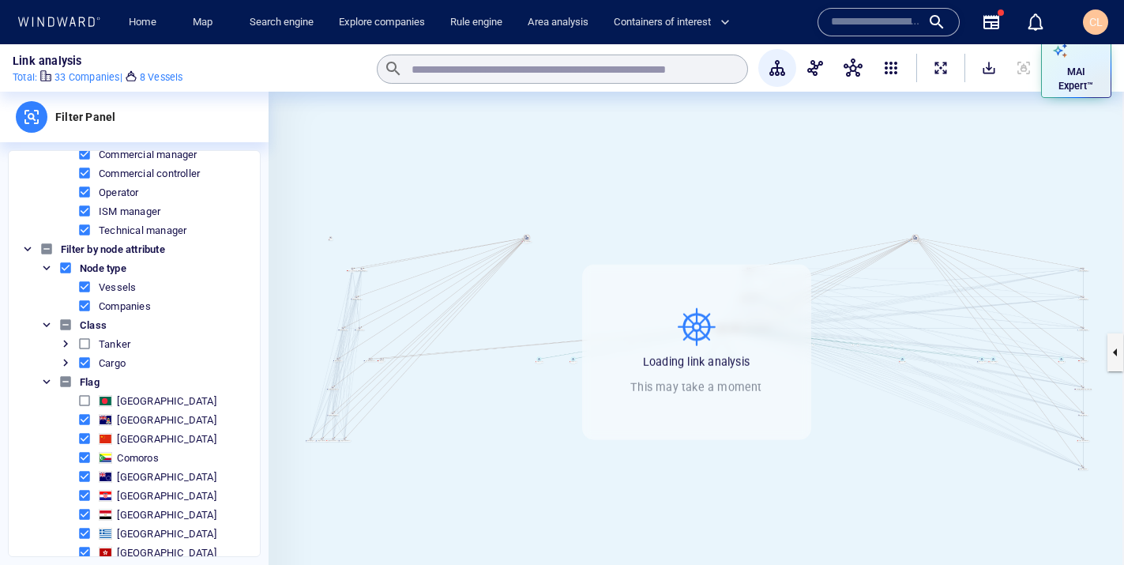
click at [88, 430] on span "[GEOGRAPHIC_DATA]" at bounding box center [162, 438] width 176 height 19
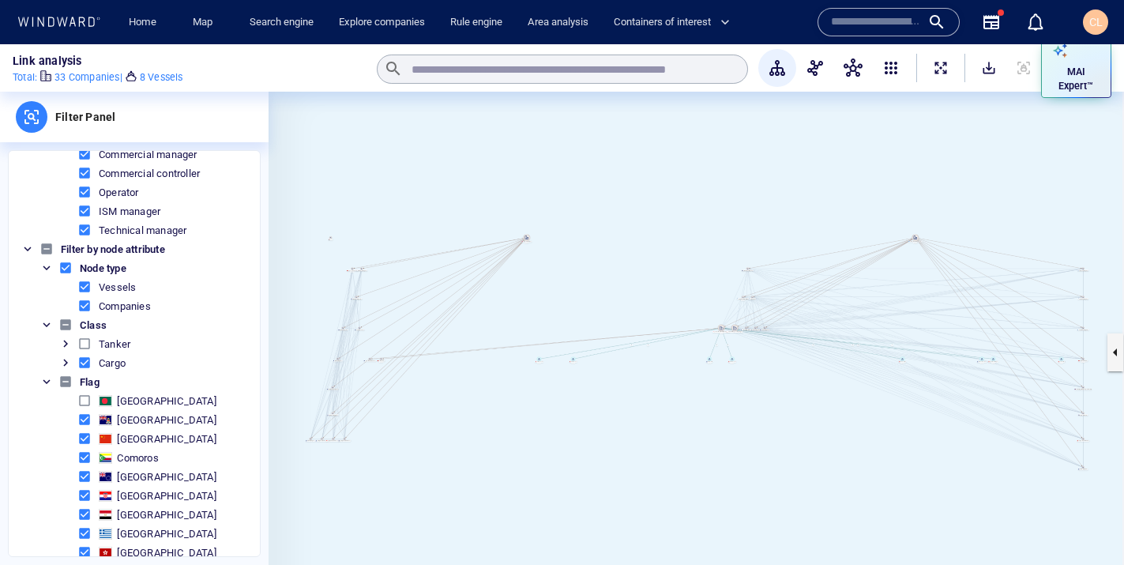
click at [86, 440] on span at bounding box center [84, 438] width 14 height 14
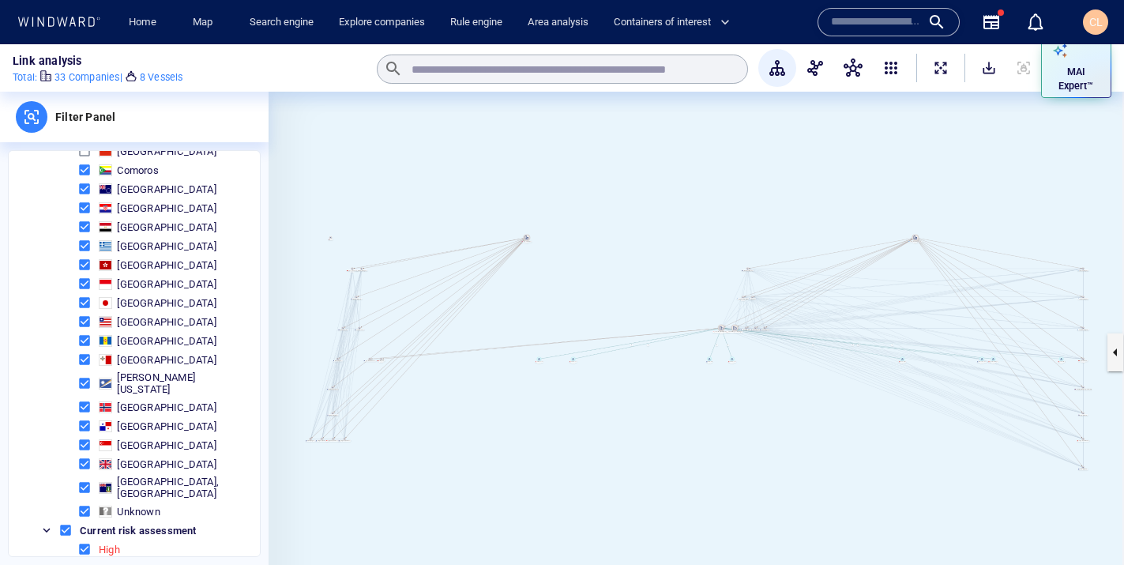
scroll to position [426, 0]
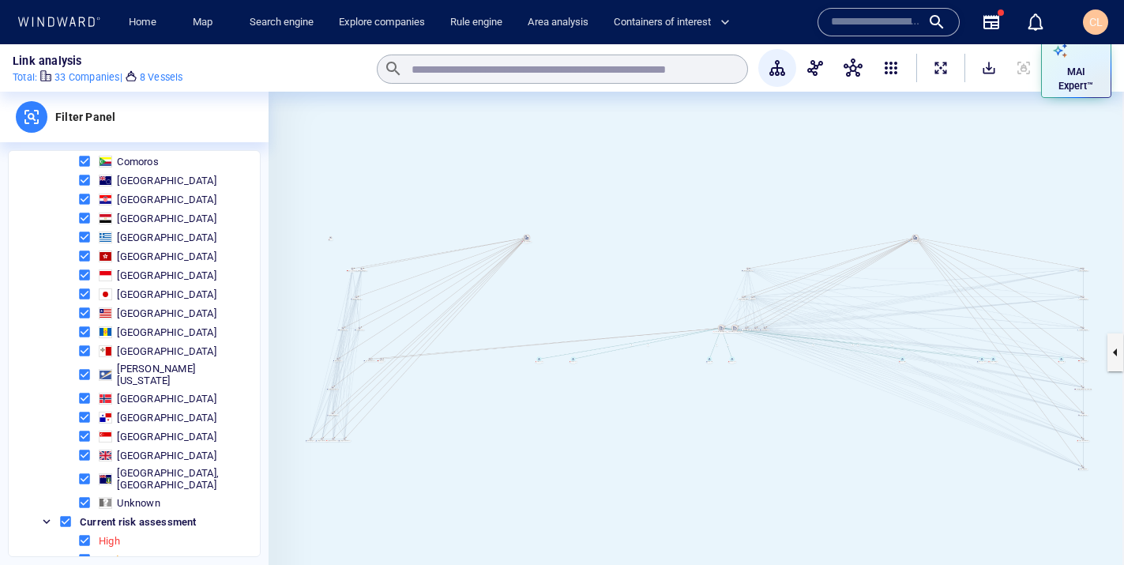
click at [87, 472] on span at bounding box center [84, 479] width 14 height 14
click at [84, 429] on span at bounding box center [84, 436] width 14 height 14
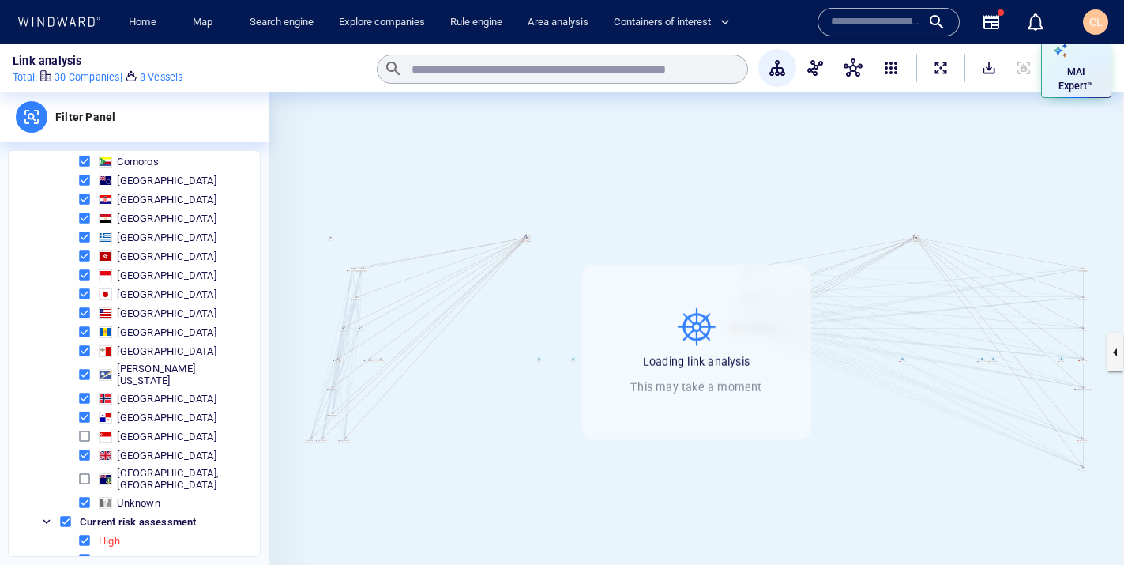
click at [84, 397] on span "[GEOGRAPHIC_DATA]" at bounding box center [162, 398] width 176 height 19
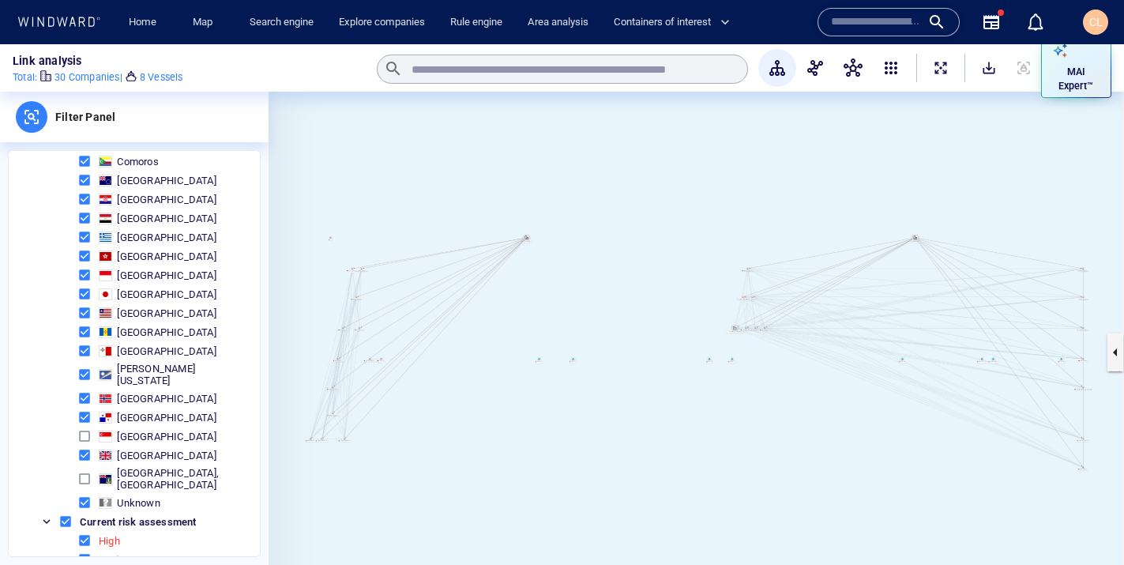
click at [84, 391] on span at bounding box center [84, 398] width 14 height 14
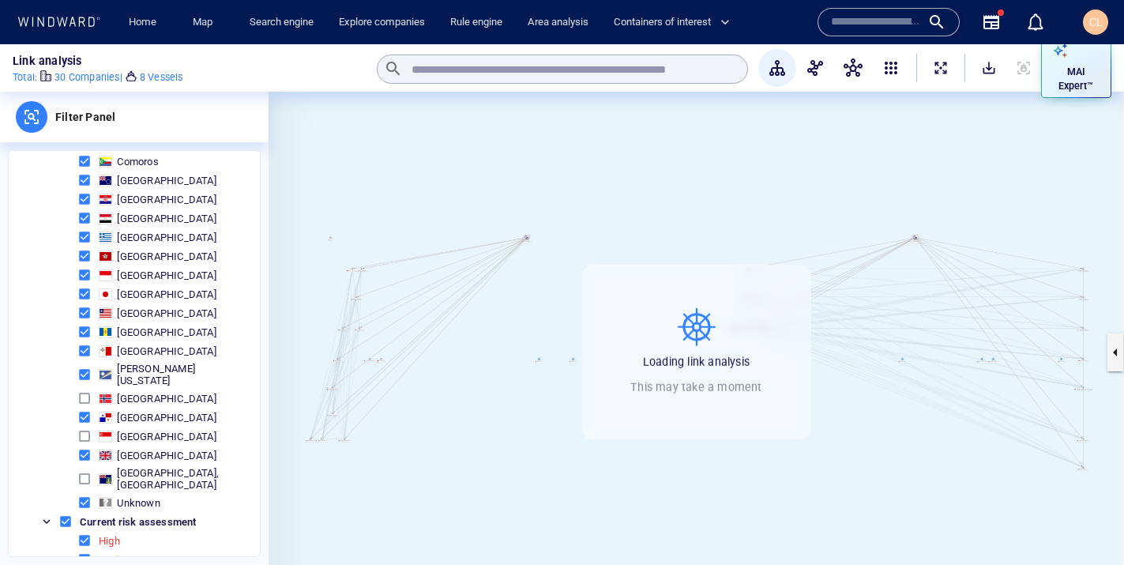
click at [84, 367] on span at bounding box center [84, 374] width 14 height 14
click at [81, 326] on span at bounding box center [84, 332] width 14 height 14
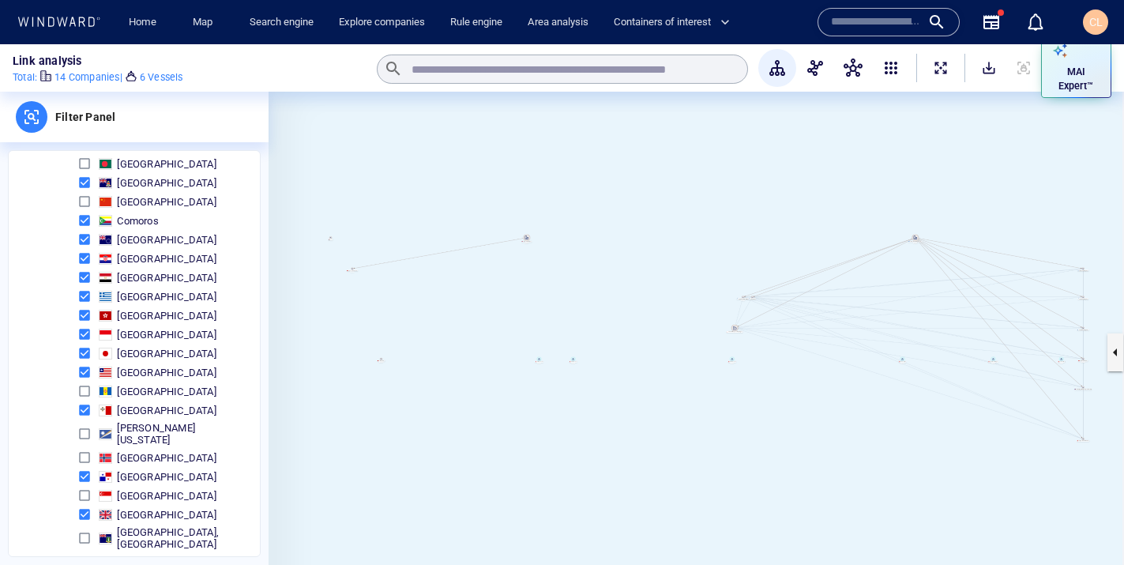
scroll to position [356, 0]
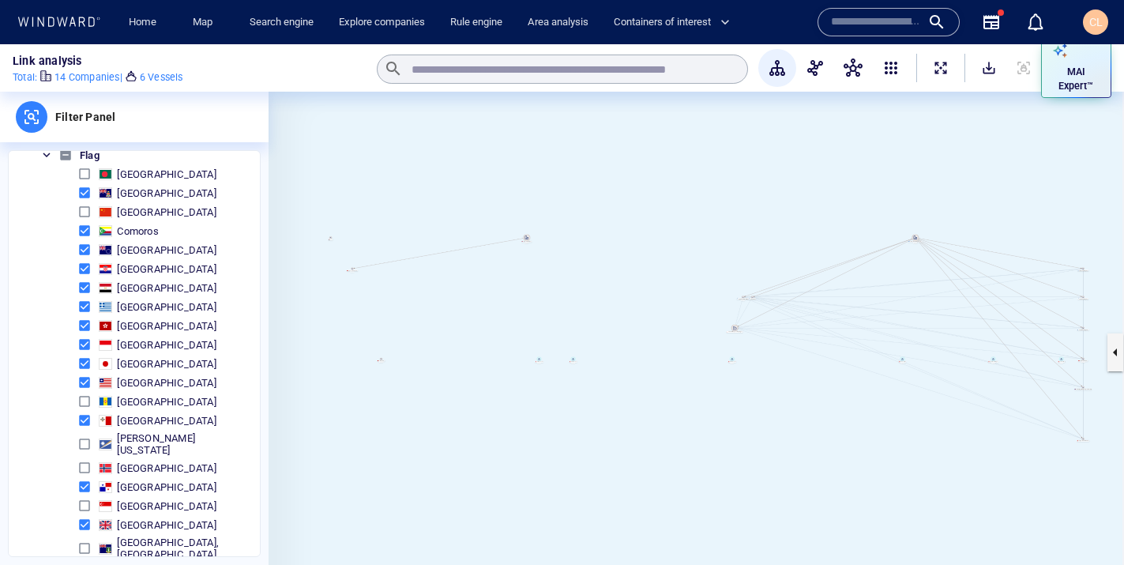
click at [81, 320] on span at bounding box center [84, 325] width 14 height 14
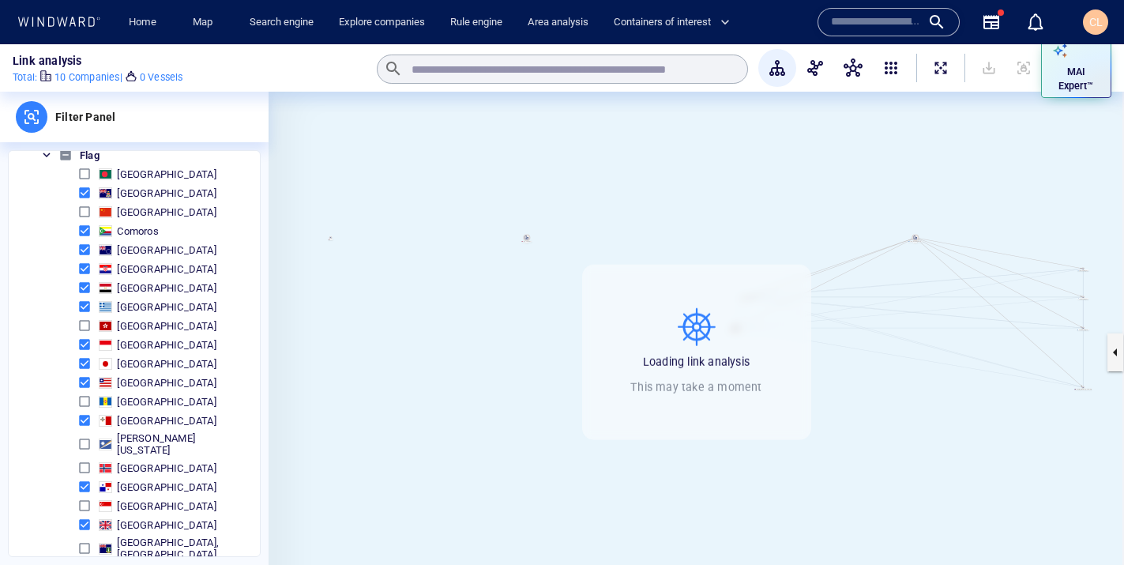
click at [81, 243] on span at bounding box center [84, 250] width 14 height 14
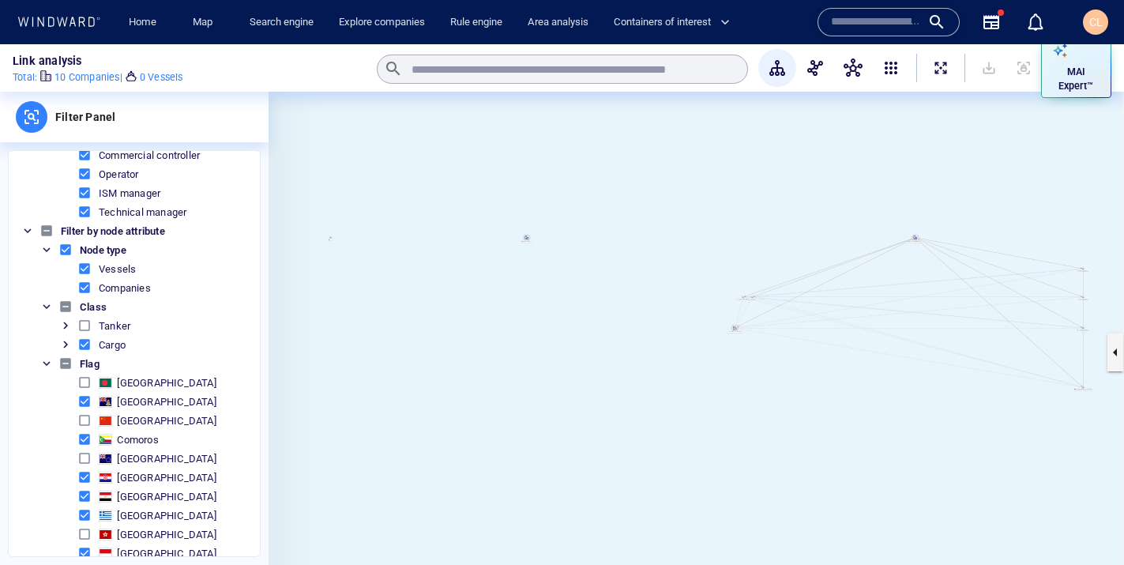
scroll to position [141, 0]
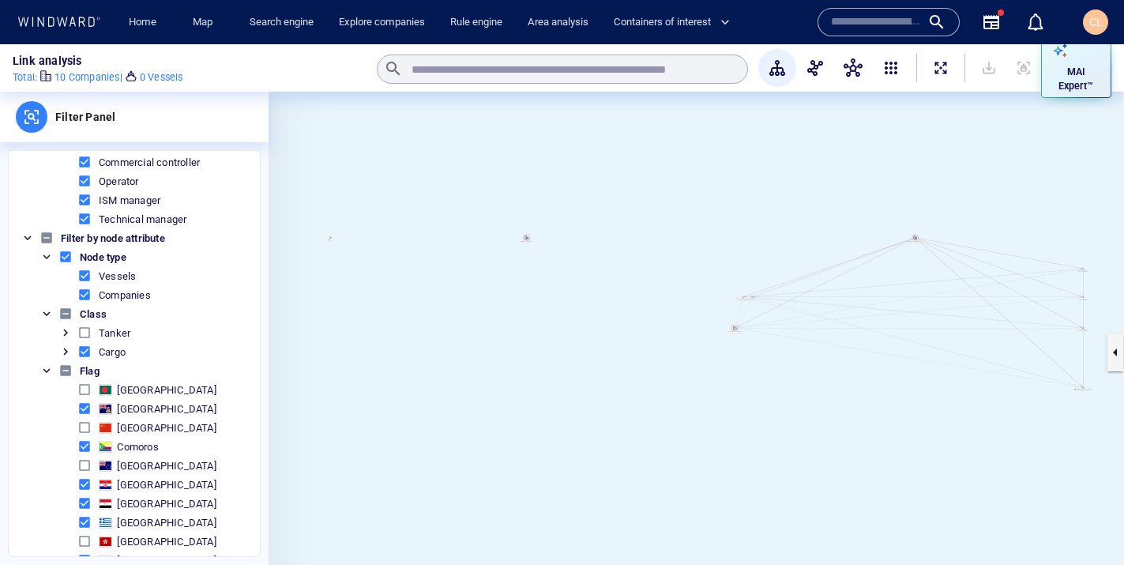
click at [81, 330] on span at bounding box center [84, 332] width 14 height 14
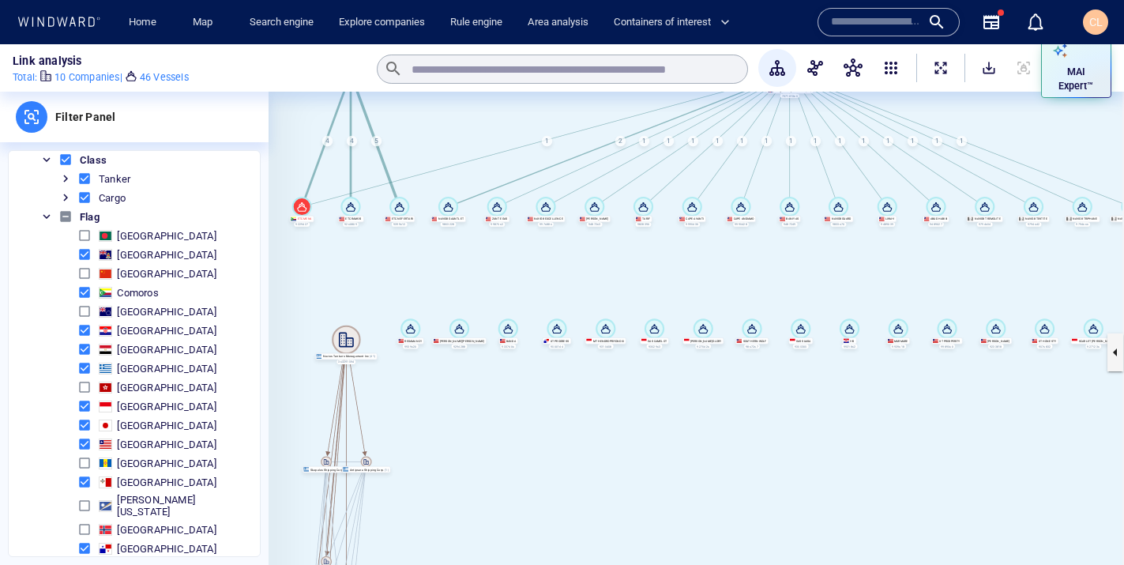
scroll to position [284, 0]
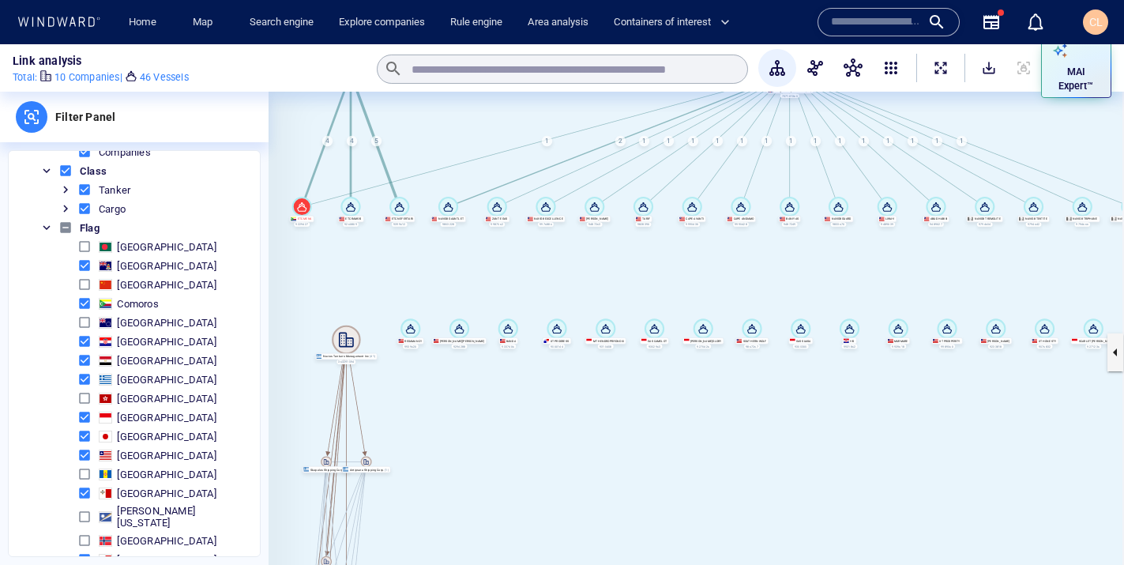
click at [80, 287] on span at bounding box center [84, 284] width 14 height 14
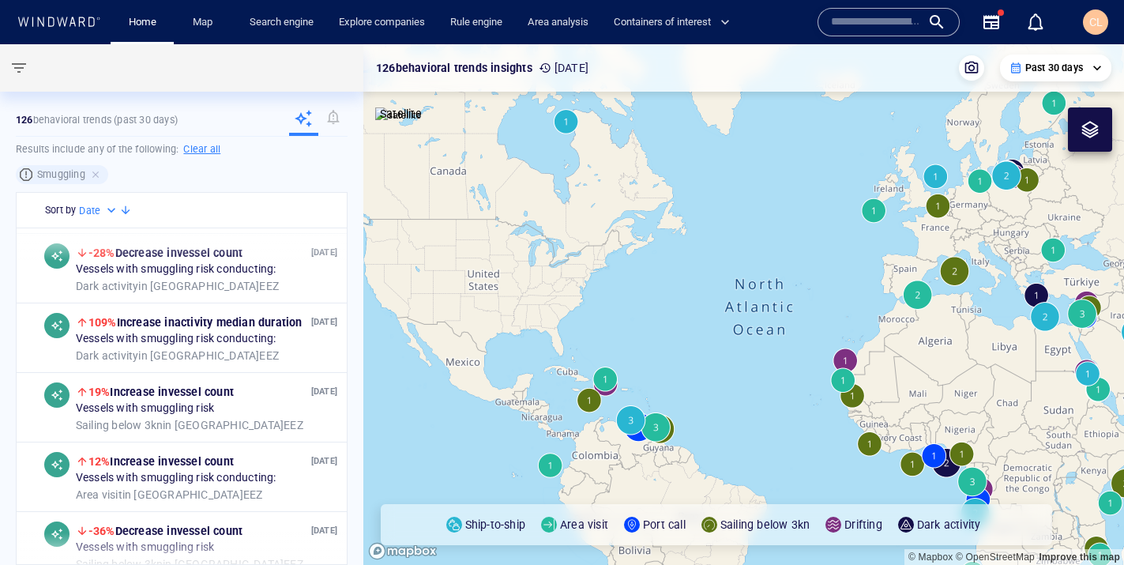
scroll to position [1140, 0]
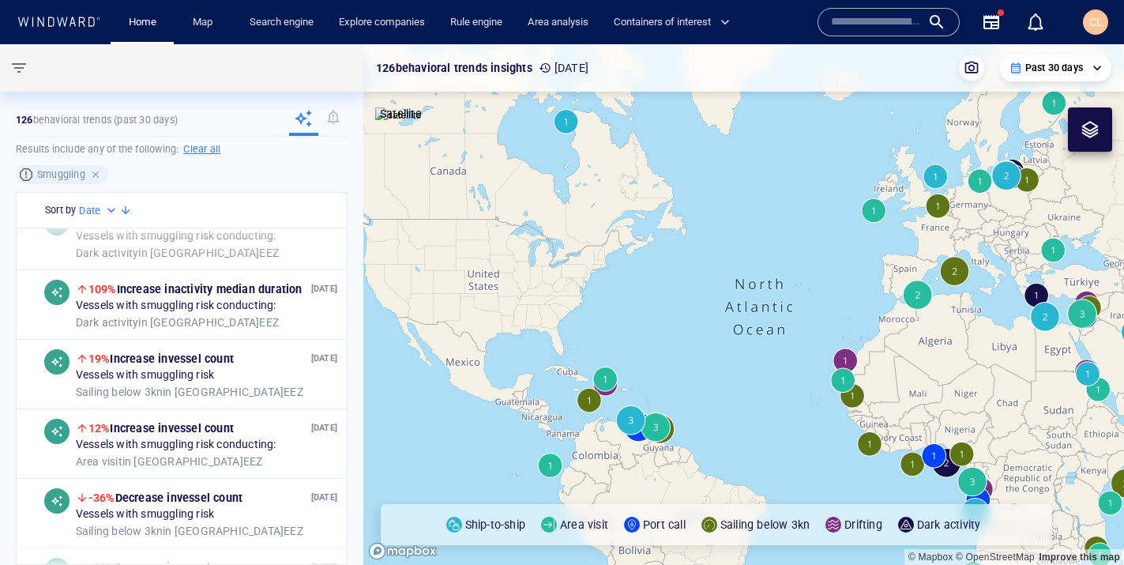
click at [93, 176] on div at bounding box center [97, 174] width 14 height 14
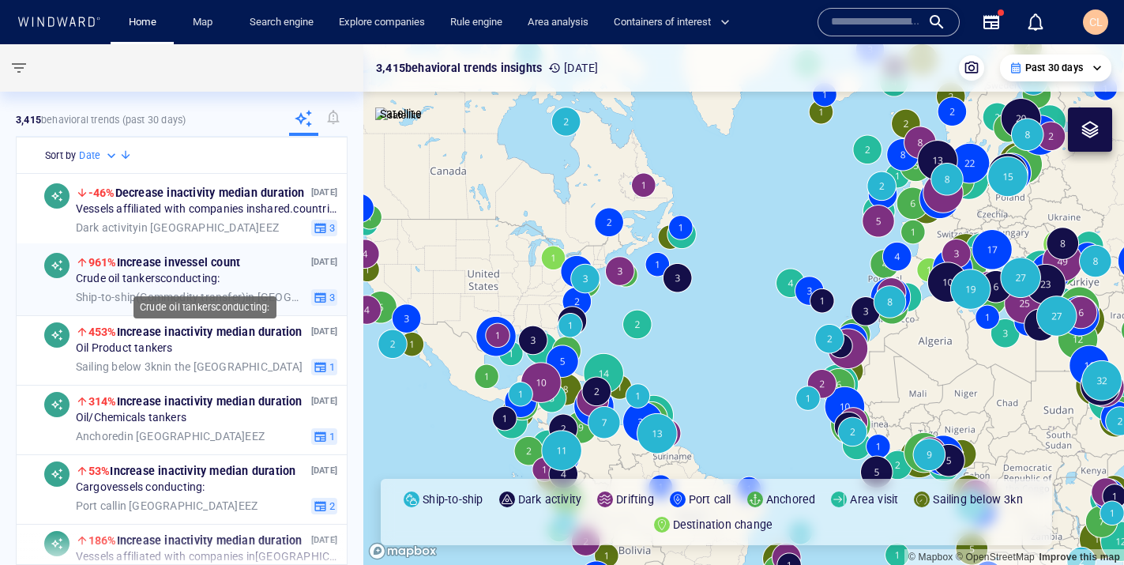
click at [258, 280] on div "Crude oil tankers conducting:" at bounding box center [207, 279] width 262 height 14
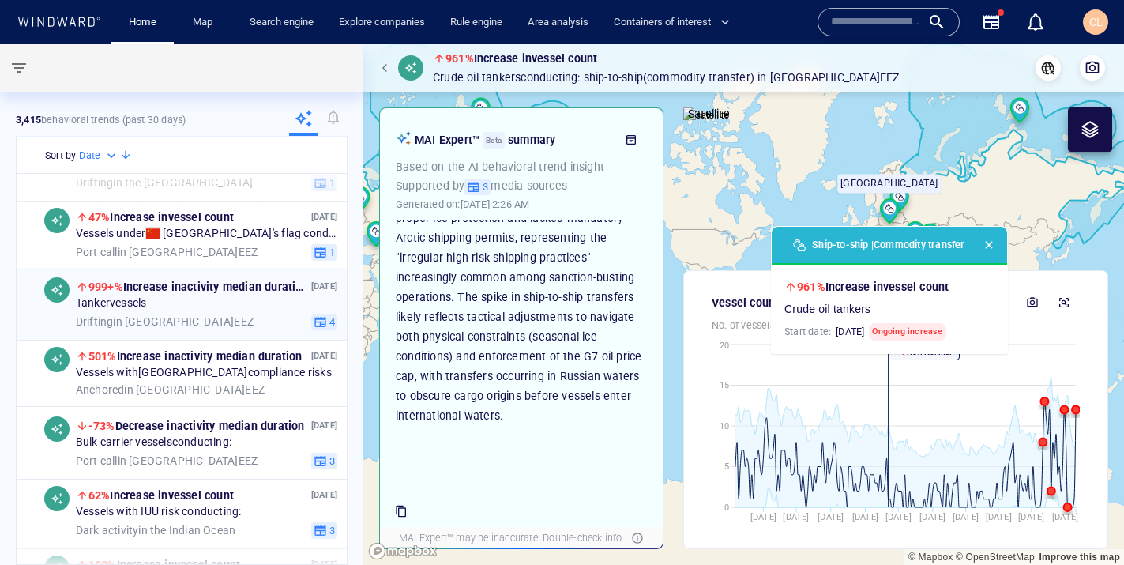
scroll to position [664, 0]
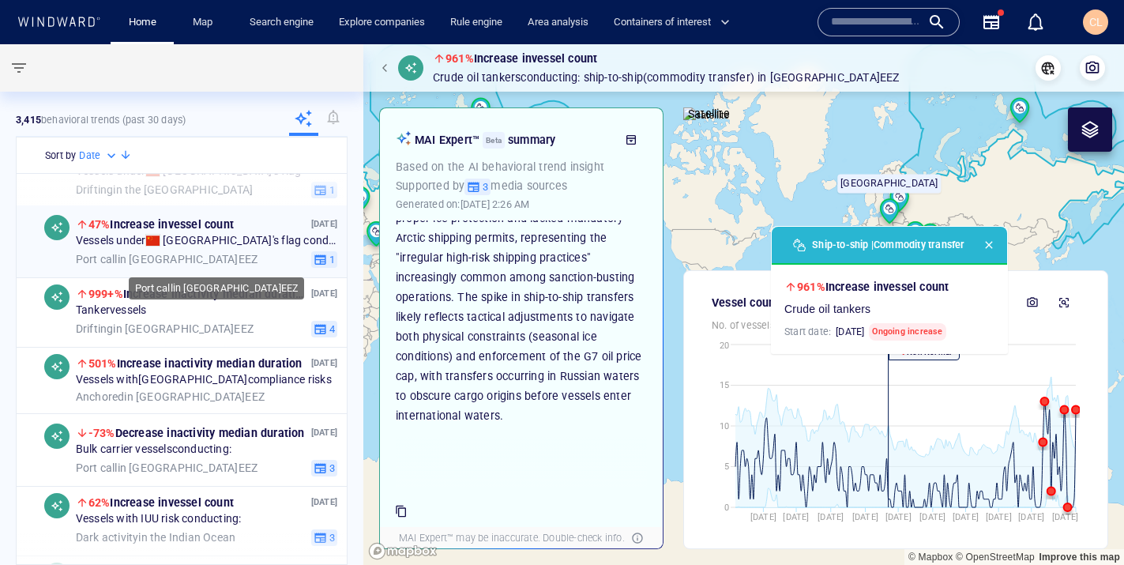
click at [231, 253] on div "Port call in Uruguay EEZ" at bounding box center [190, 259] width 229 height 14
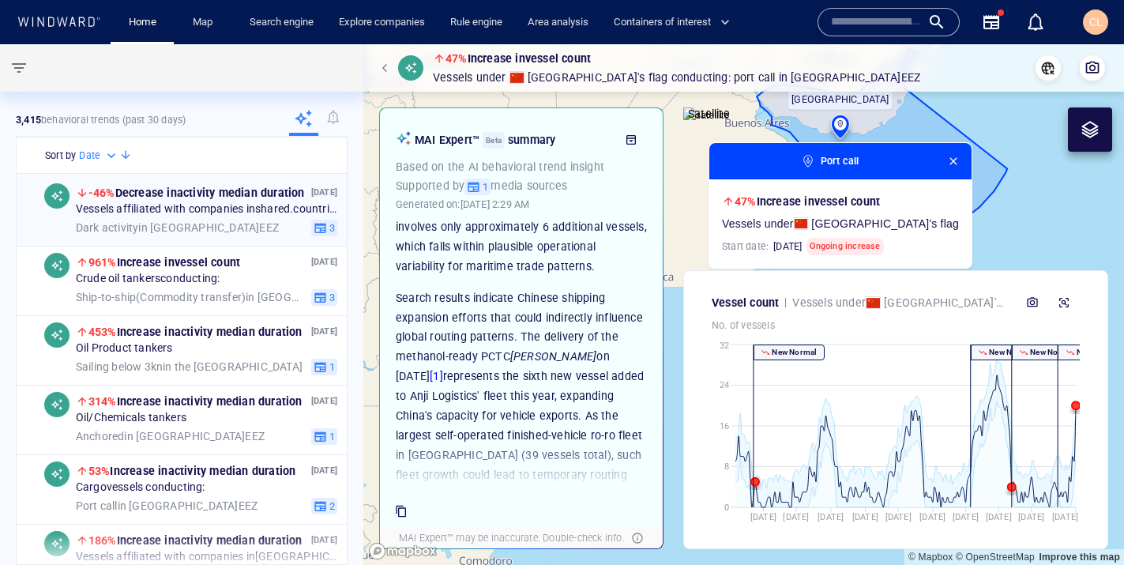
click at [236, 219] on div "Dark activity in China EEZ 3" at bounding box center [207, 227] width 262 height 17
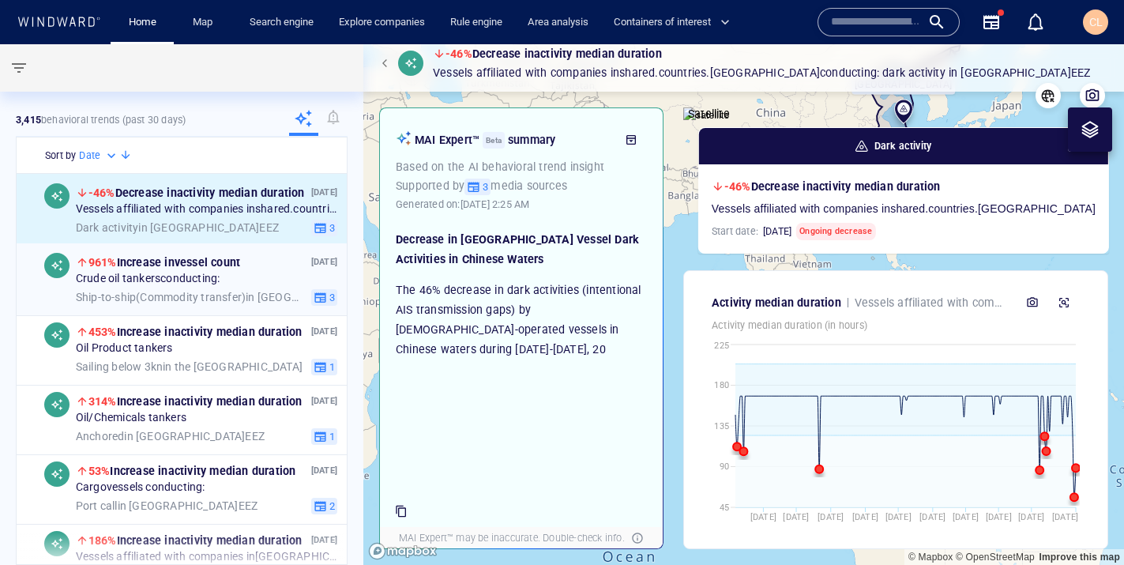
click at [245, 274] on div "Crude oil tankers conducting:" at bounding box center [207, 279] width 262 height 14
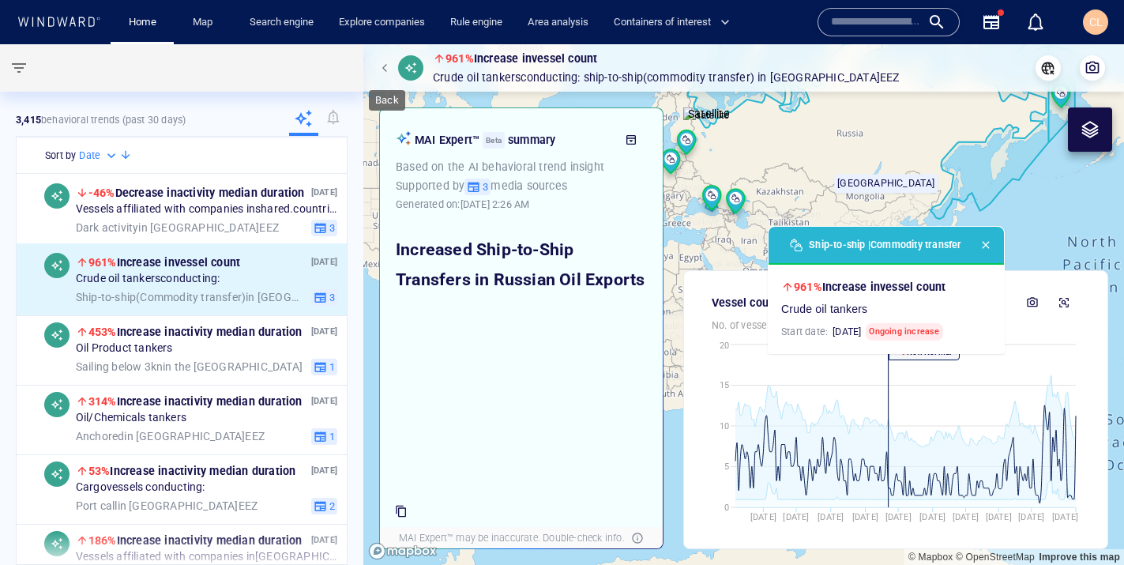
click at [389, 66] on span "button" at bounding box center [386, 67] width 9 height 9
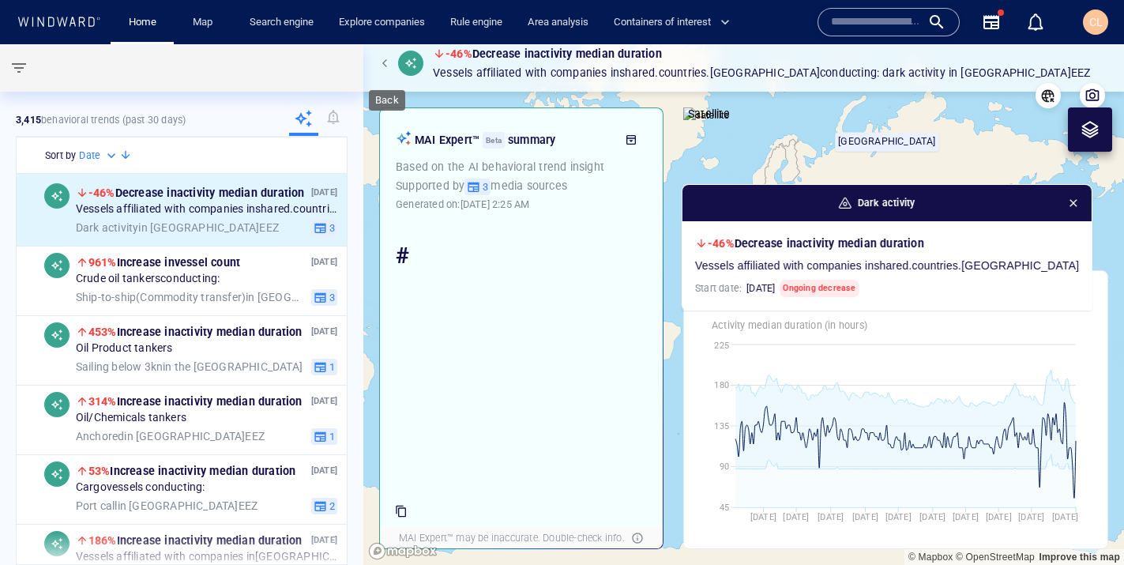
click at [389, 66] on span "button" at bounding box center [386, 62] width 9 height 9
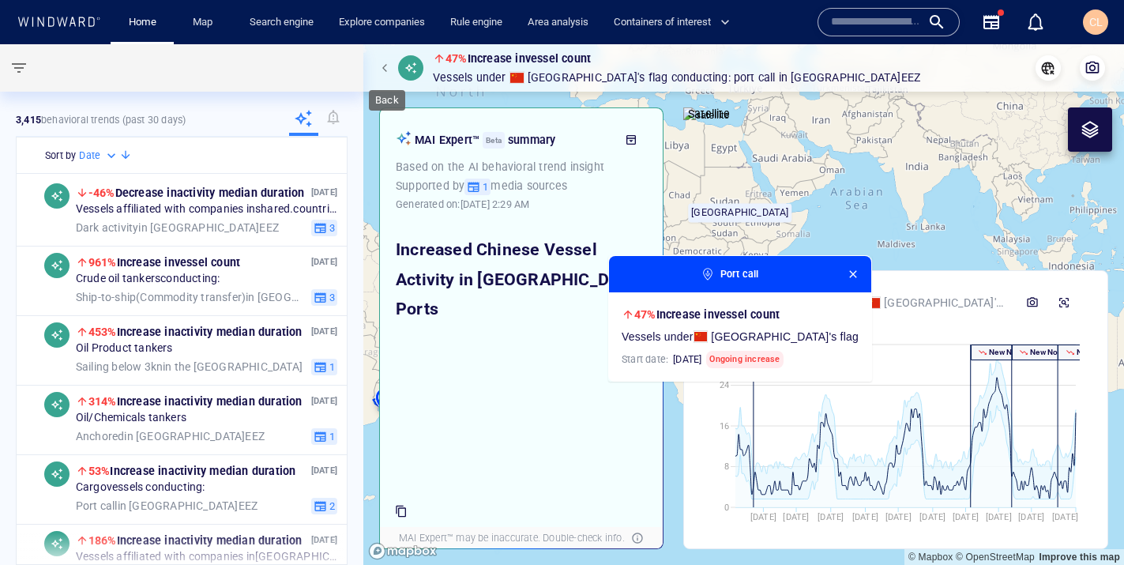
click at [382, 62] on button "button" at bounding box center [387, 68] width 22 height 22
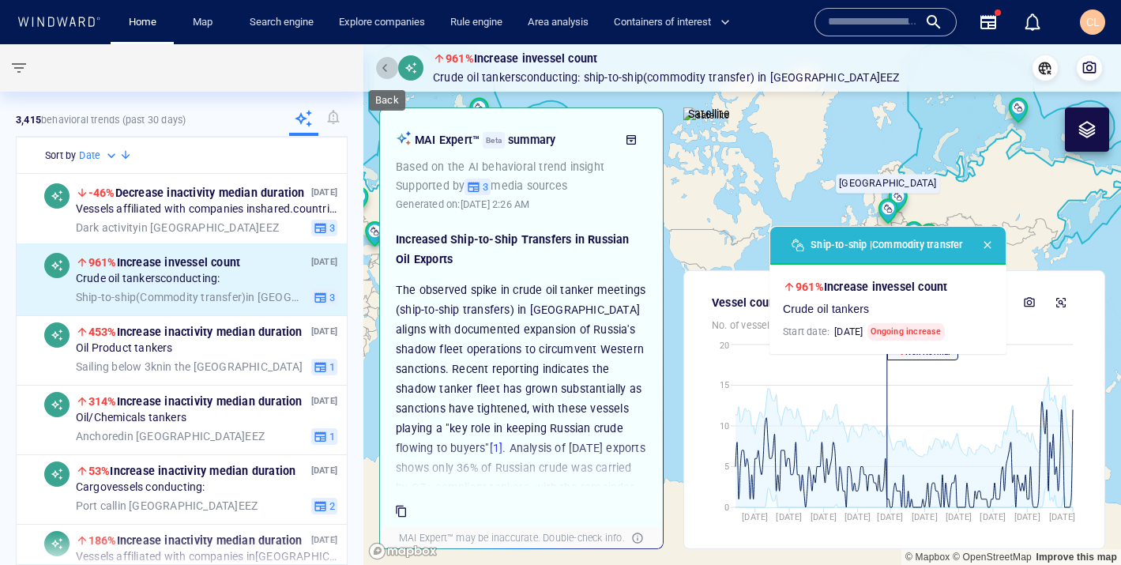
click at [387, 76] on button "button" at bounding box center [387, 68] width 22 height 22
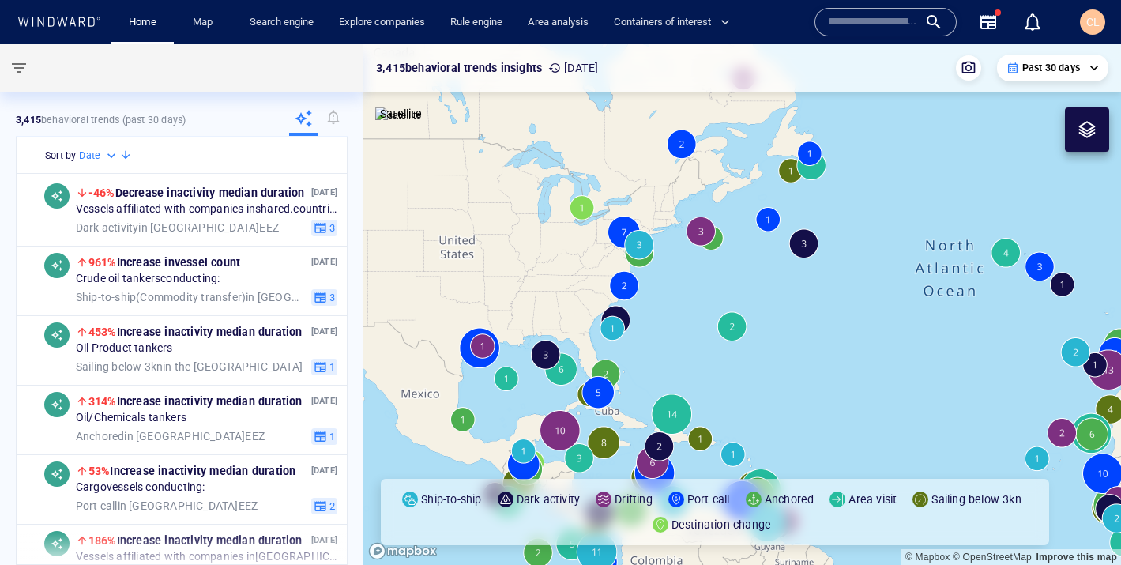
drag, startPoint x: 959, startPoint y: 291, endPoint x: 535, endPoint y: 420, distance: 443.4
click at [535, 420] on canvas "Map" at bounding box center [742, 304] width 758 height 521
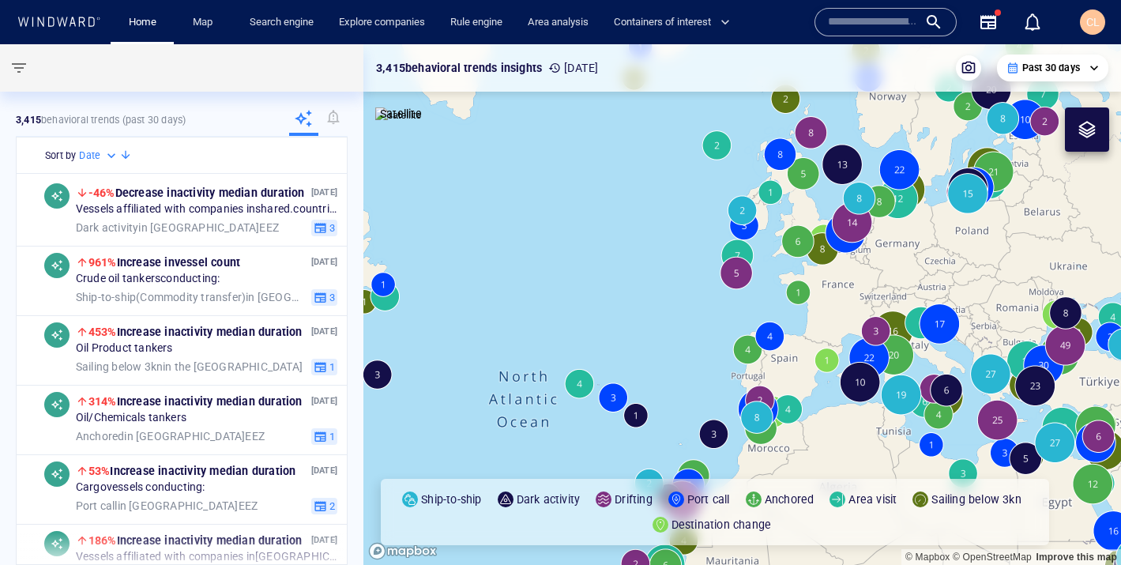
drag, startPoint x: 922, startPoint y: 324, endPoint x: 529, endPoint y: 438, distance: 409.6
click at [529, 438] on canvas "Map" at bounding box center [742, 304] width 758 height 521
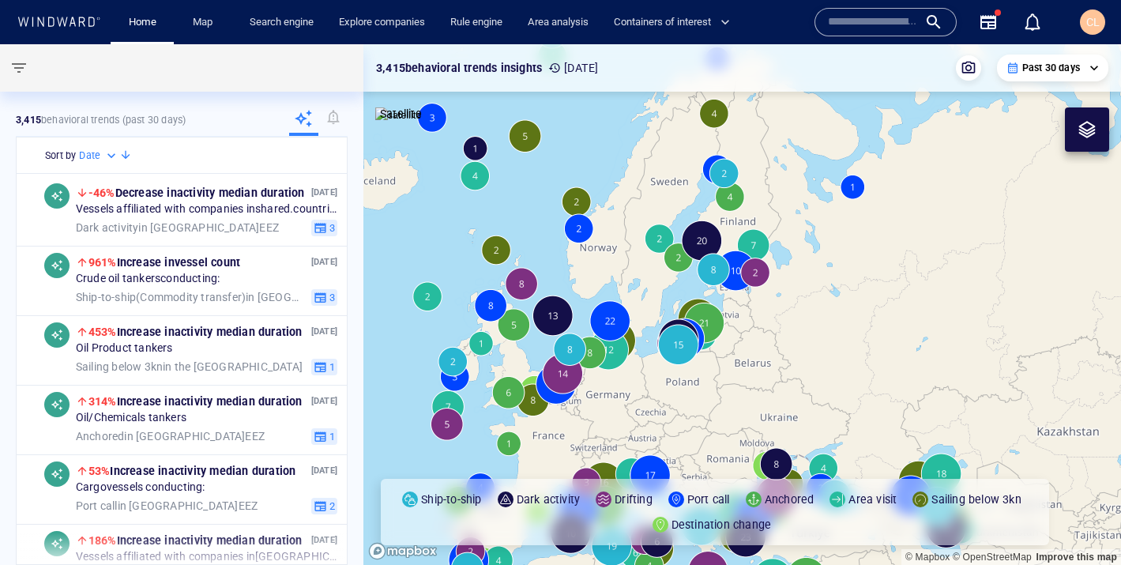
drag, startPoint x: 638, startPoint y: 343, endPoint x: 747, endPoint y: 377, distance: 115.0
click at [747, 377] on canvas "Map" at bounding box center [742, 304] width 758 height 521
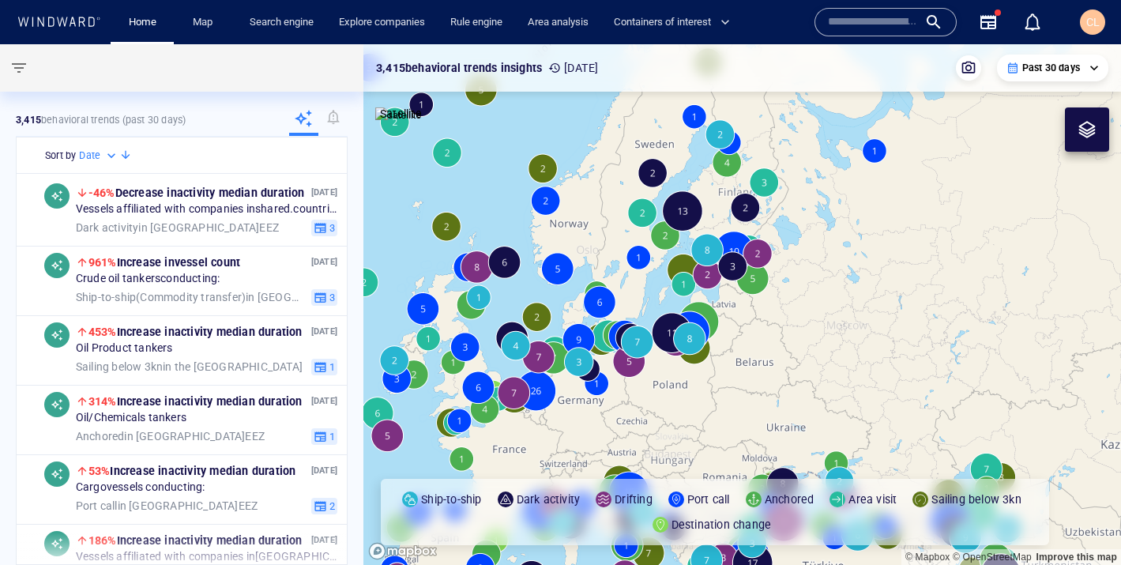
drag, startPoint x: 836, startPoint y: 284, endPoint x: 882, endPoint y: 416, distance: 140.7
click at [882, 416] on canvas "Map" at bounding box center [742, 304] width 758 height 521
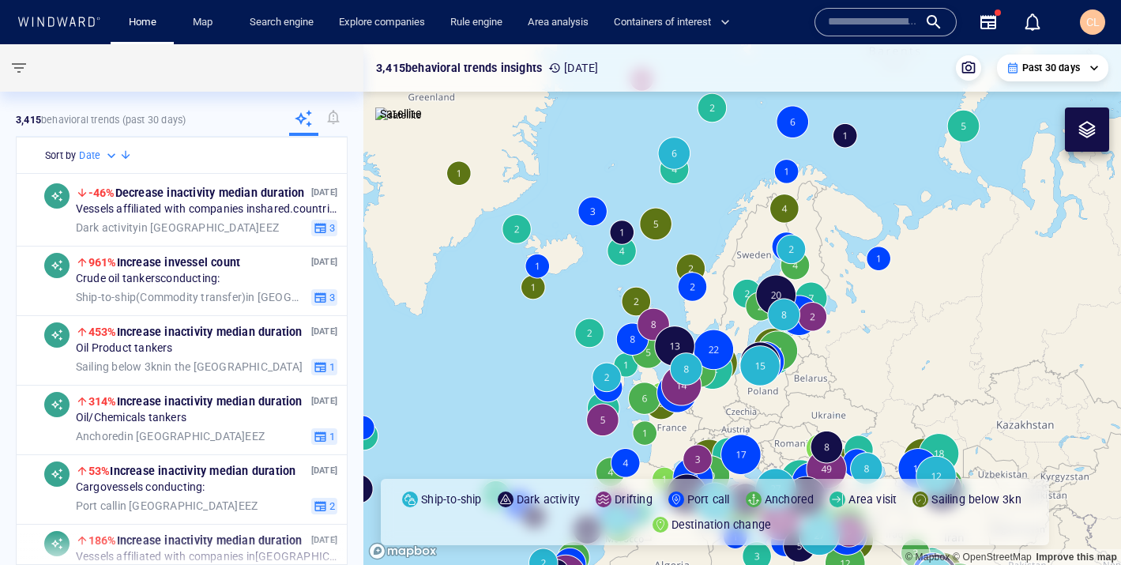
drag, startPoint x: 659, startPoint y: 264, endPoint x: 694, endPoint y: 226, distance: 52.0
click at [694, 226] on canvas "Map" at bounding box center [742, 304] width 758 height 521
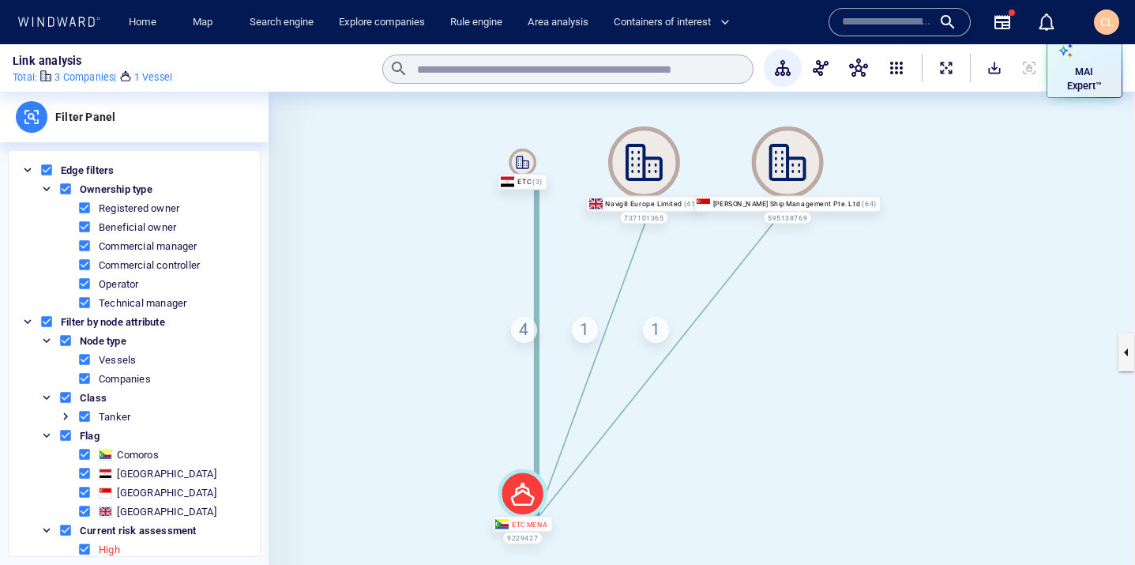
drag, startPoint x: 472, startPoint y: 334, endPoint x: 459, endPoint y: 307, distance: 30.7
click at [459, 307] on canvas at bounding box center [702, 352] width 867 height 521
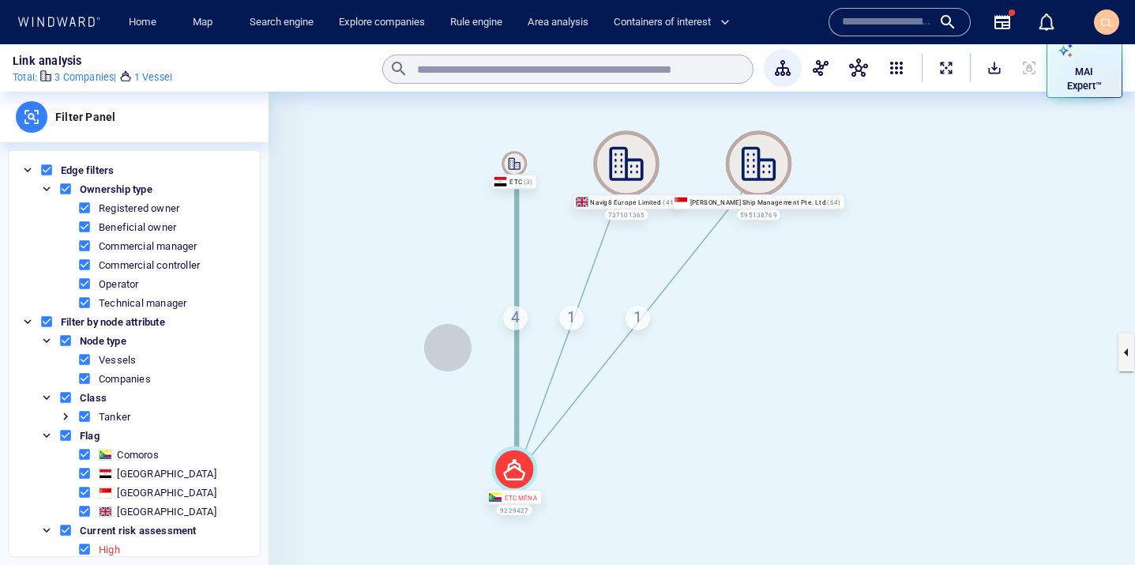
click at [448, 345] on canvas at bounding box center [702, 352] width 867 height 521
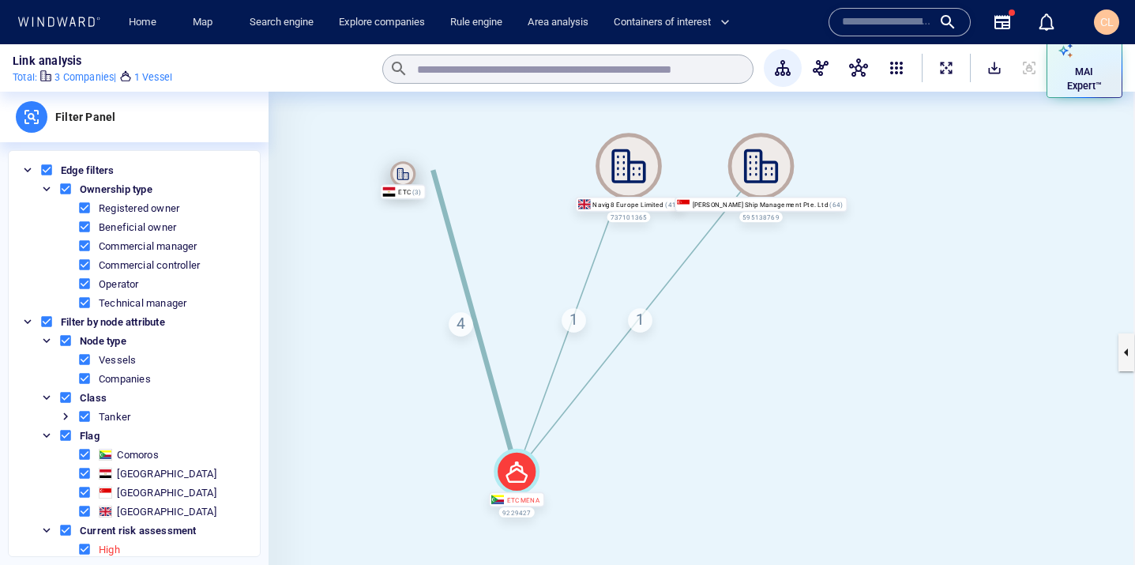
drag, startPoint x: 512, startPoint y: 169, endPoint x: 397, endPoint y: 177, distance: 114.8
click at [397, 177] on icon at bounding box center [402, 173] width 25 height 25
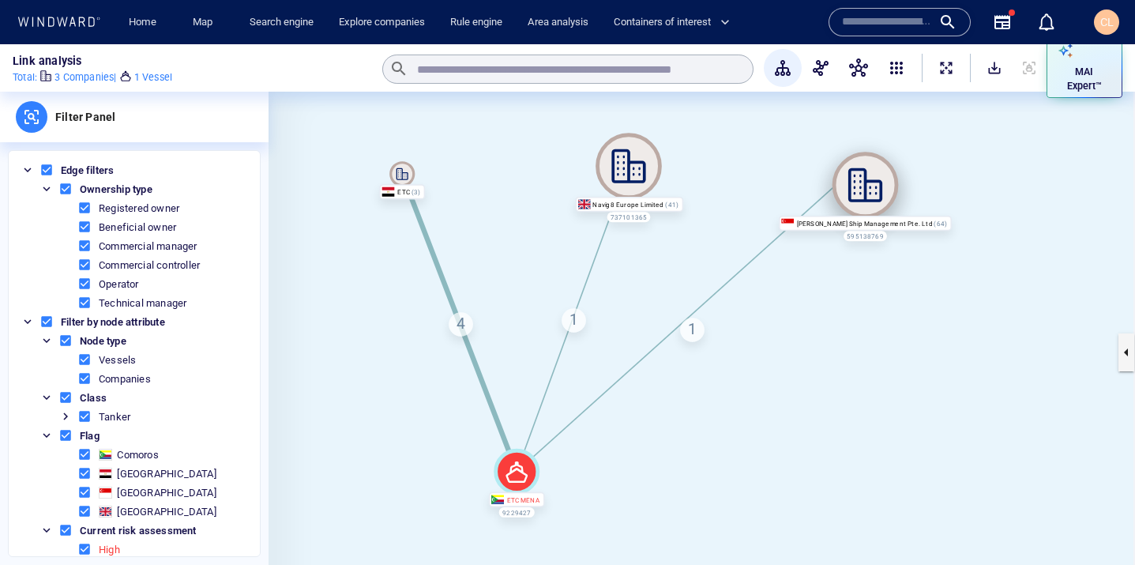
drag, startPoint x: 770, startPoint y: 160, endPoint x: 880, endPoint y: 178, distance: 112.1
click at [880, 178] on icon at bounding box center [866, 185] width 66 height 66
click at [458, 330] on div "4" at bounding box center [461, 324] width 24 height 24
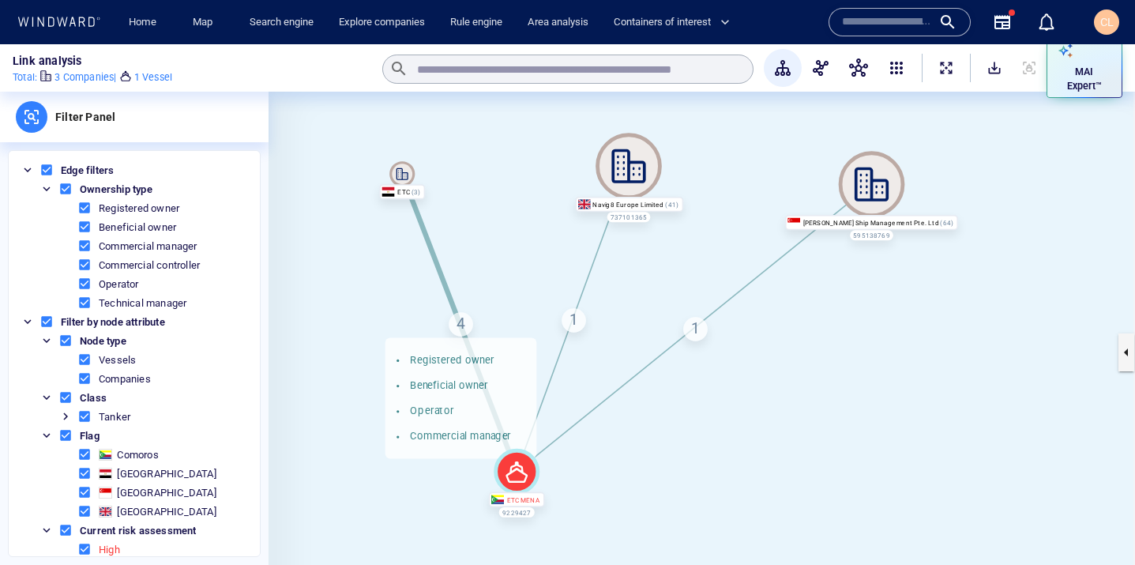
click at [580, 319] on div "1" at bounding box center [574, 320] width 24 height 24
click at [699, 333] on div "1" at bounding box center [695, 329] width 24 height 24
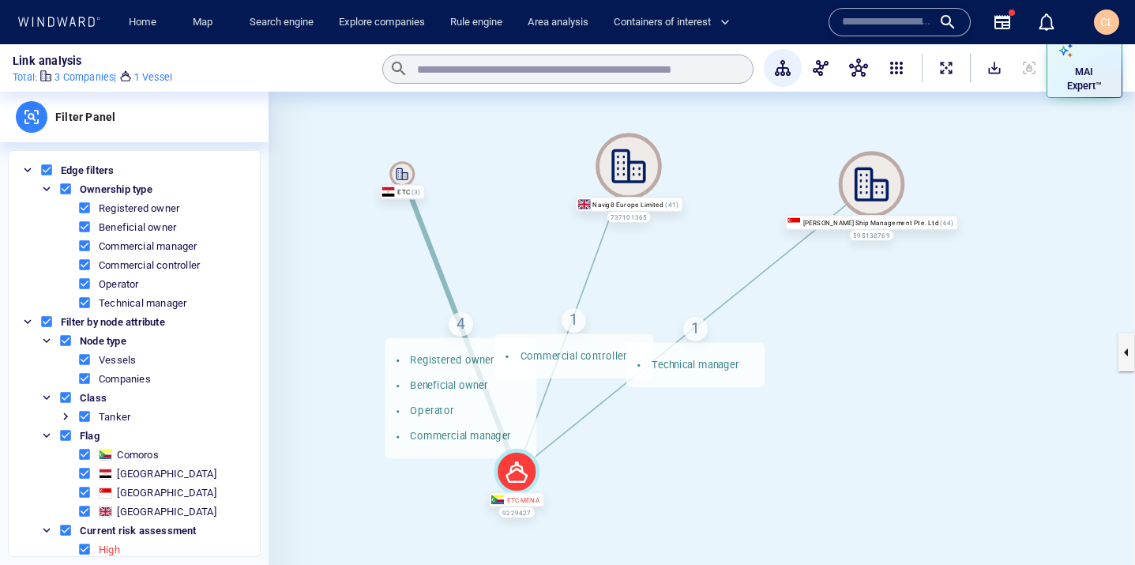
click at [693, 331] on div "1 Technical manager" at bounding box center [695, 329] width 24 height 24
click at [573, 318] on div "1 Commercial controller" at bounding box center [574, 320] width 24 height 24
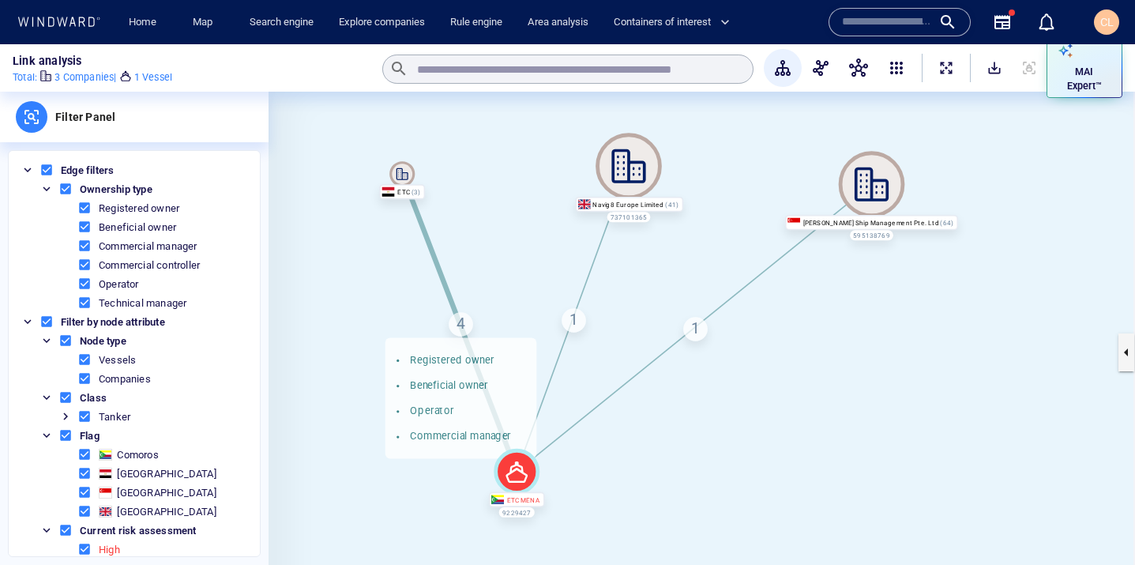
click at [457, 325] on div "4 Registered owner Beneficial owner Operator Commercial manager" at bounding box center [461, 324] width 24 height 24
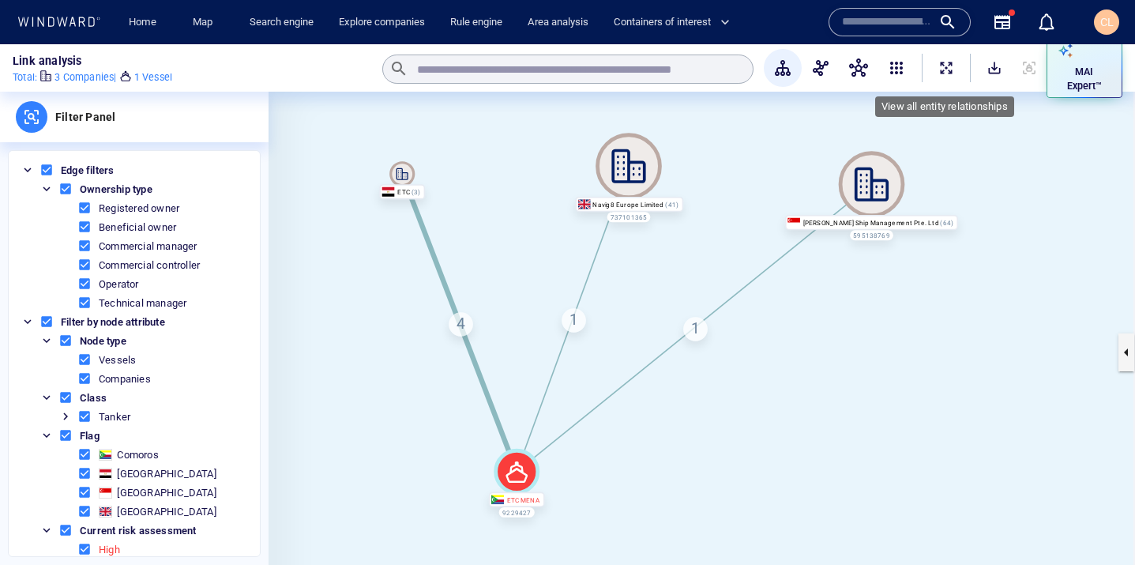
click at [949, 70] on span "ExpandAllNodes" at bounding box center [947, 68] width 16 height 16
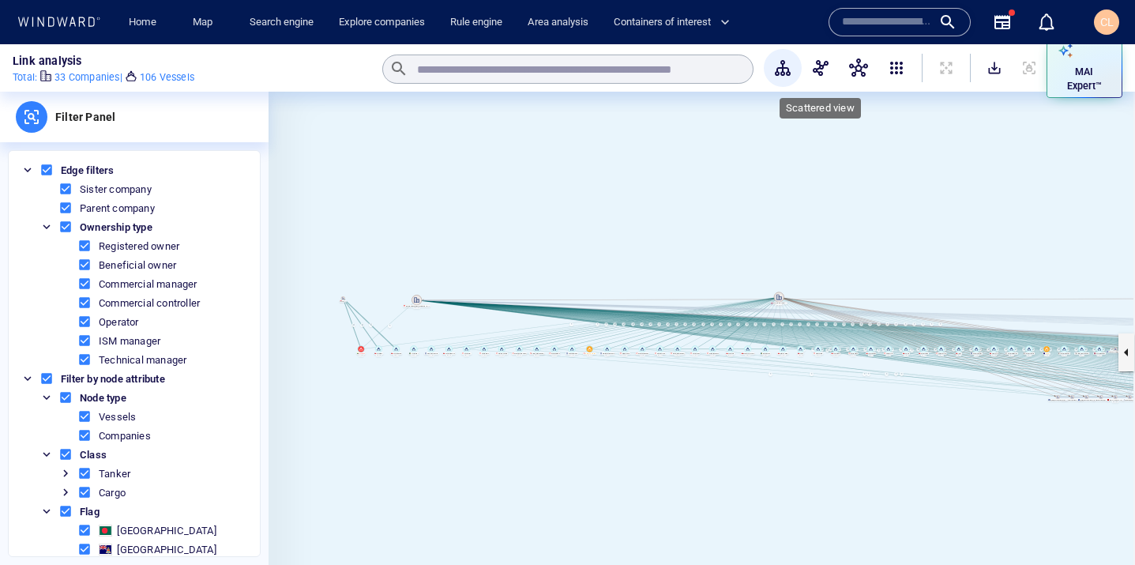
click at [829, 71] on span "button" at bounding box center [820, 67] width 19 height 19
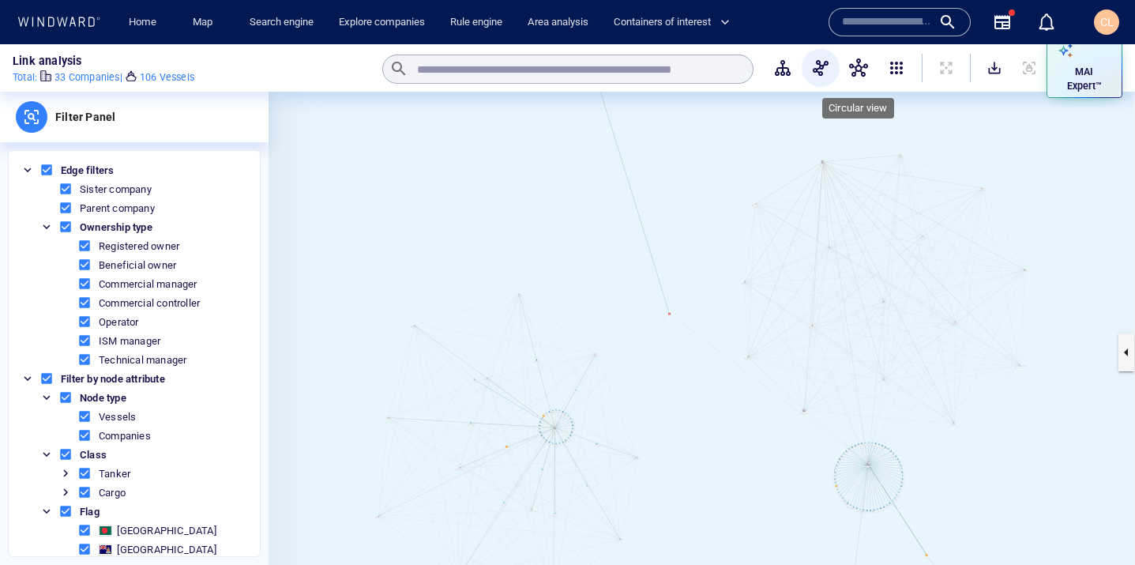
click at [859, 68] on span "button" at bounding box center [858, 67] width 19 height 19
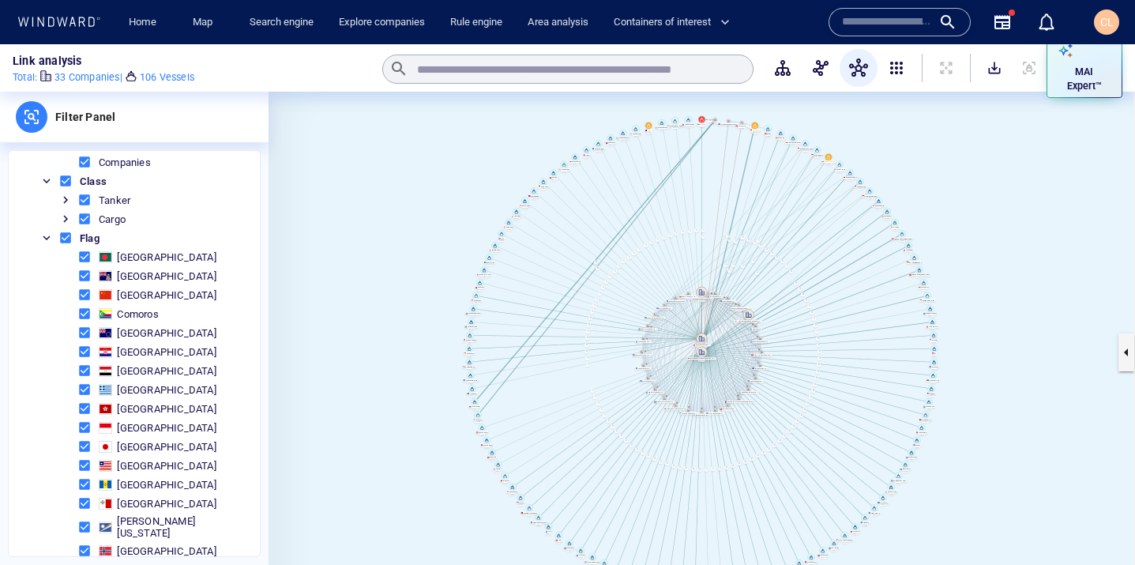
scroll to position [301, 0]
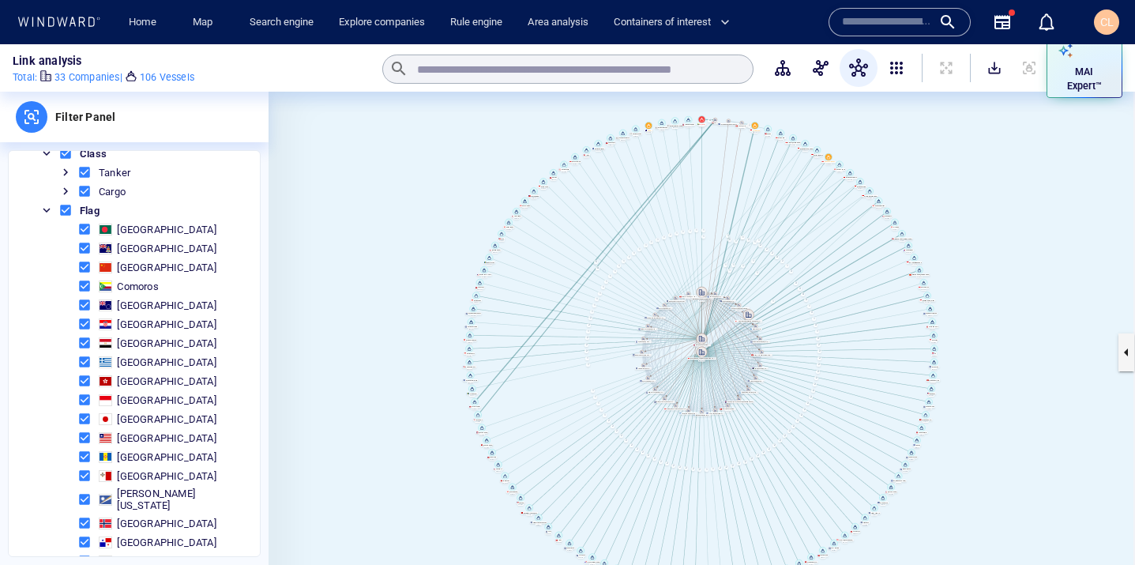
click at [88, 228] on span at bounding box center [84, 229] width 14 height 14
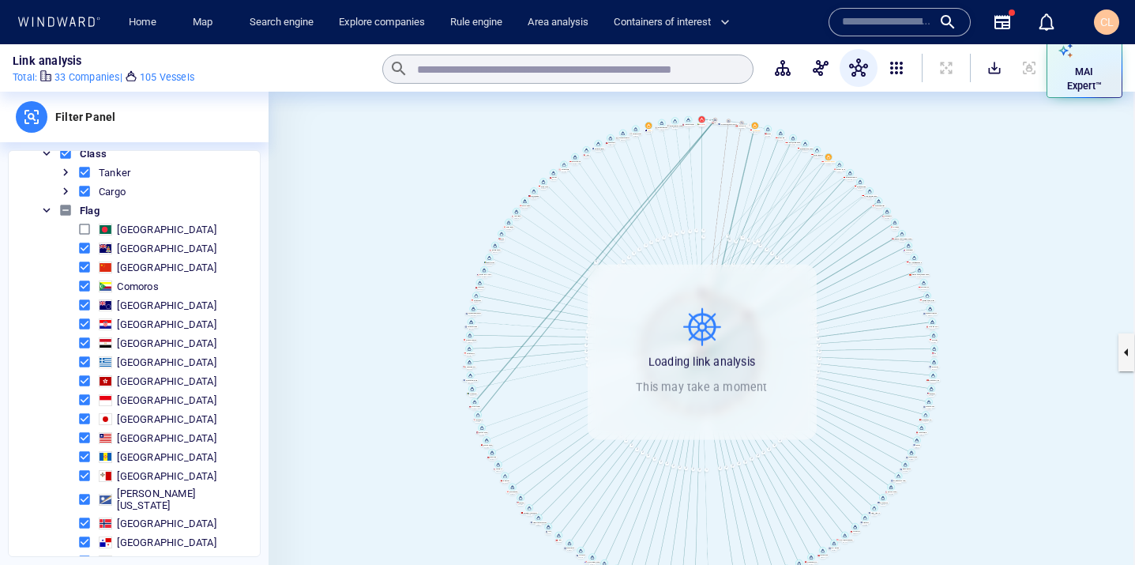
click at [83, 251] on span at bounding box center [84, 248] width 14 height 14
click at [84, 268] on span at bounding box center [84, 267] width 14 height 14
click at [82, 288] on span at bounding box center [84, 286] width 14 height 14
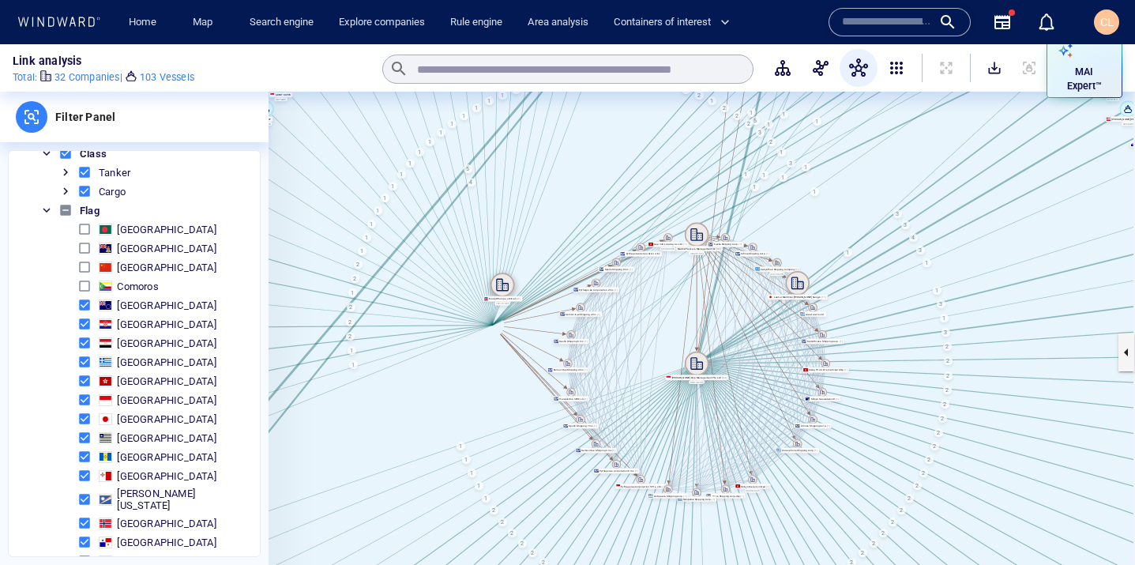
drag, startPoint x: 700, startPoint y: 338, endPoint x: 506, endPoint y: 288, distance: 200.6
click at [506, 288] on icon at bounding box center [503, 285] width 24 height 24
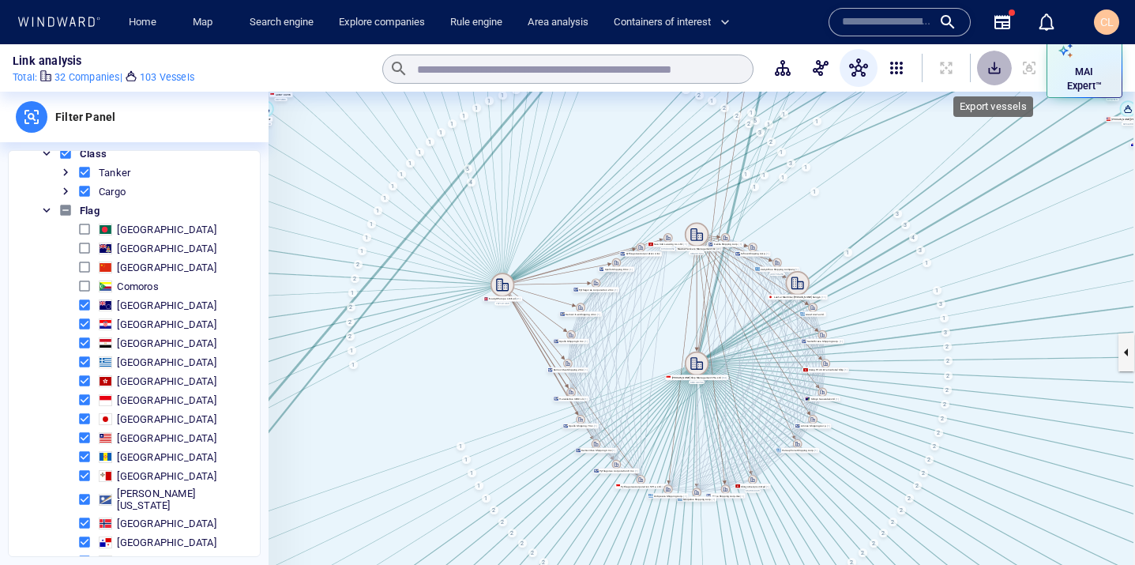
click at [995, 70] on span "SaveAlt" at bounding box center [995, 68] width 16 height 16
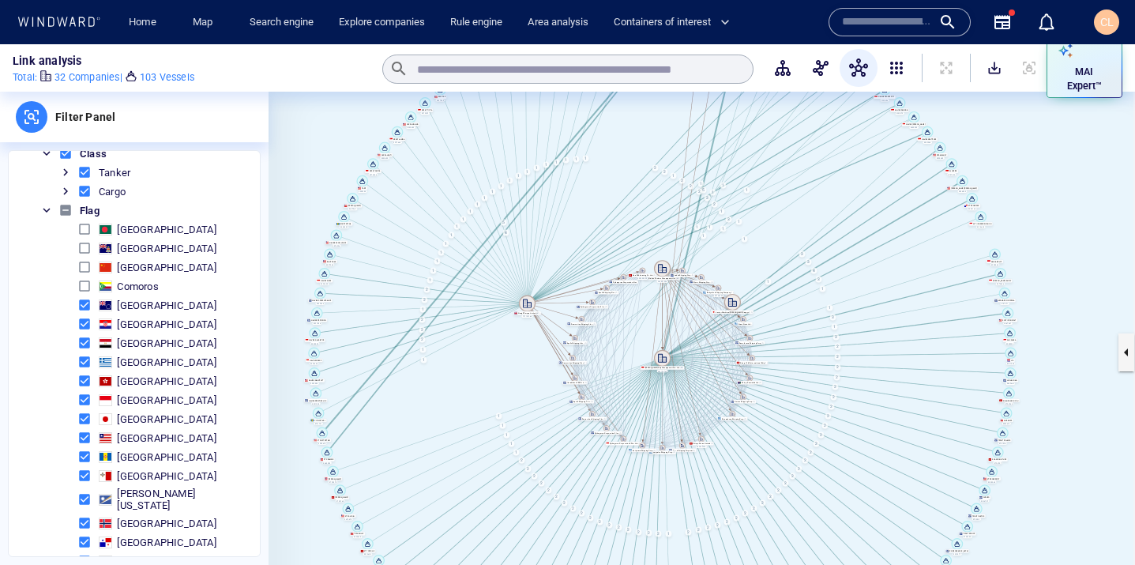
click at [90, 229] on span at bounding box center [84, 229] width 14 height 14
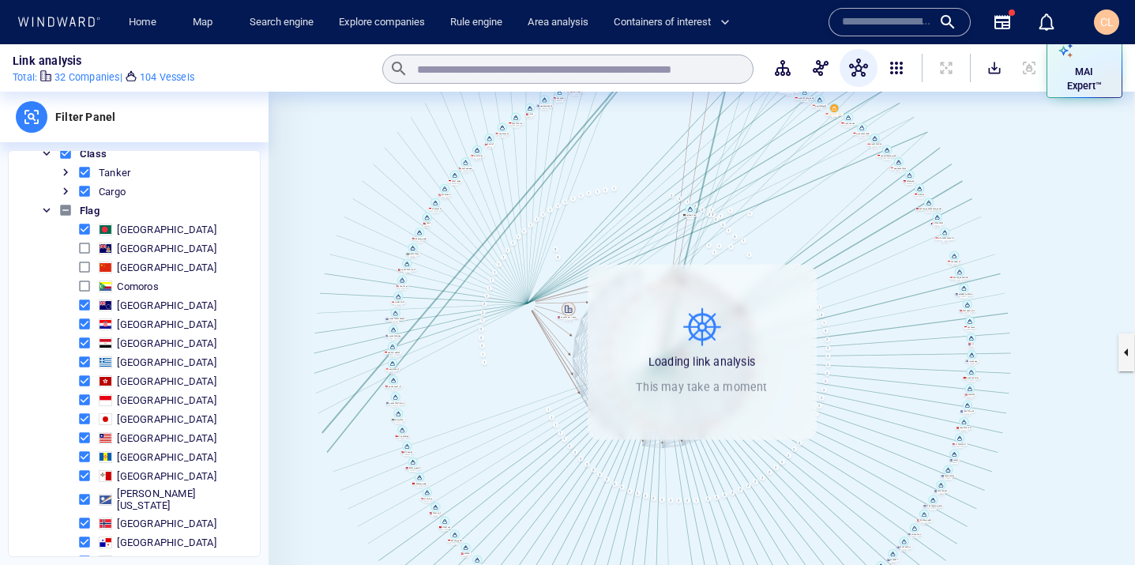
click at [86, 257] on span "[GEOGRAPHIC_DATA]" at bounding box center [162, 248] width 176 height 19
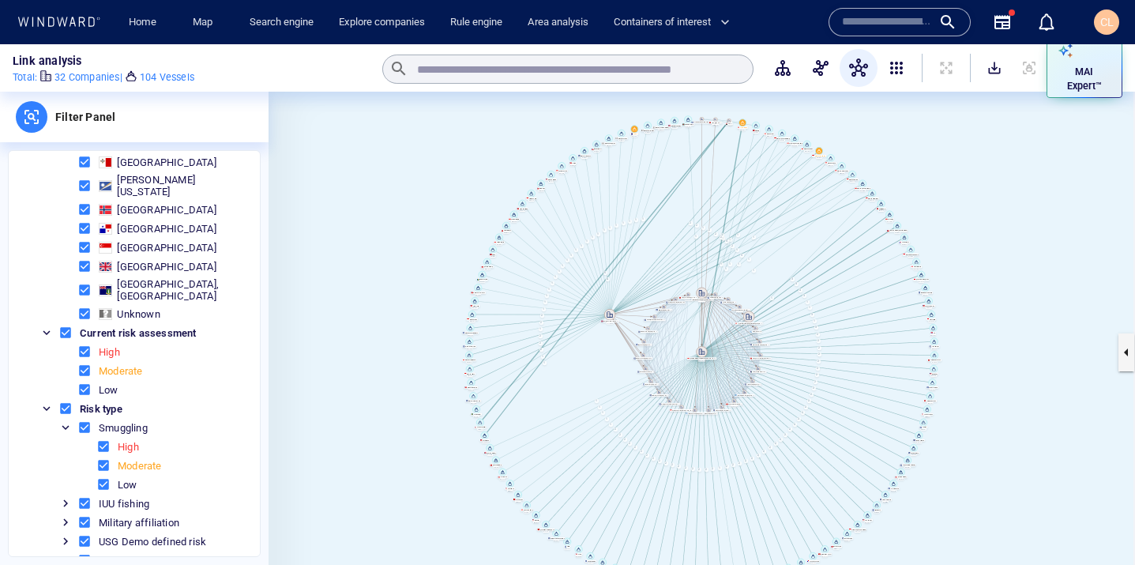
scroll to position [616, 0]
